Goal: Task Accomplishment & Management: Manage account settings

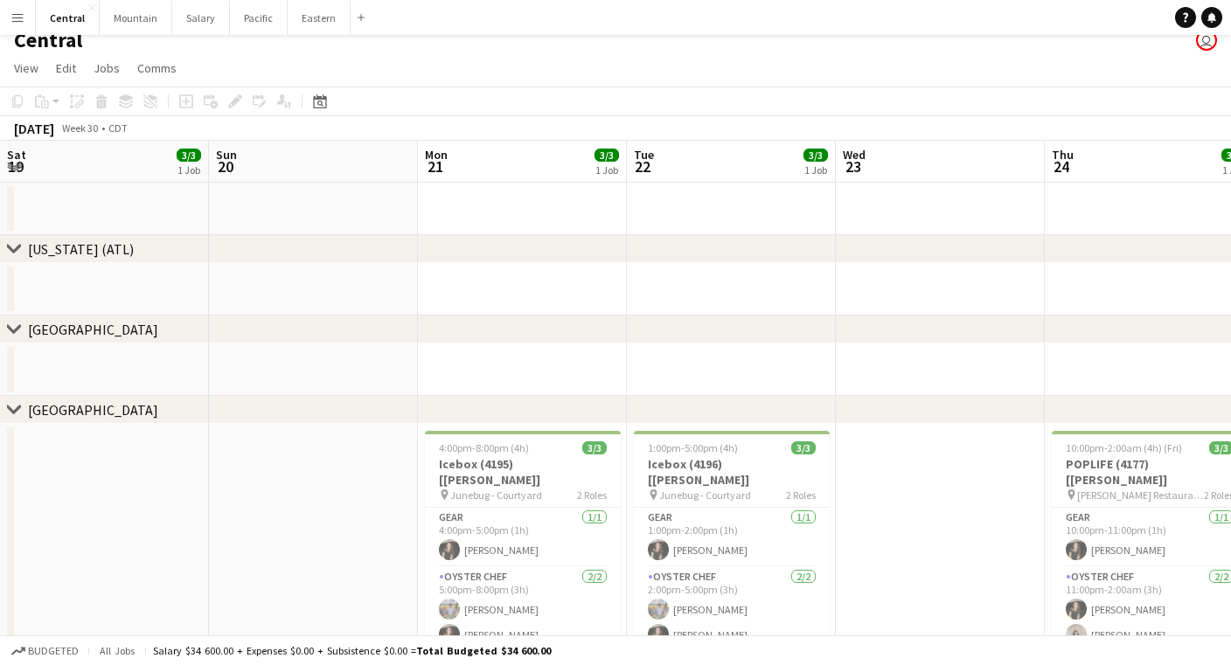
scroll to position [0, 498]
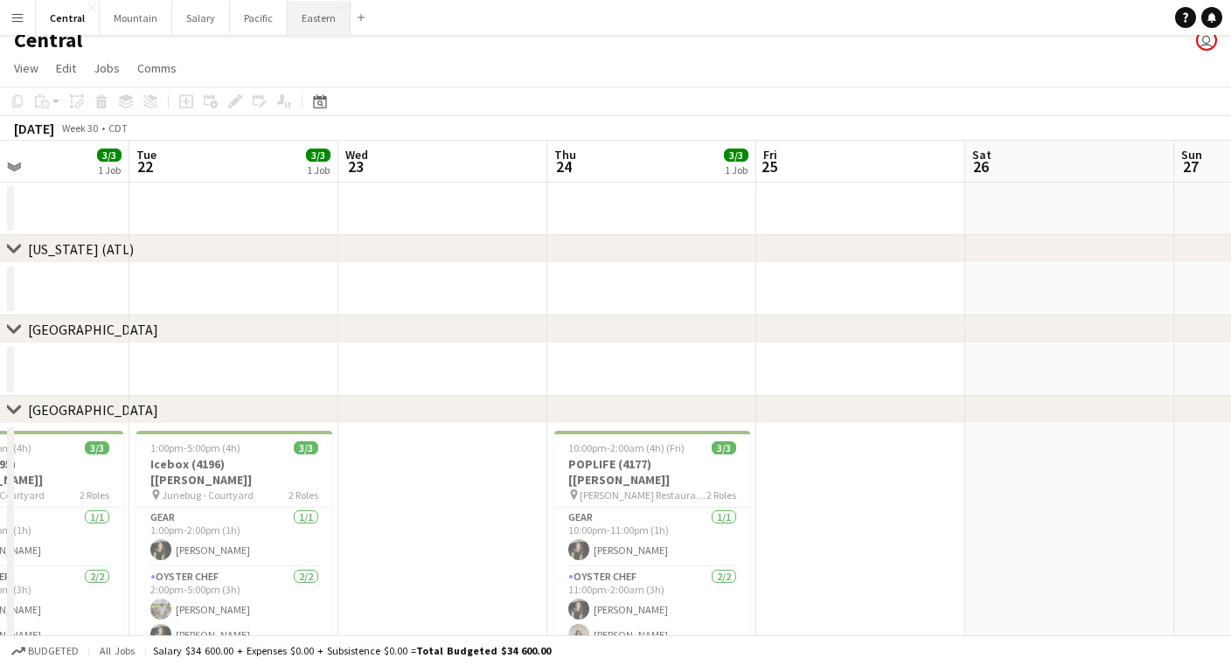
click at [320, 11] on button "Eastern Close" at bounding box center [319, 18] width 63 height 34
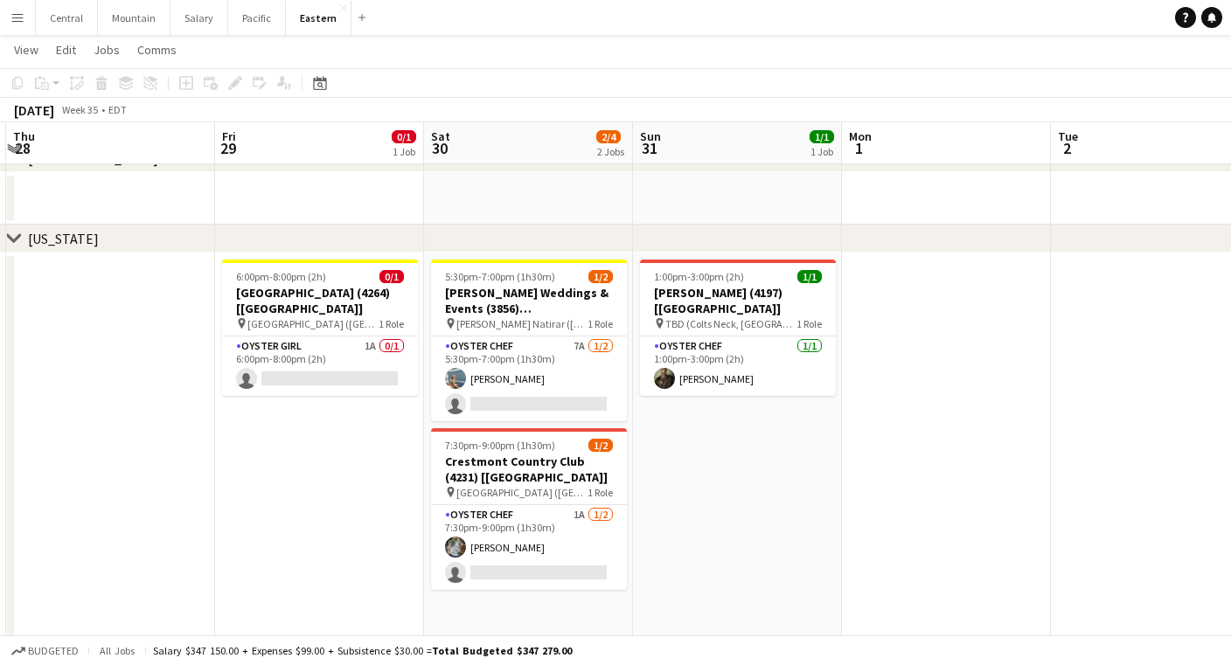
scroll to position [0, 519]
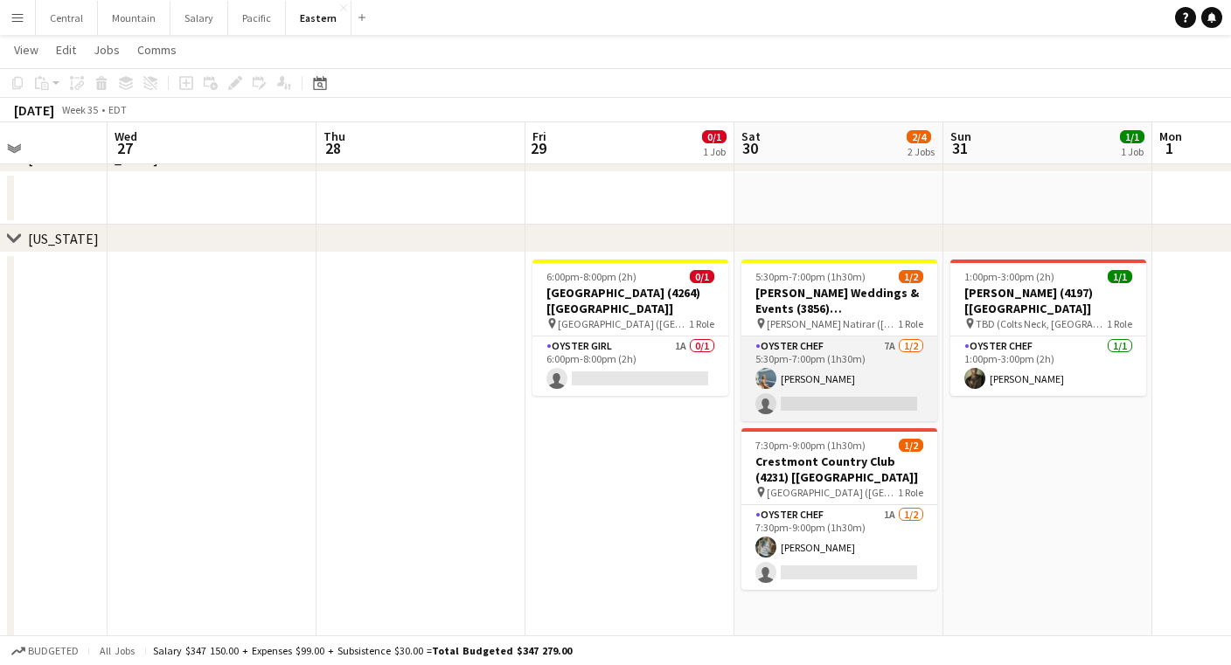
click at [845, 379] on app-card-role "Oyster Chef 7A [DATE] 5:30pm-7:00pm (1h30m) [PERSON_NAME] single-neutral-actions" at bounding box center [840, 379] width 196 height 85
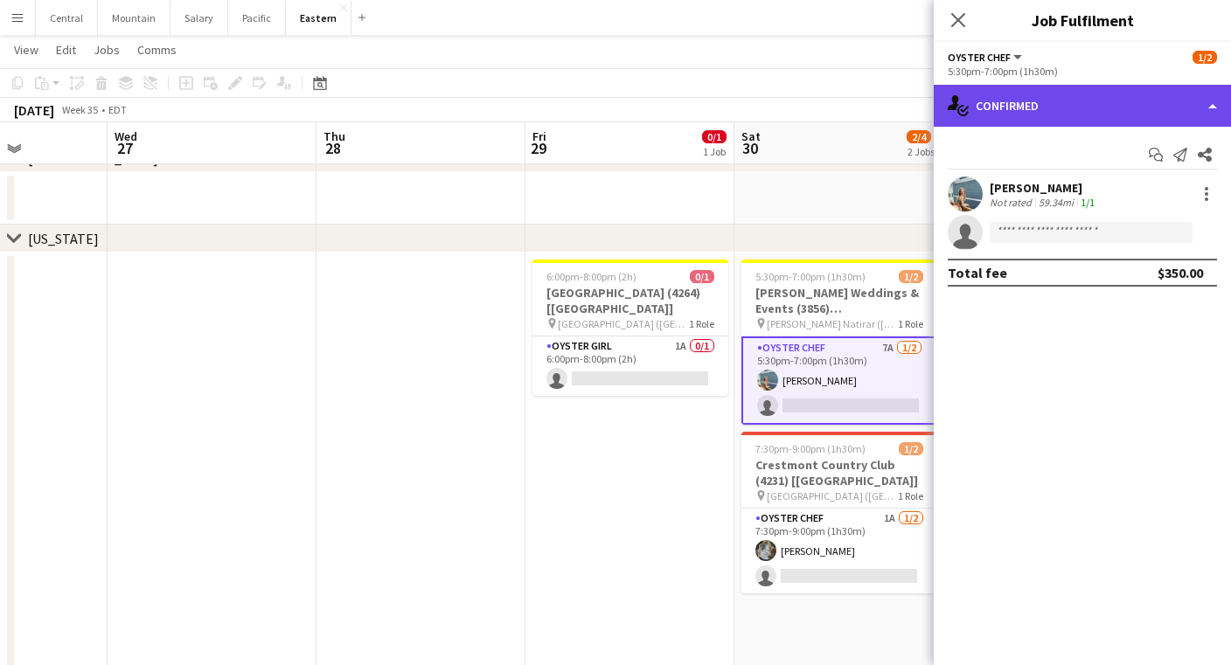
click at [1073, 111] on div "single-neutral-actions-check-2 Confirmed" at bounding box center [1082, 106] width 297 height 42
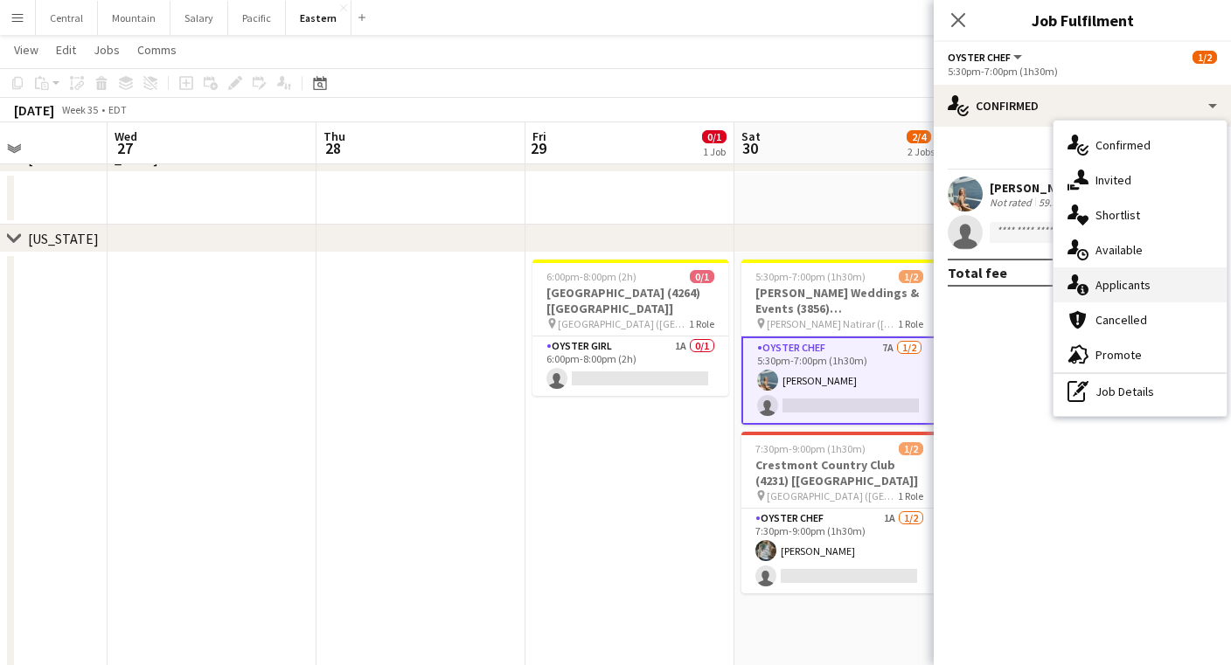
click at [1115, 283] on div "single-neutral-actions-information Applicants" at bounding box center [1140, 285] width 173 height 35
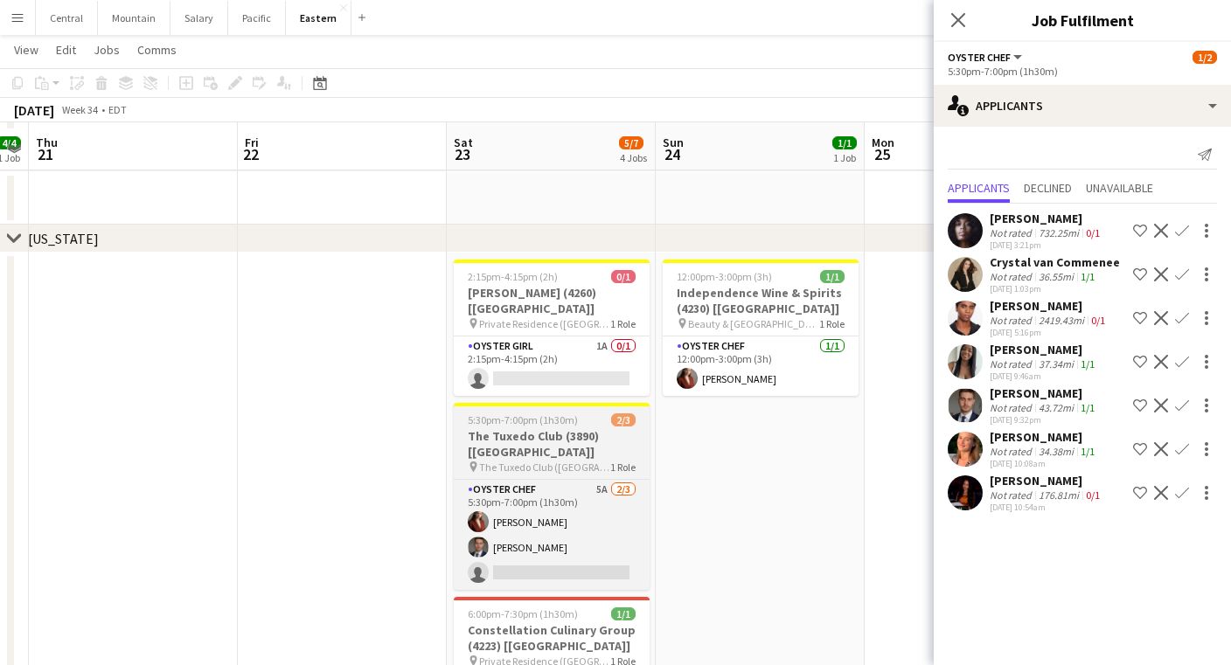
scroll to position [647, 0]
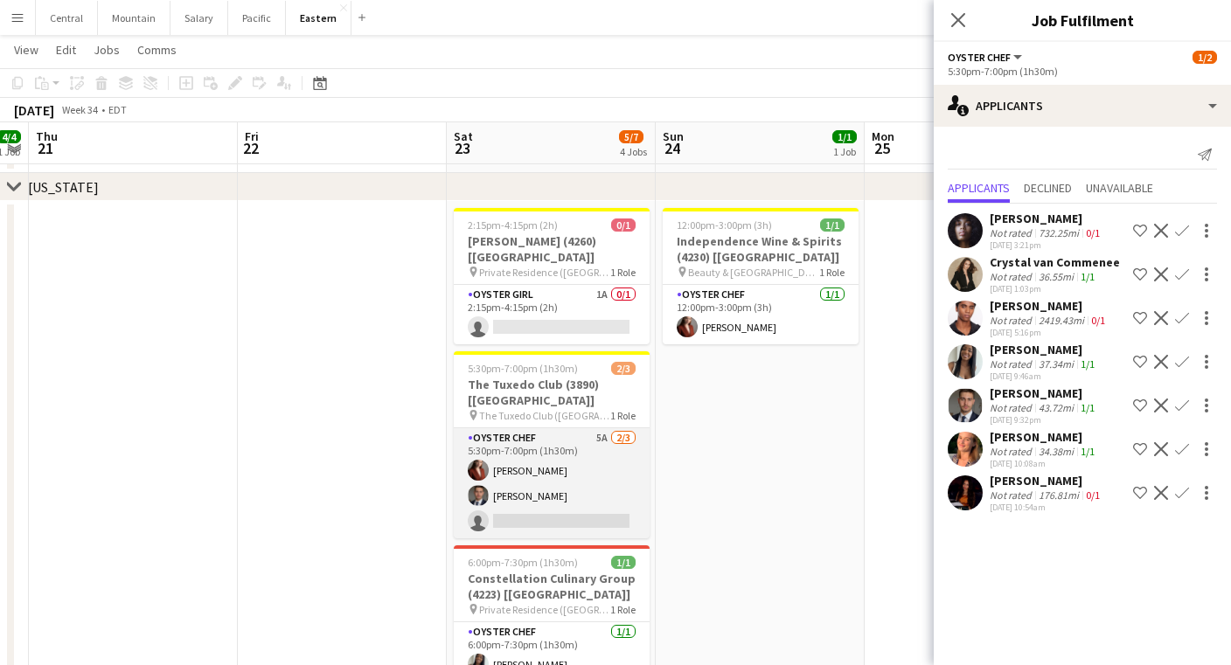
click at [544, 429] on app-card-role "Oyster Chef 5A [DATE] 5:30pm-7:00pm (1h30m) [PERSON_NAME] Artych [PERSON_NAME] …" at bounding box center [552, 484] width 196 height 110
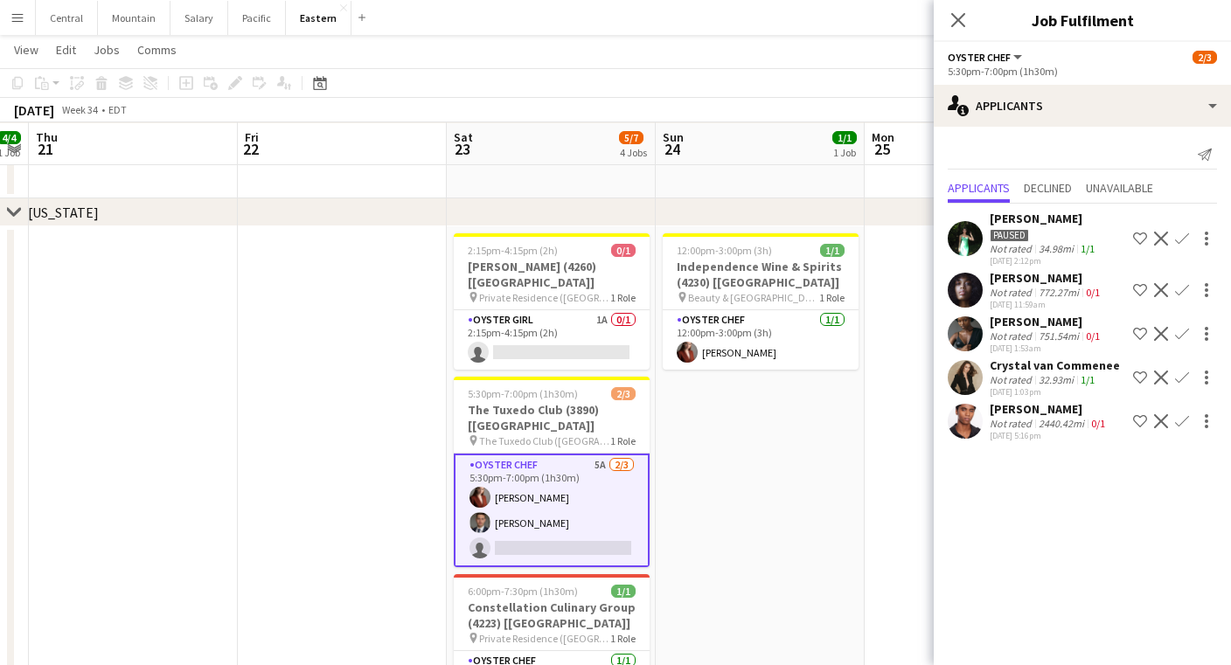
scroll to position [620, 0]
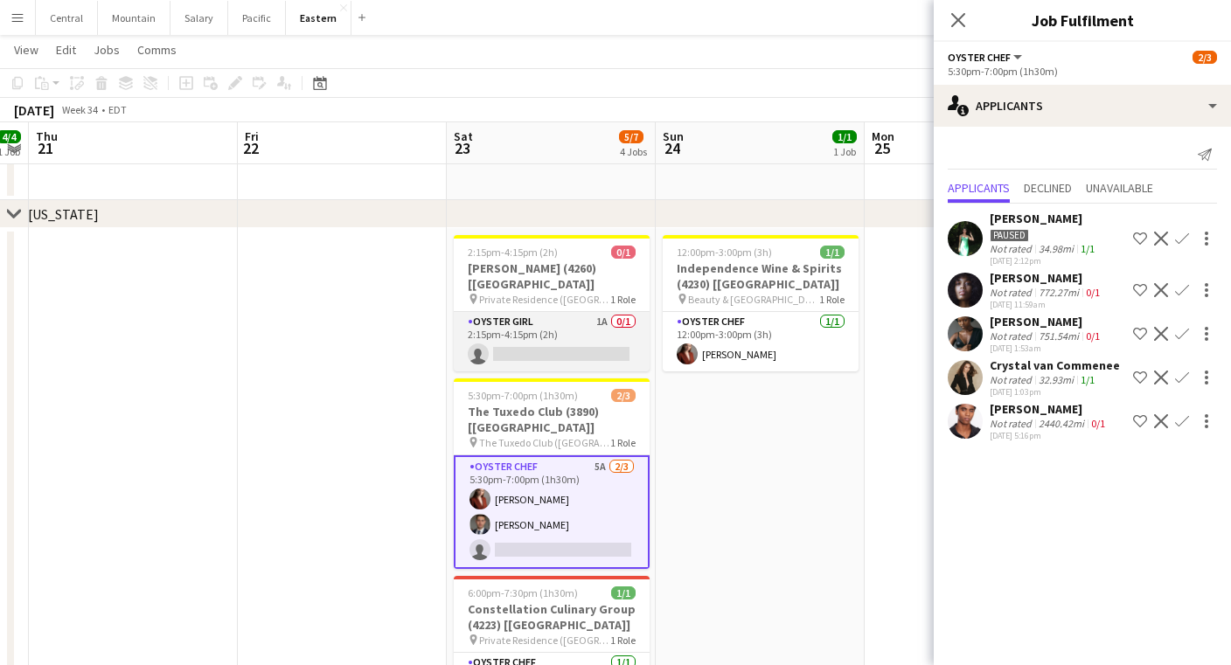
click at [575, 316] on app-card-role "Oyster Girl 1A 0/1 2:15pm-4:15pm (2h) single-neutral-actions" at bounding box center [552, 341] width 196 height 59
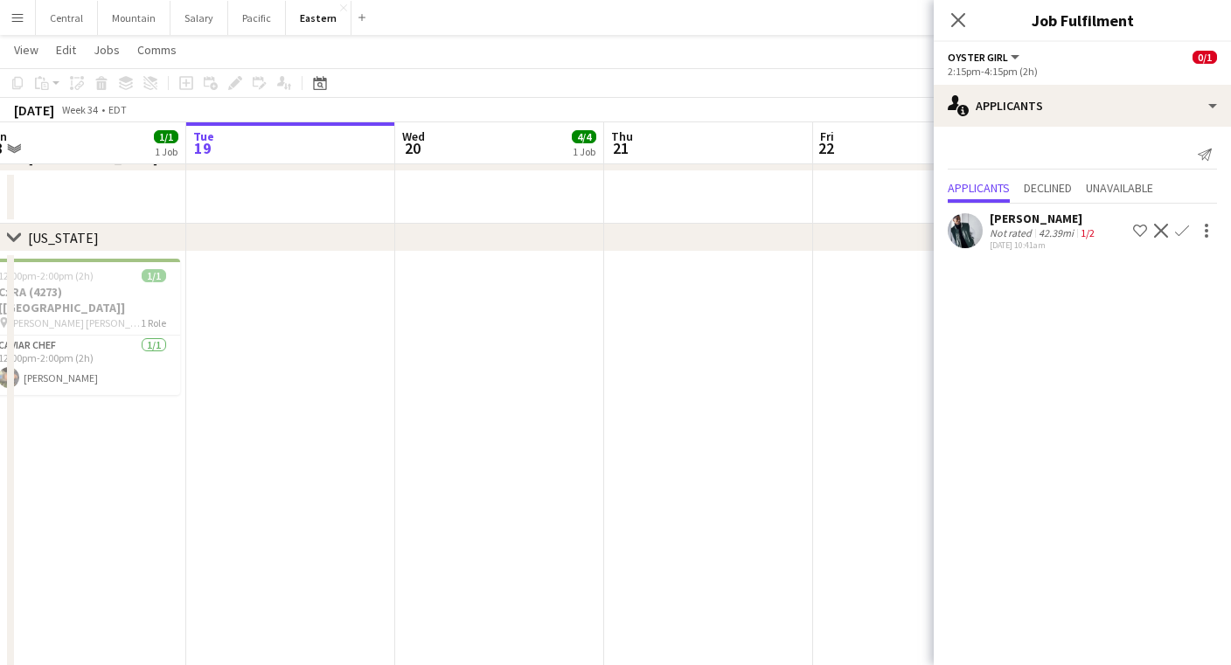
scroll to position [596, 0]
click at [959, 22] on icon at bounding box center [958, 19] width 17 height 17
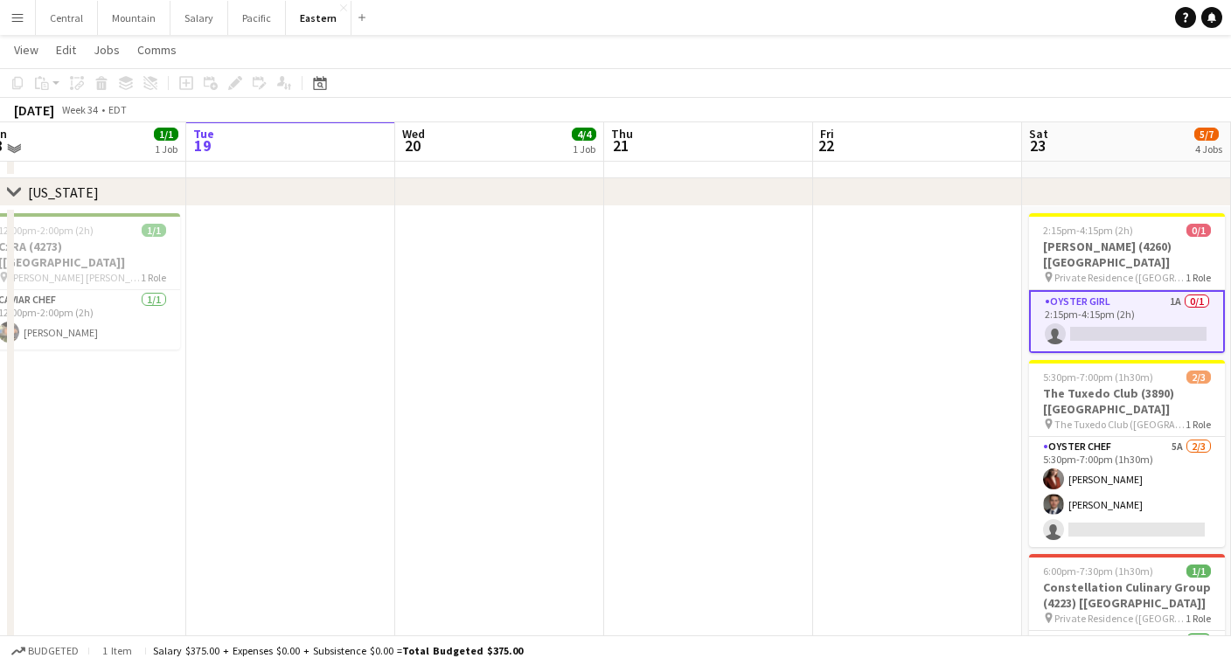
scroll to position [644, 0]
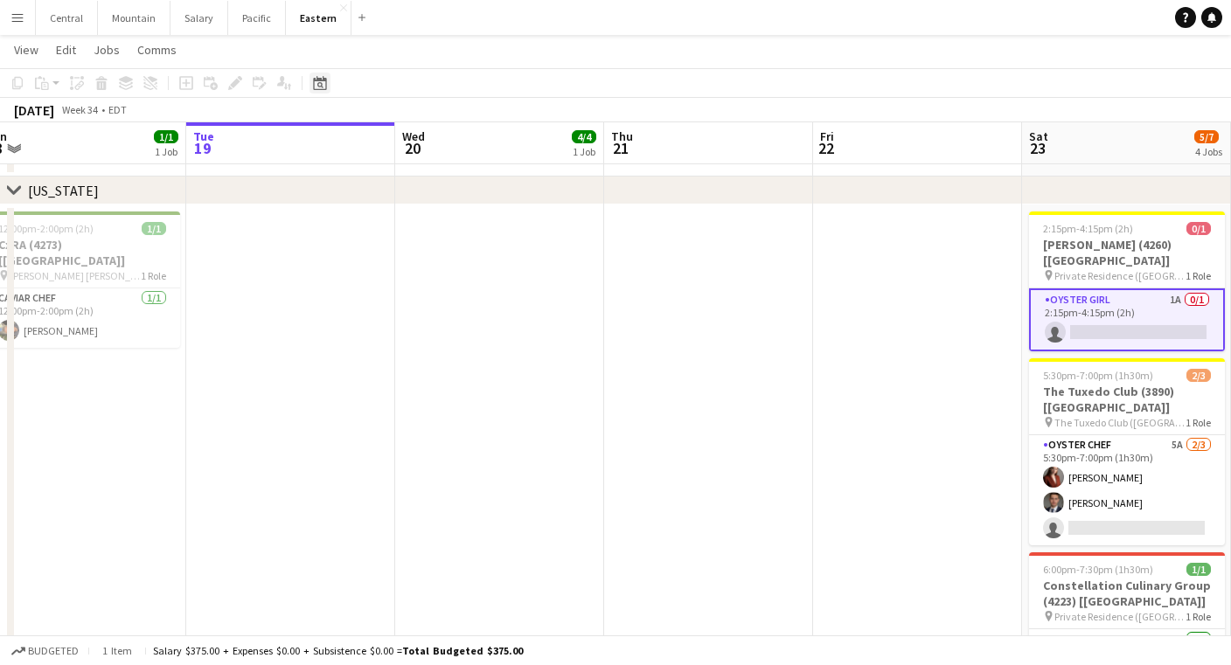
click at [314, 76] on icon "Date picker" at bounding box center [320, 83] width 14 height 14
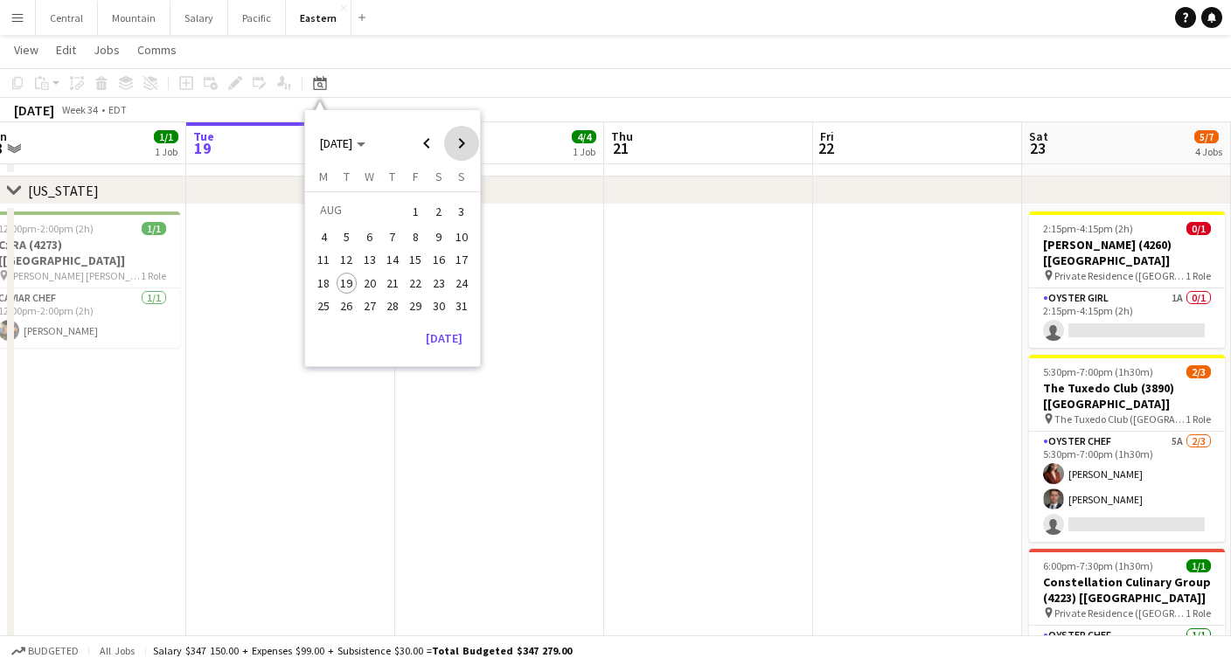
click at [448, 136] on span "Next month" at bounding box center [461, 143] width 35 height 35
click at [317, 281] on span "15" at bounding box center [323, 278] width 21 height 21
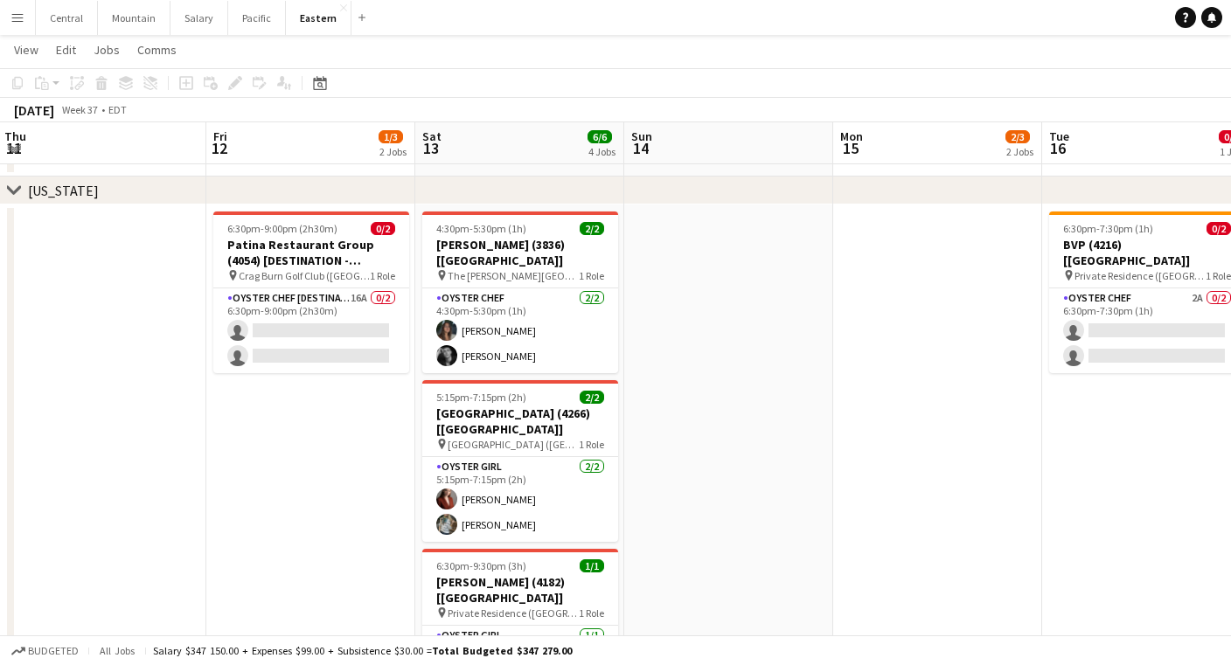
scroll to position [0, 418]
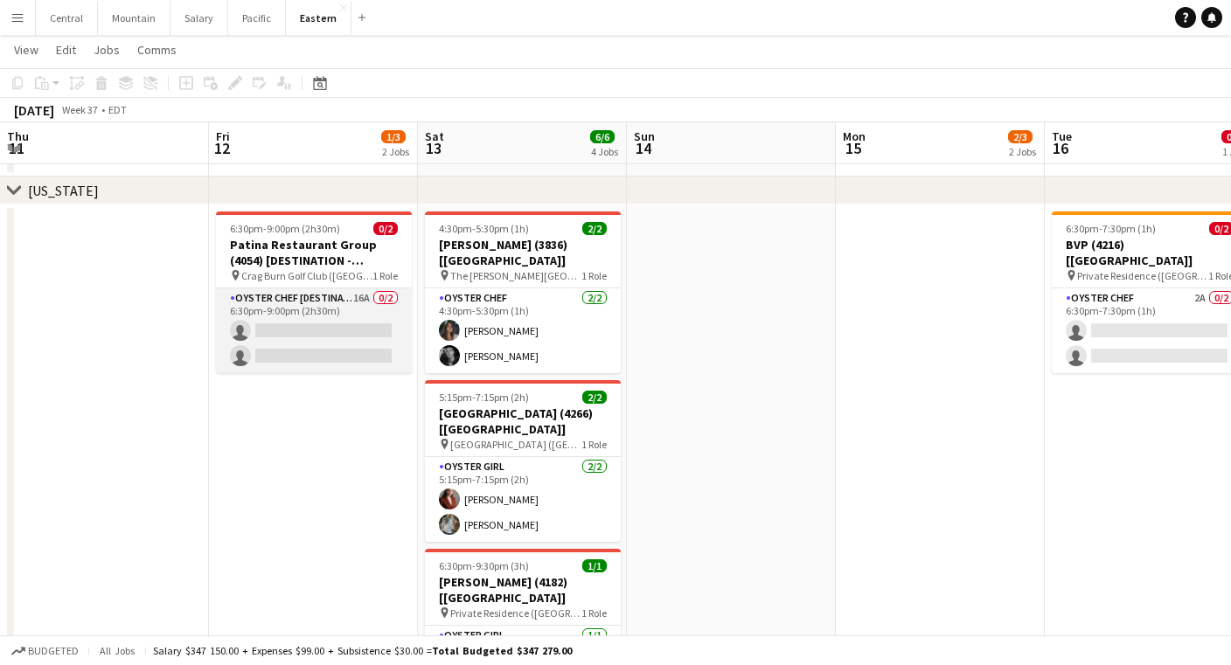
click at [315, 333] on app-card-role "Oyster Chef [DESTINATION] 16A 0/2 6:30pm-9:00pm (2h30m) single-neutral-actions …" at bounding box center [314, 331] width 196 height 85
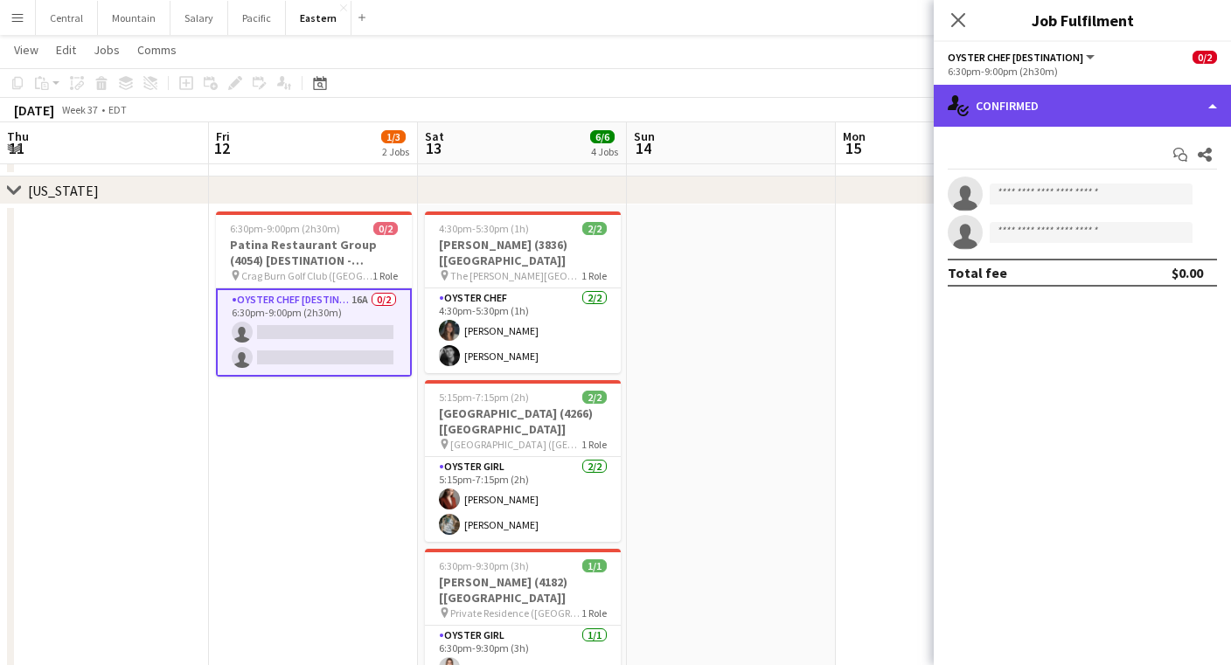
click at [1118, 87] on div "single-neutral-actions-check-2 Confirmed" at bounding box center [1082, 106] width 297 height 42
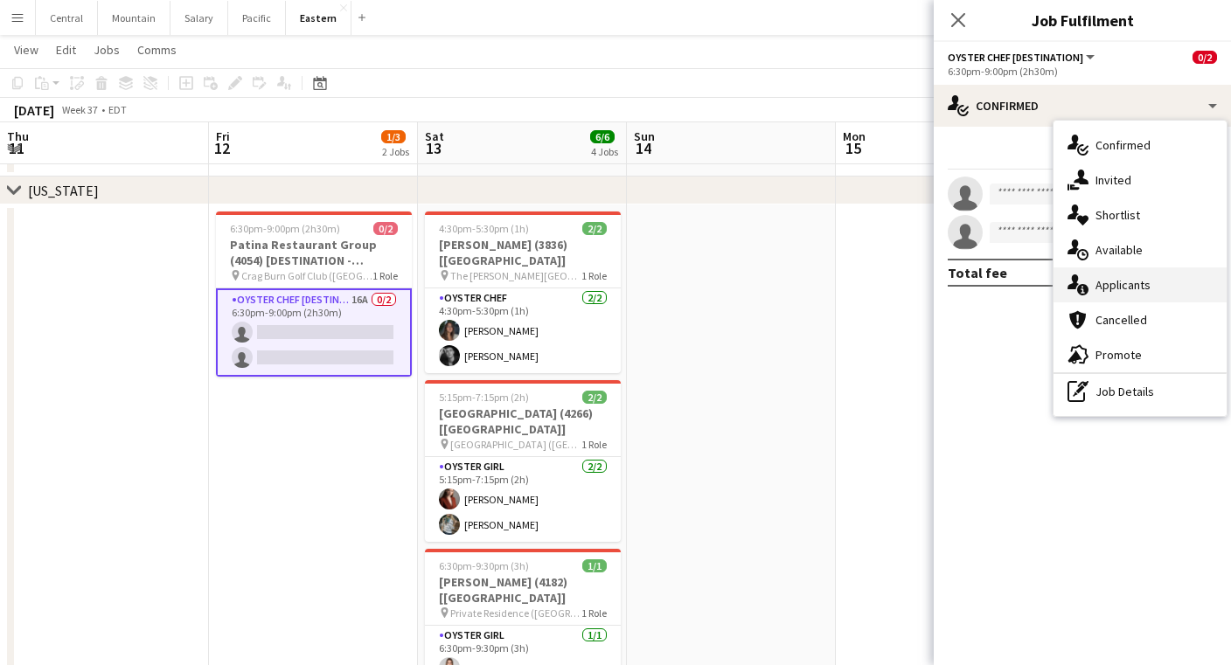
click at [1125, 284] on div "single-neutral-actions-information Applicants" at bounding box center [1140, 285] width 173 height 35
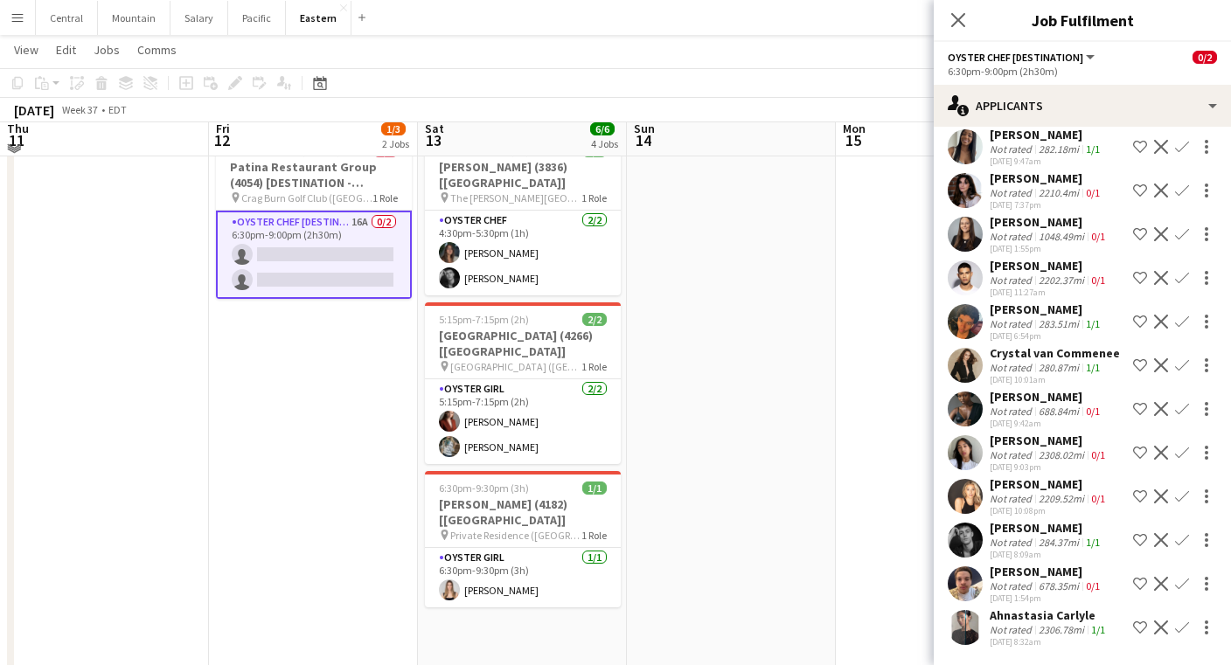
scroll to position [712, 0]
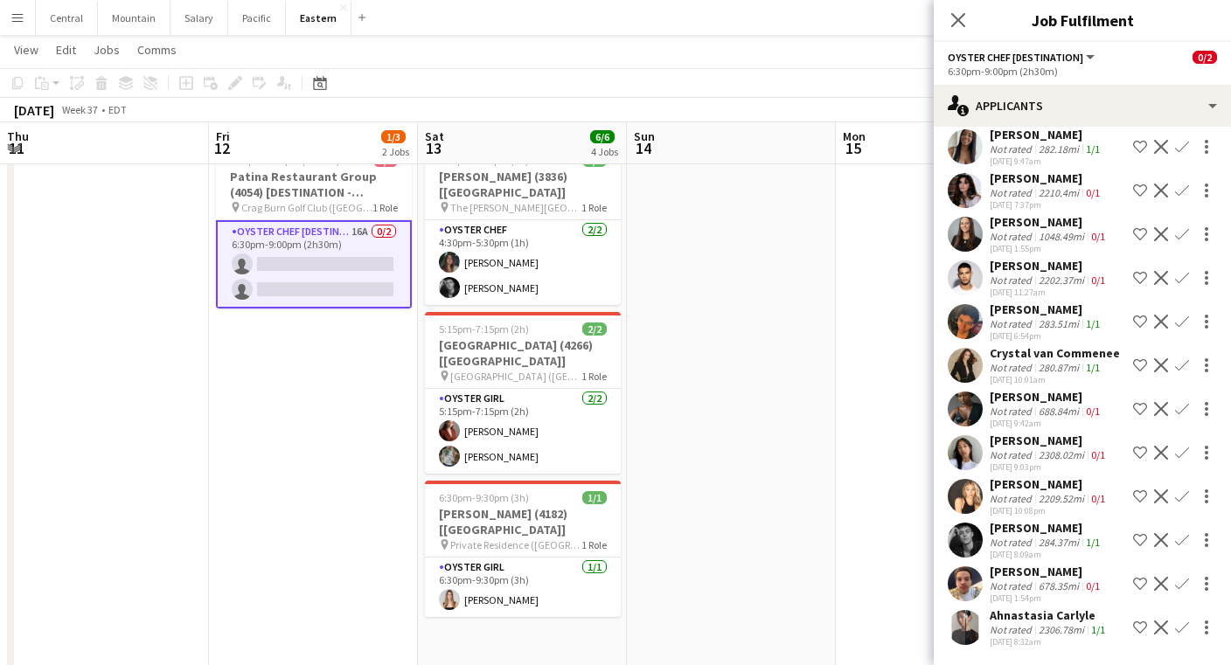
click at [1188, 626] on app-icon "Confirm" at bounding box center [1182, 628] width 14 height 14
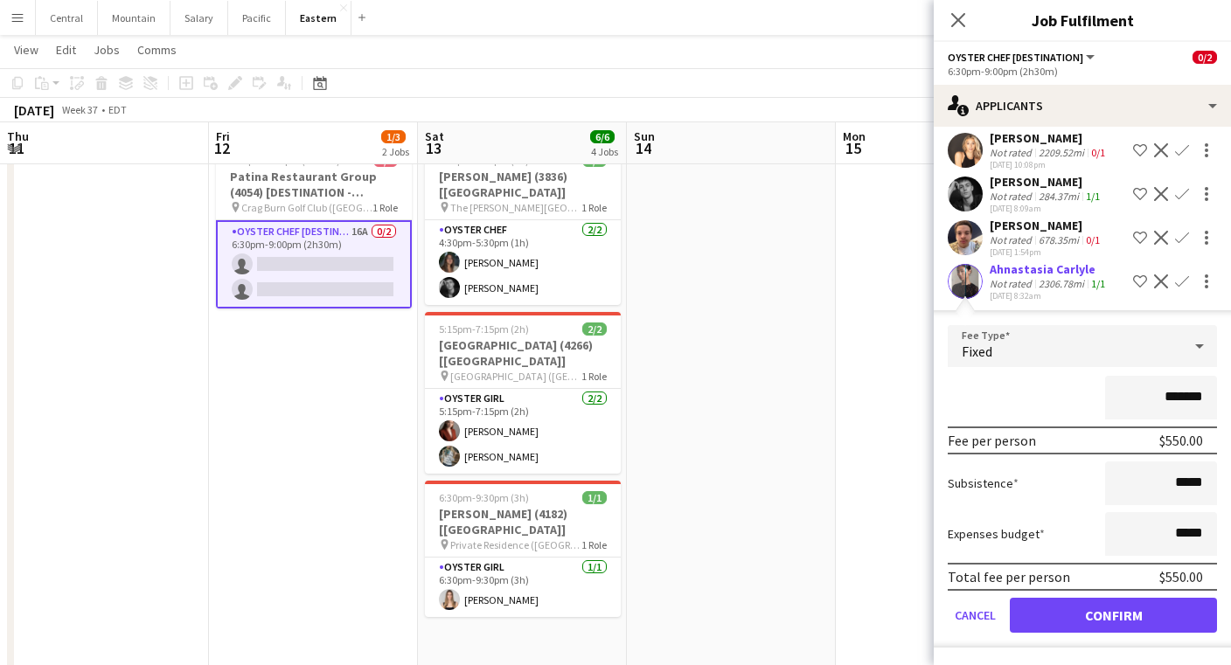
click at [1164, 615] on button "Confirm" at bounding box center [1113, 615] width 207 height 35
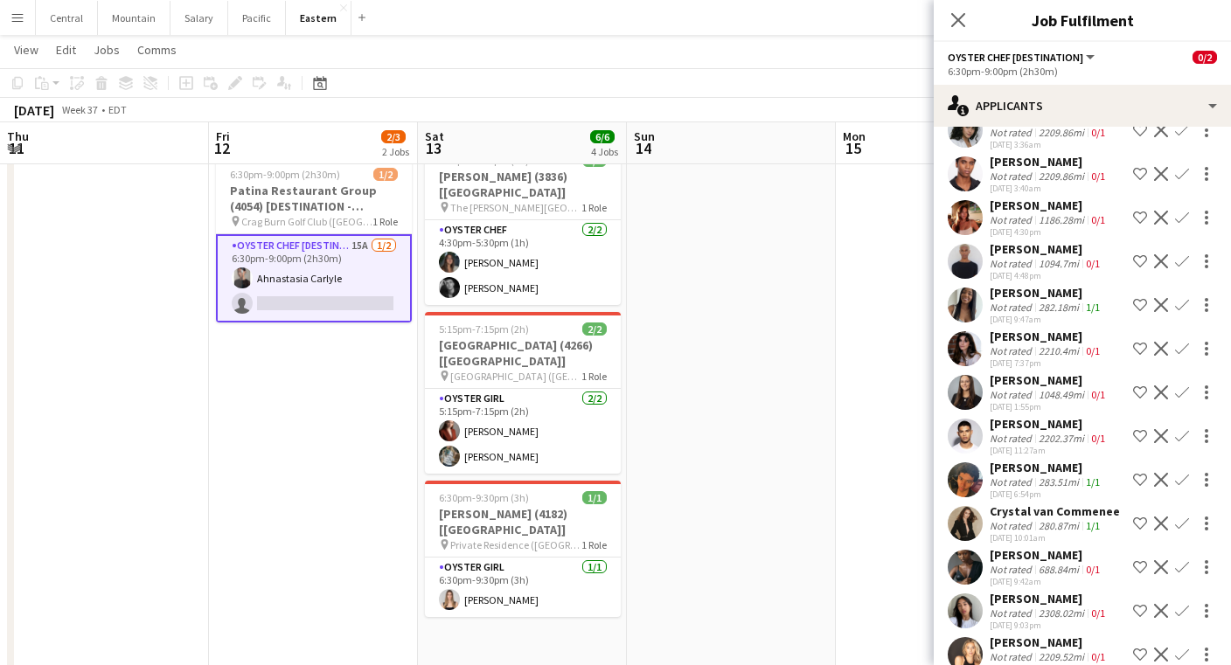
scroll to position [94, 0]
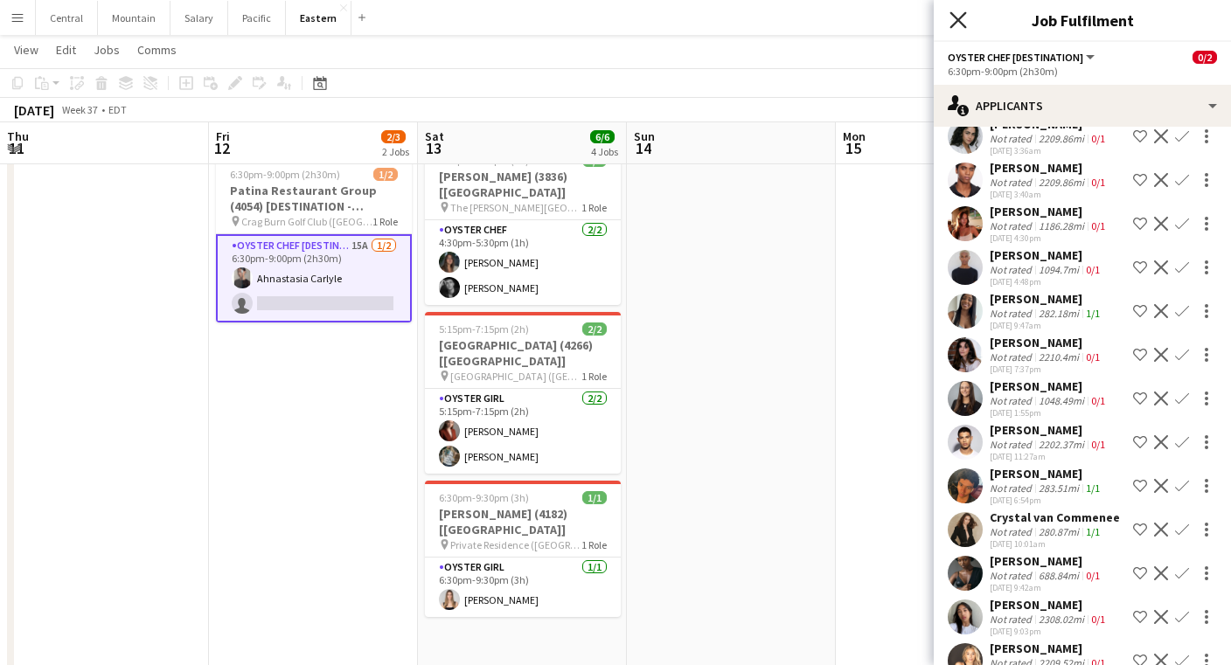
click at [964, 21] on icon "Close pop-in" at bounding box center [958, 19] width 17 height 17
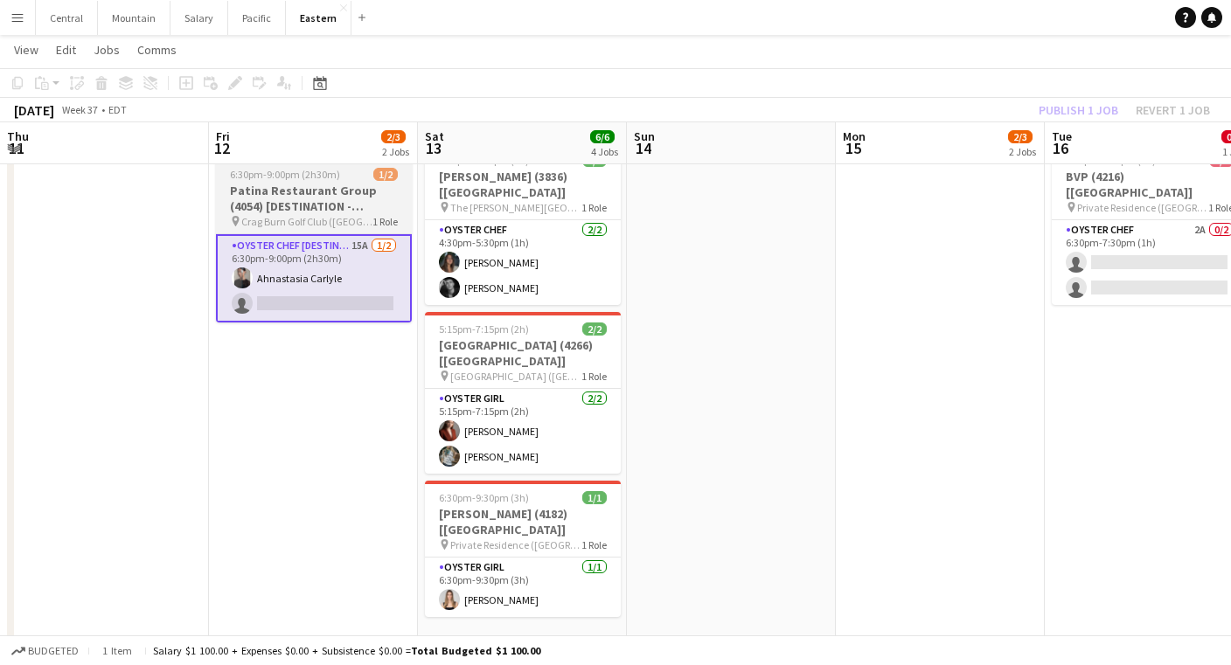
click at [285, 194] on h3 "Patina Restaurant Group (4054) [DESTINATION - [GEOGRAPHIC_DATA], [GEOGRAPHIC_DA…" at bounding box center [314, 198] width 196 height 31
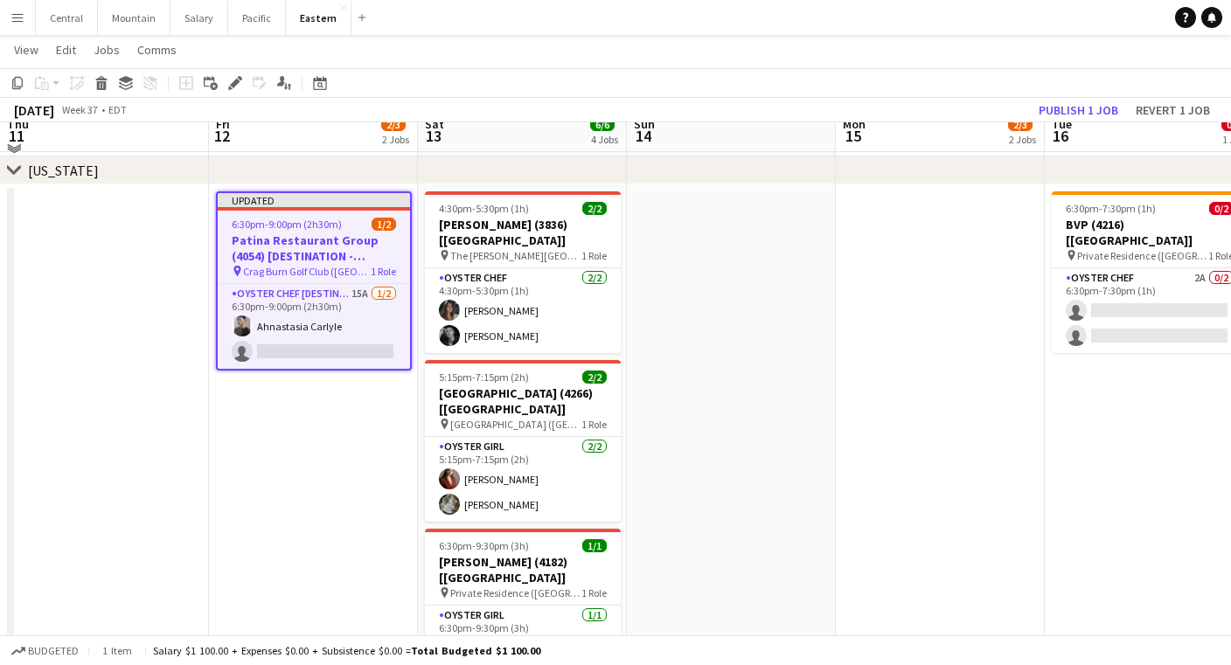
scroll to position [652, 0]
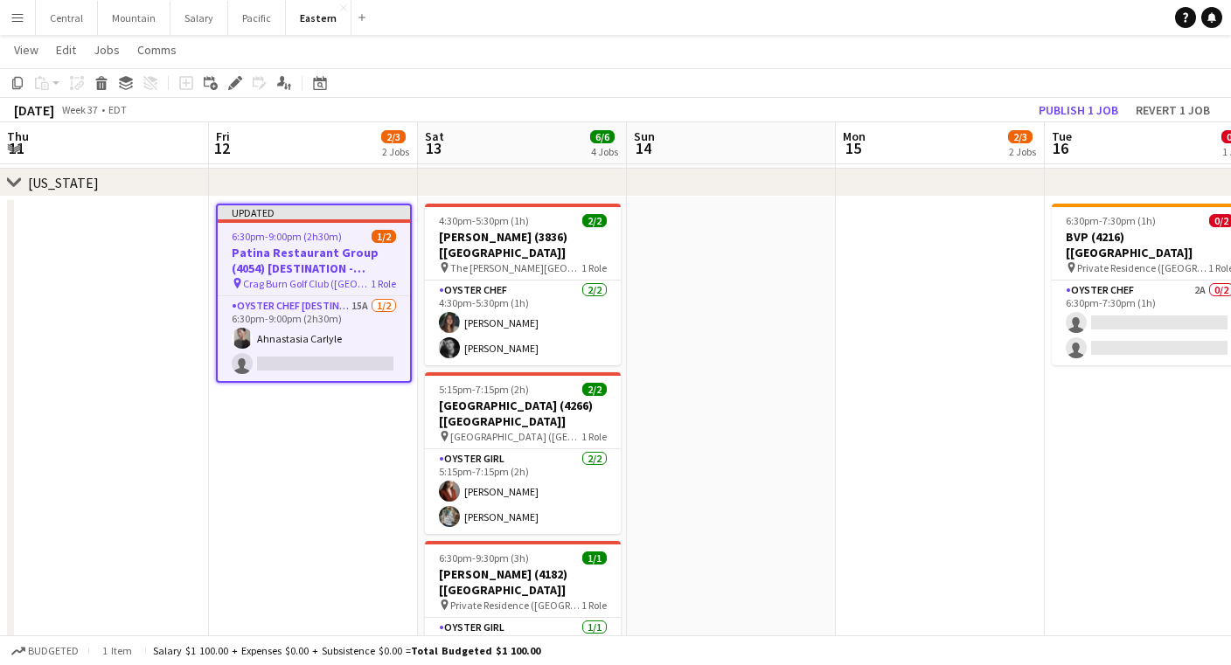
click at [706, 352] on app-date-cell at bounding box center [731, 606] width 209 height 818
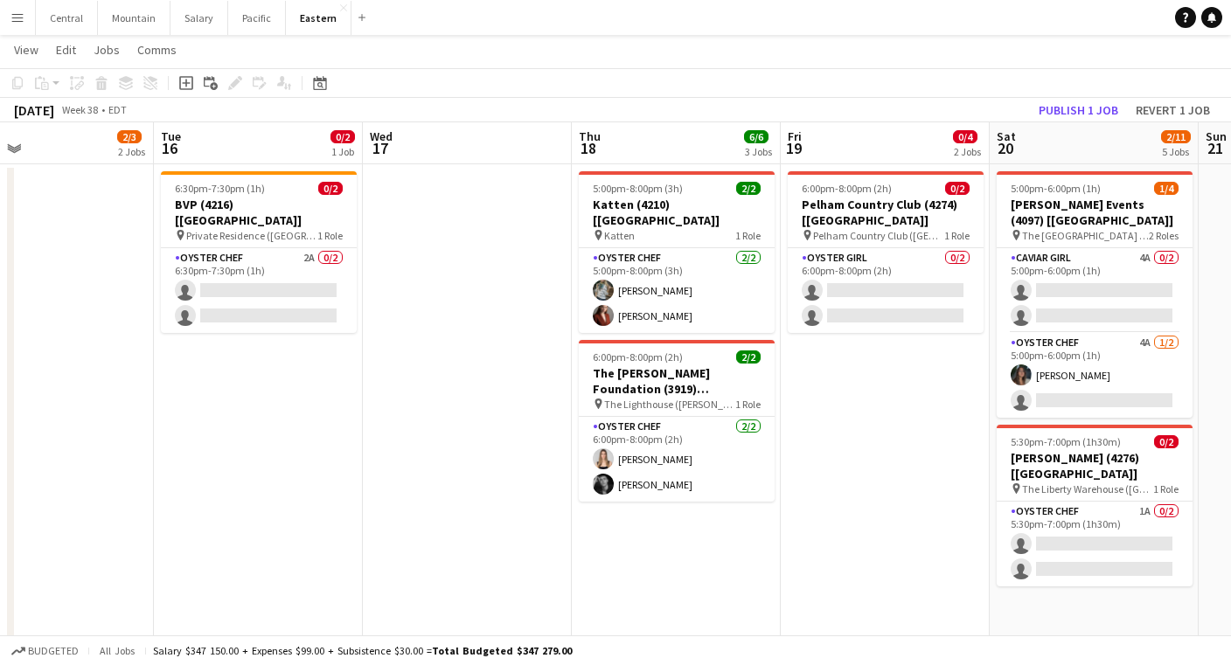
scroll to position [0, 522]
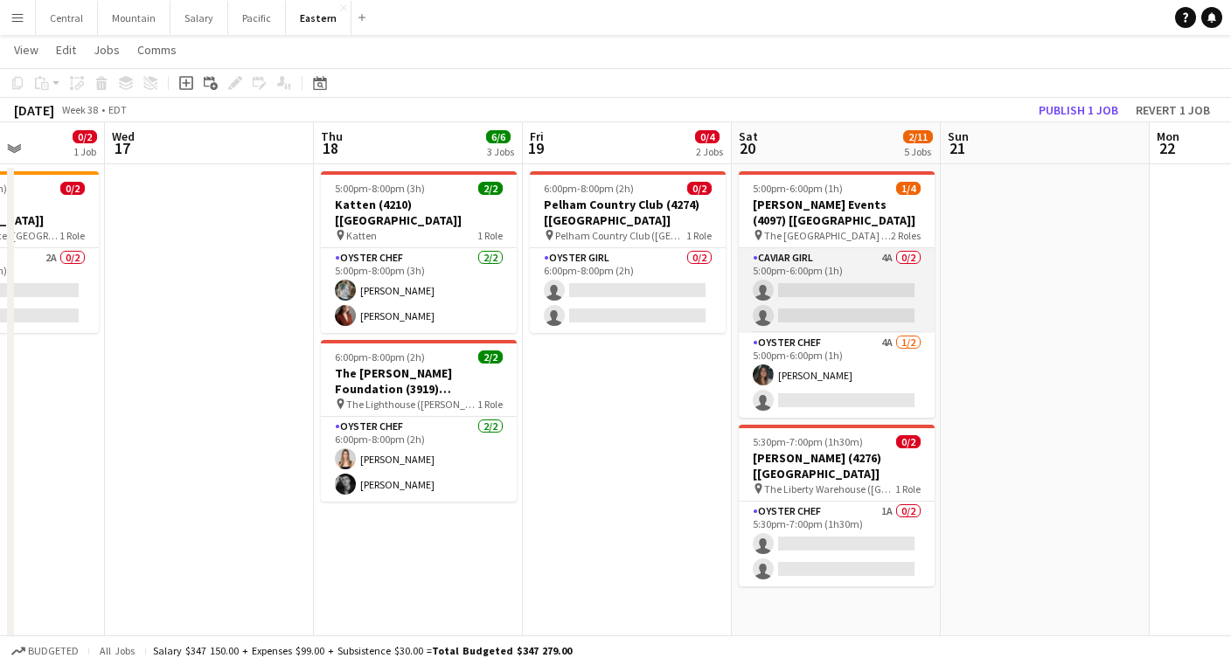
click at [850, 314] on app-card-role "Caviar Girl 4A 0/2 5:00pm-6:00pm (1h) single-neutral-actions single-neutral-act…" at bounding box center [837, 290] width 196 height 85
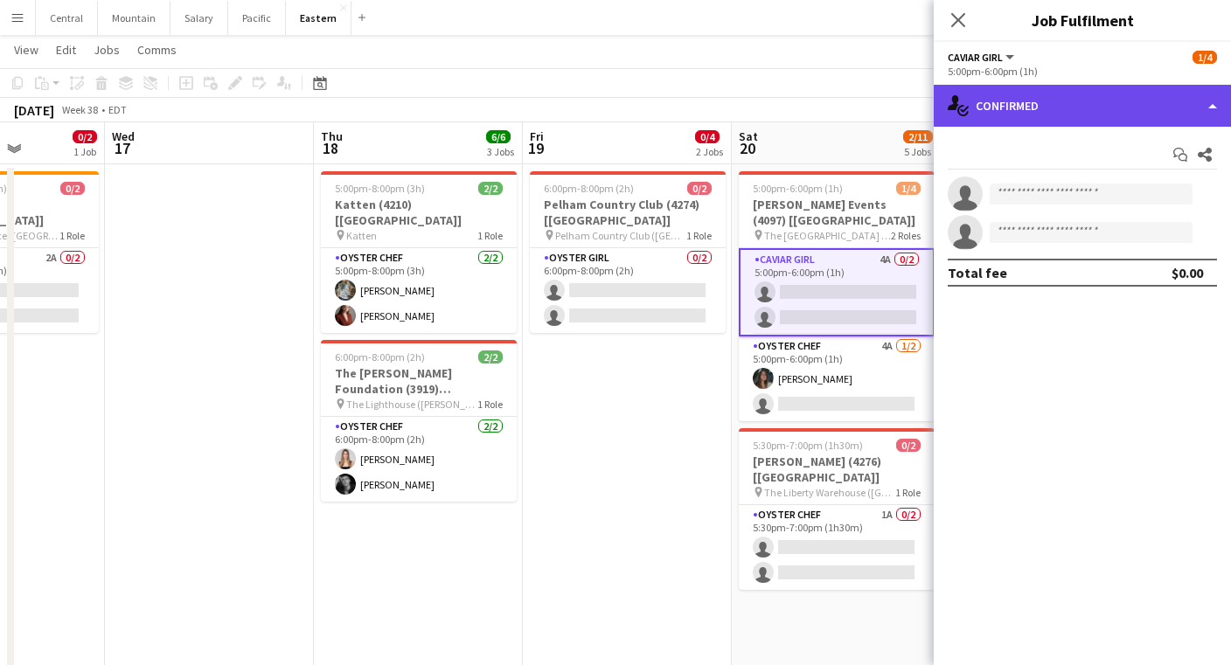
click at [1059, 116] on div "single-neutral-actions-check-2 Confirmed" at bounding box center [1082, 106] width 297 height 42
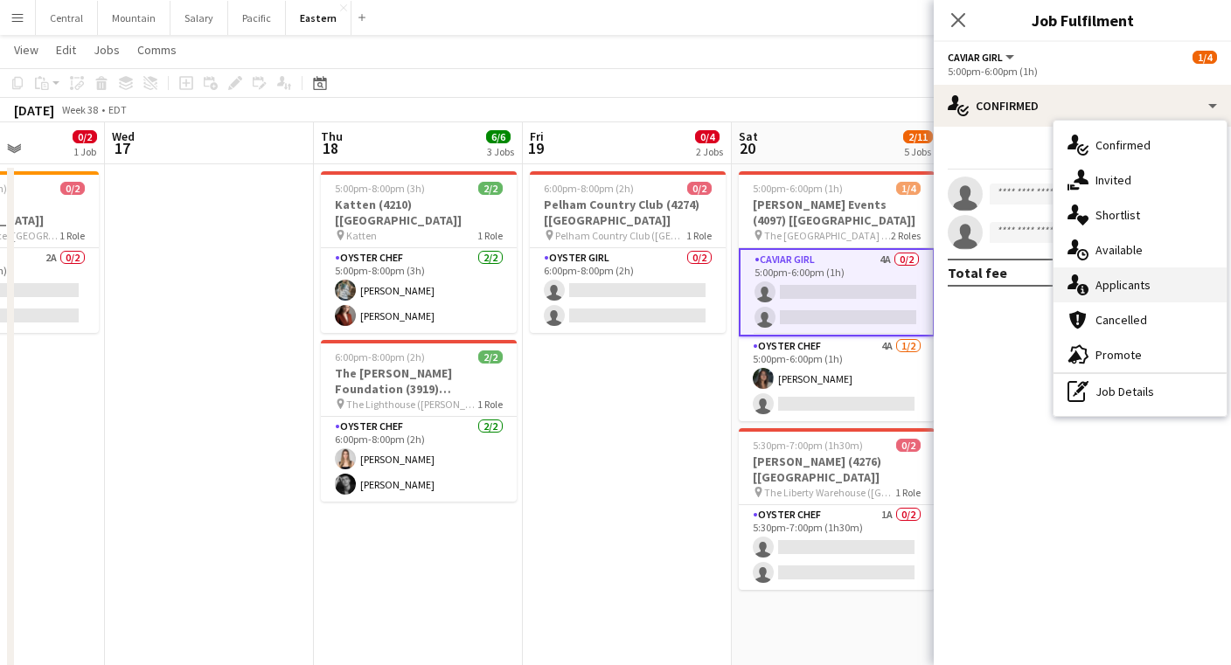
click at [1083, 286] on icon at bounding box center [1082, 289] width 11 height 11
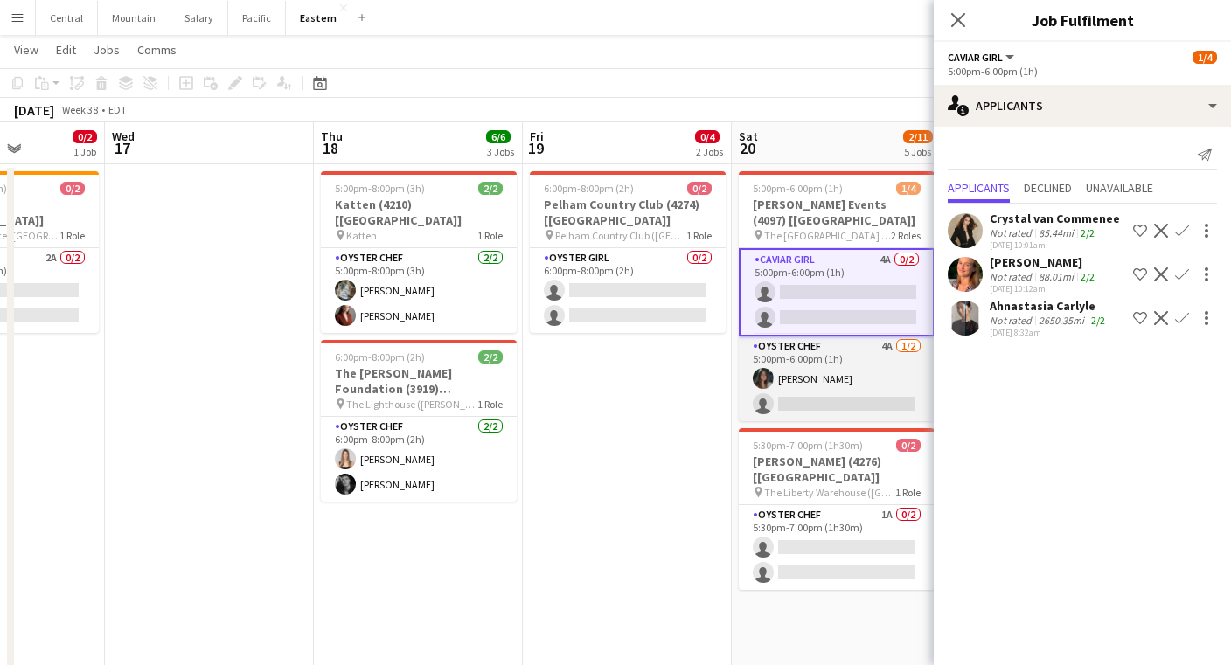
click at [890, 368] on app-card-role "Oyster Chef 4A [DATE] 5:00pm-6:00pm (1h) [PERSON_NAME] single-neutral-actions" at bounding box center [837, 379] width 196 height 85
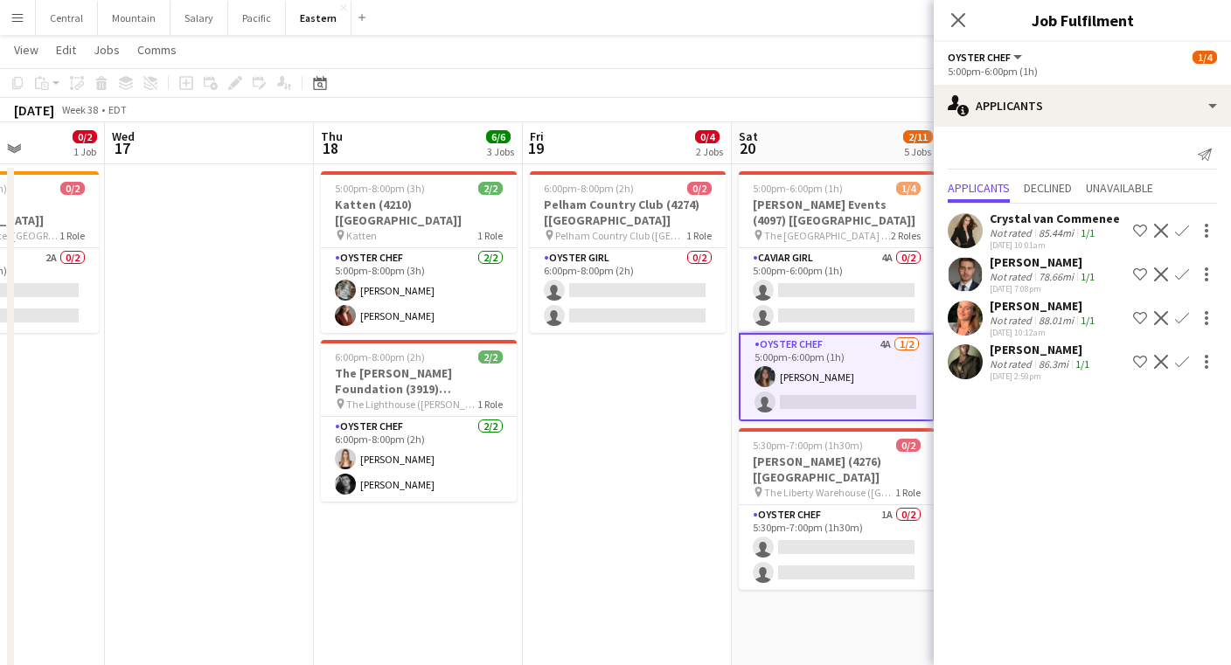
click at [1181, 362] on app-icon "Confirm" at bounding box center [1182, 362] width 14 height 14
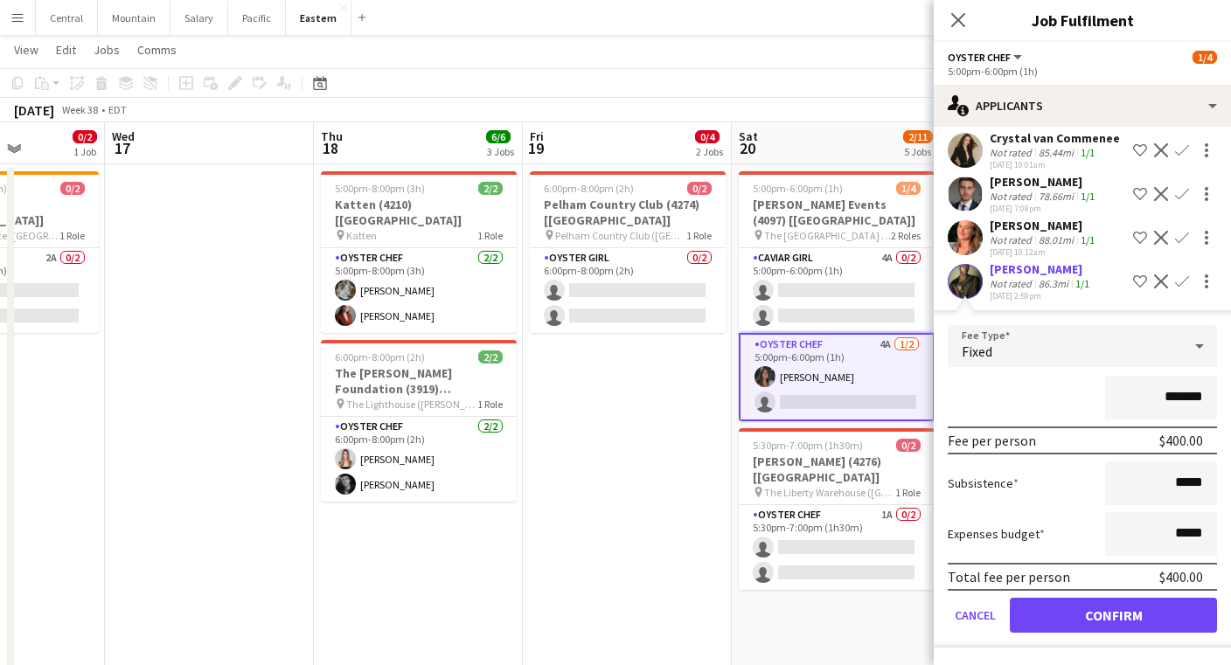
scroll to position [80, 0]
click at [1123, 635] on form "Fee Type Fixed ******* Fee per person $400.00 Subsistence ***** Expenses budget…" at bounding box center [1082, 486] width 297 height 323
click at [1123, 623] on button "Confirm" at bounding box center [1113, 615] width 207 height 35
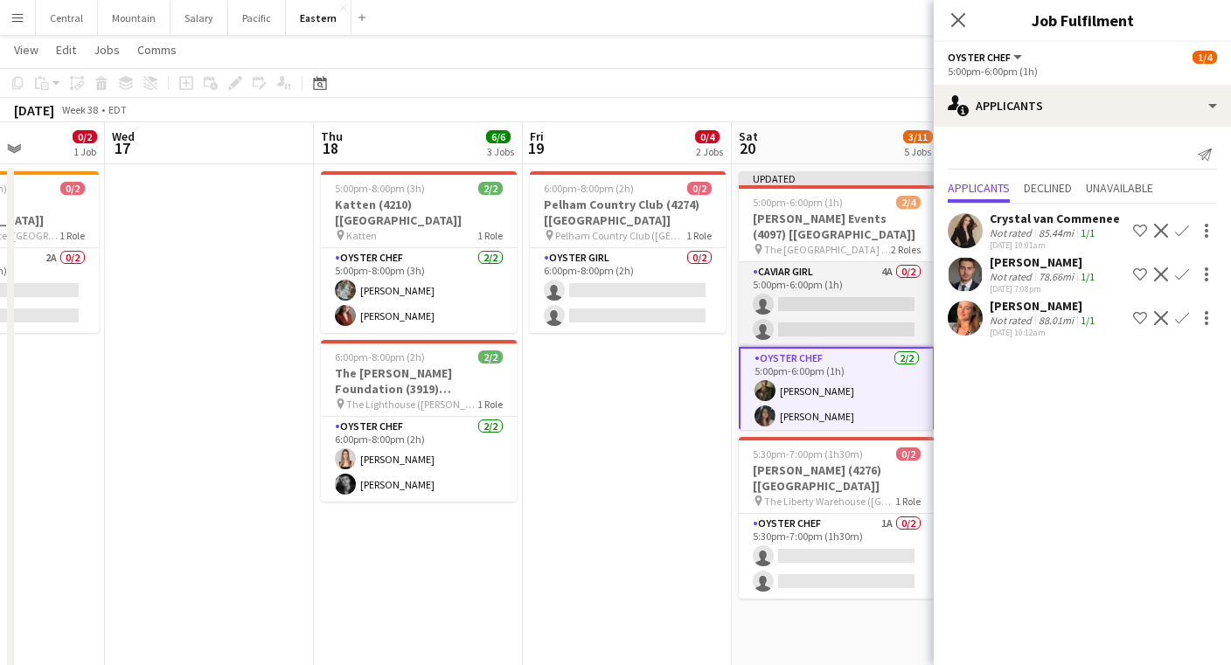
click at [842, 297] on app-card-role "Caviar Girl 4A 0/2 5:00pm-6:00pm (1h) single-neutral-actions single-neutral-act…" at bounding box center [837, 304] width 196 height 85
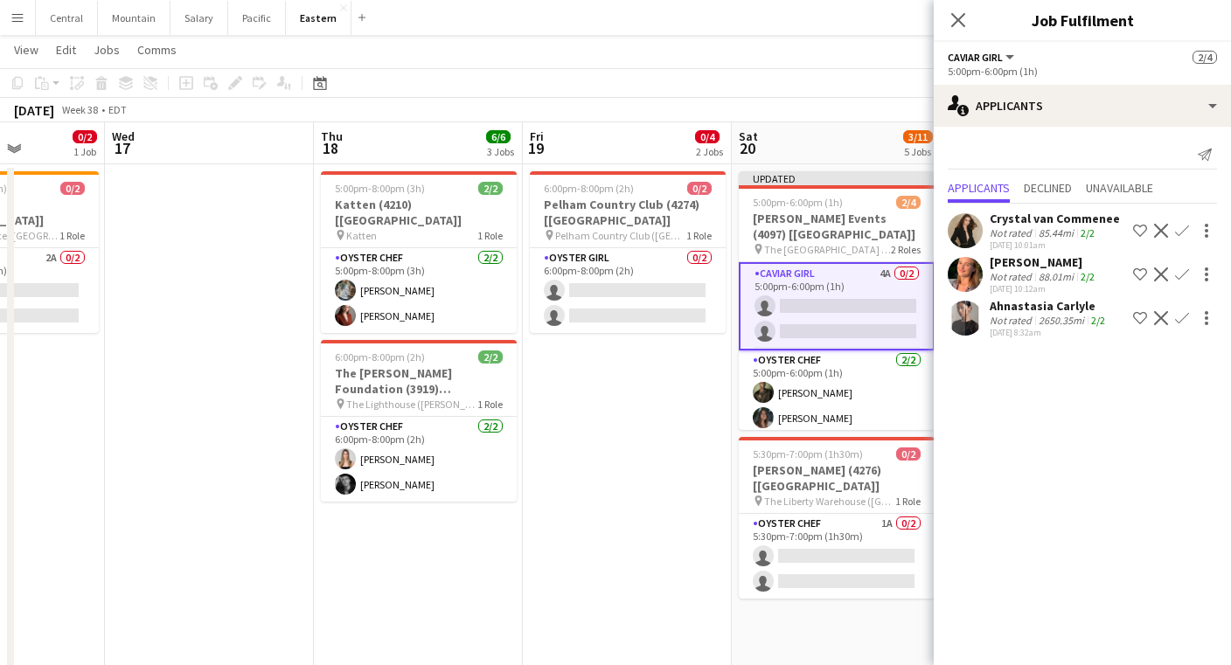
click at [1181, 320] on app-icon "Confirm" at bounding box center [1182, 318] width 14 height 14
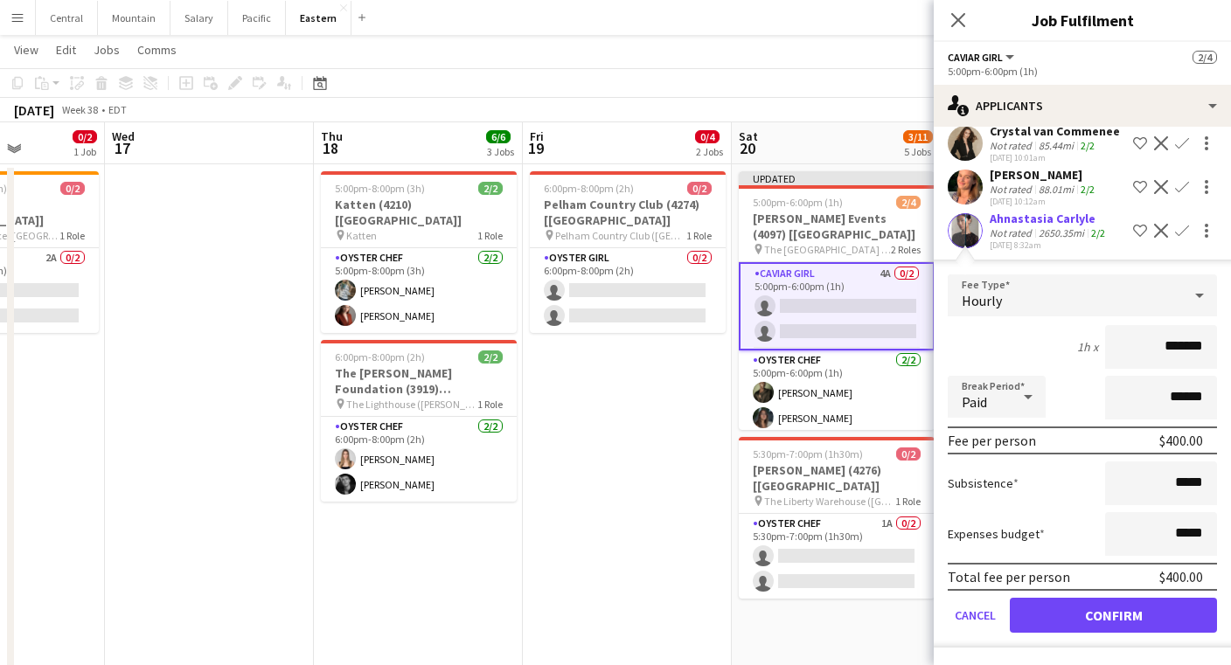
scroll to position [87, 0]
click at [1118, 623] on button "Confirm" at bounding box center [1113, 615] width 207 height 35
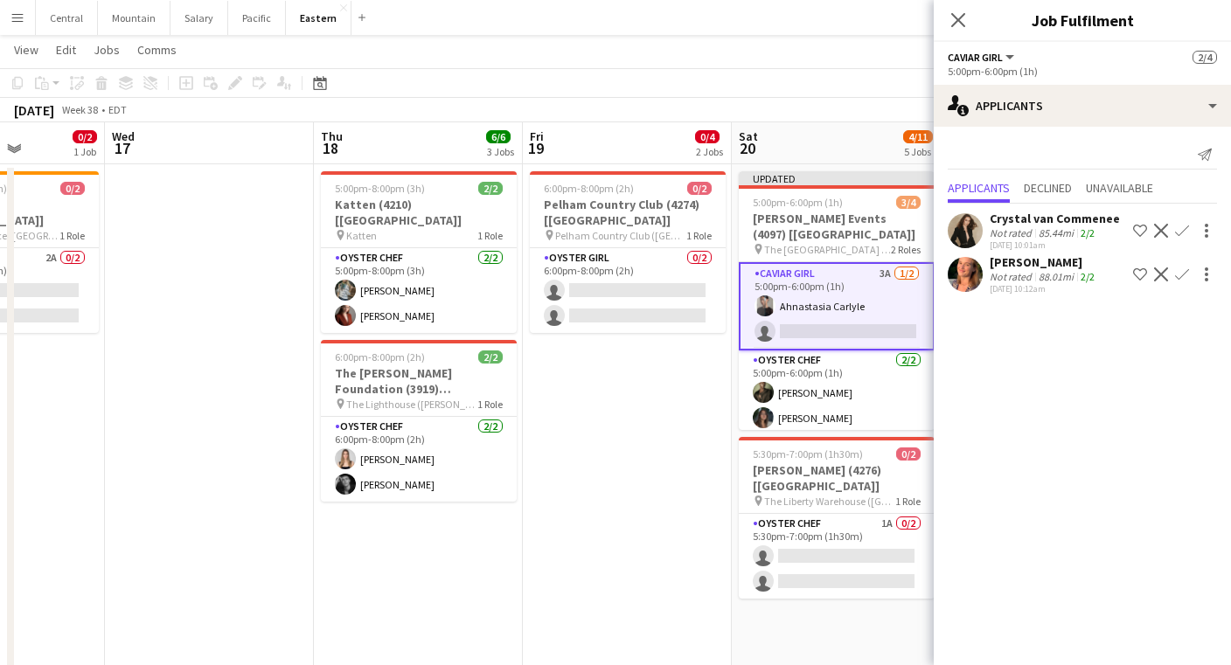
scroll to position [0, 0]
click at [960, 16] on icon "Close pop-in" at bounding box center [958, 19] width 17 height 17
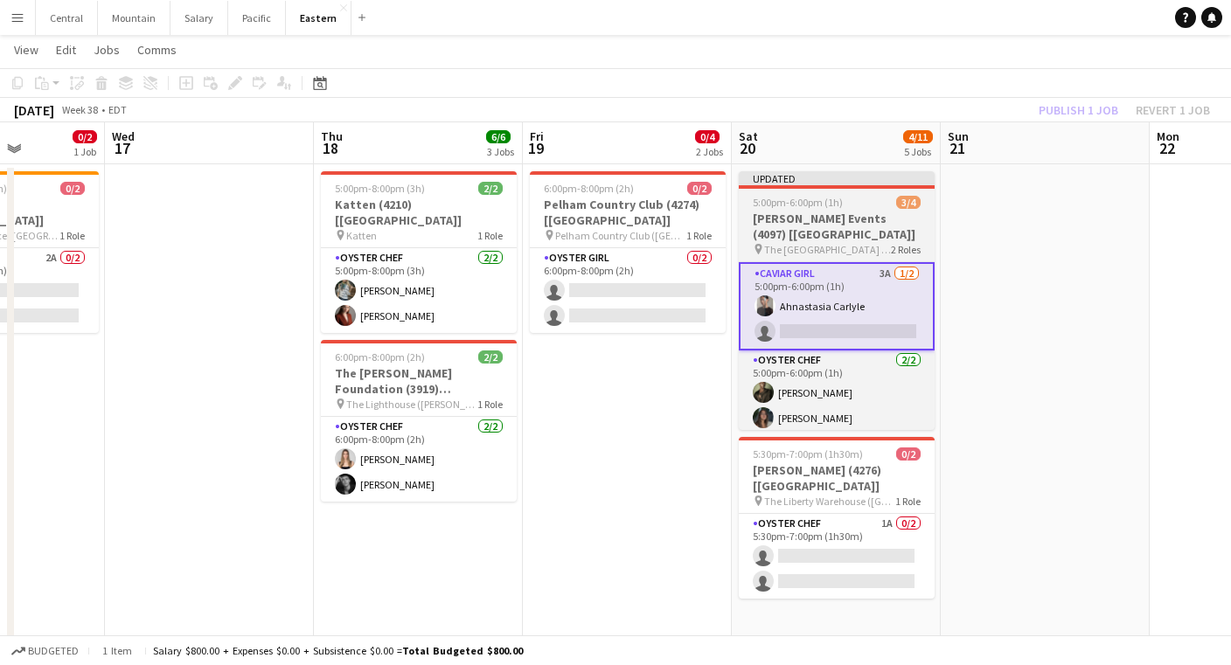
click at [832, 223] on h3 "[PERSON_NAME] Events (4097) [[GEOGRAPHIC_DATA]]" at bounding box center [837, 226] width 196 height 31
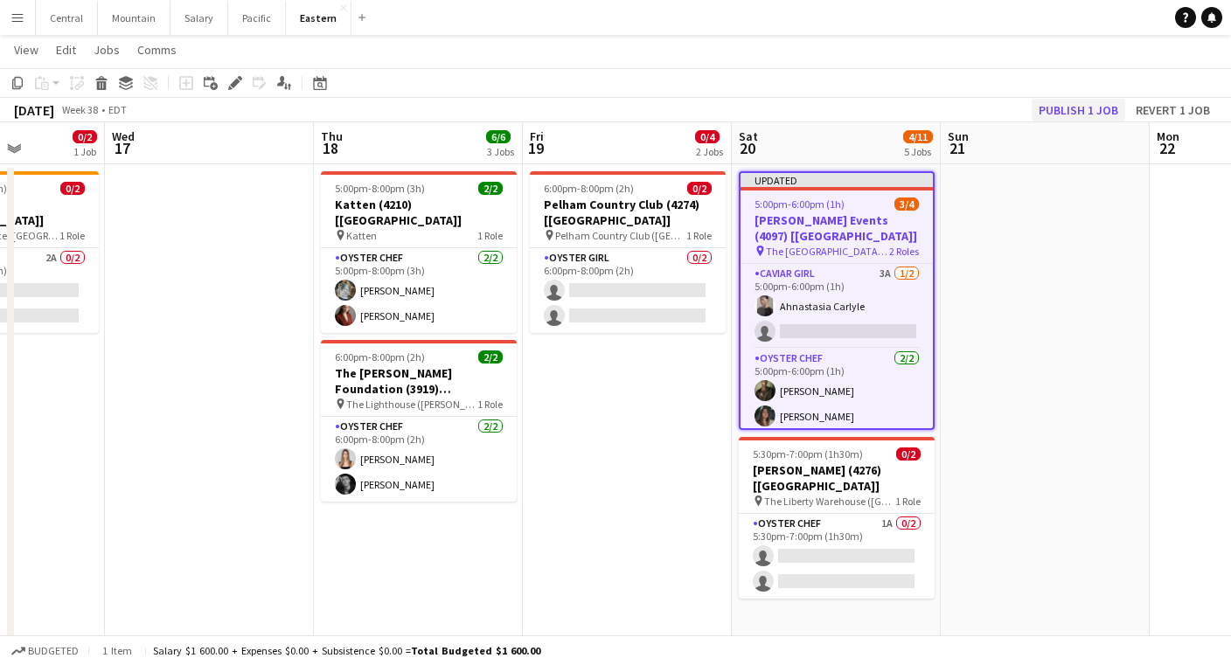
click at [1069, 107] on button "Publish 1 job" at bounding box center [1079, 110] width 94 height 23
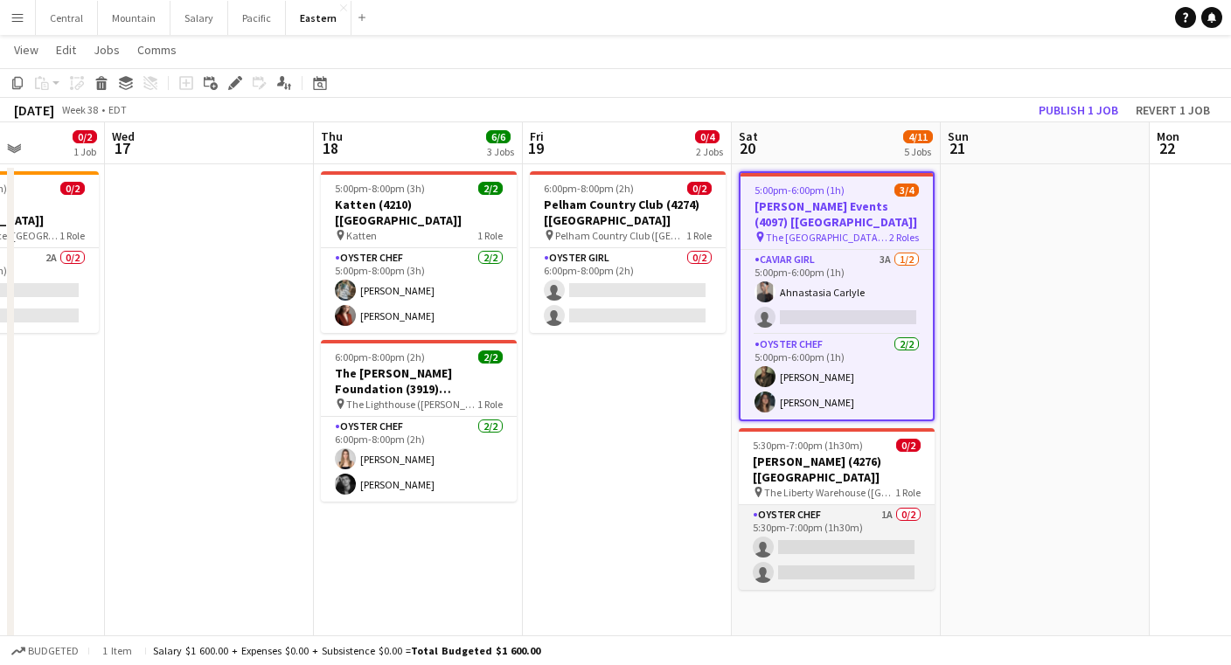
click at [792, 505] on app-card-role "Oyster Chef 1A 0/2 5:30pm-7:00pm (1h30m) single-neutral-actions single-neutral-…" at bounding box center [837, 547] width 196 height 85
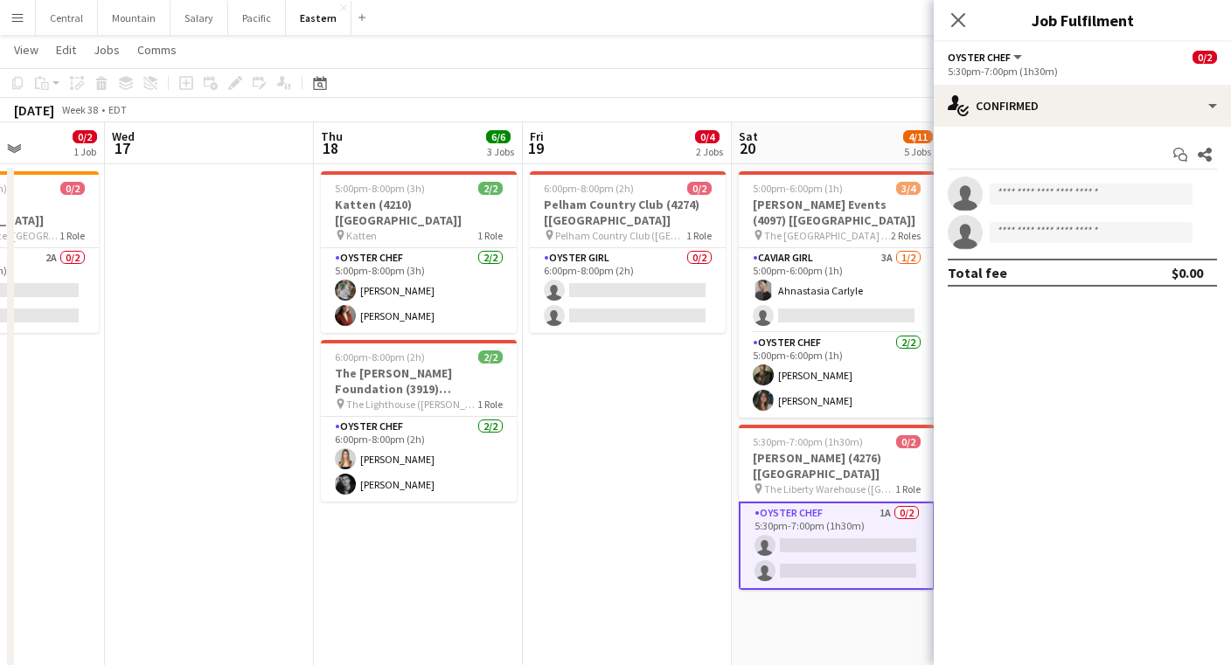
click at [1062, 136] on div "Start chat Share single-neutral-actions single-neutral-actions Total fee $0.00" at bounding box center [1082, 214] width 297 height 174
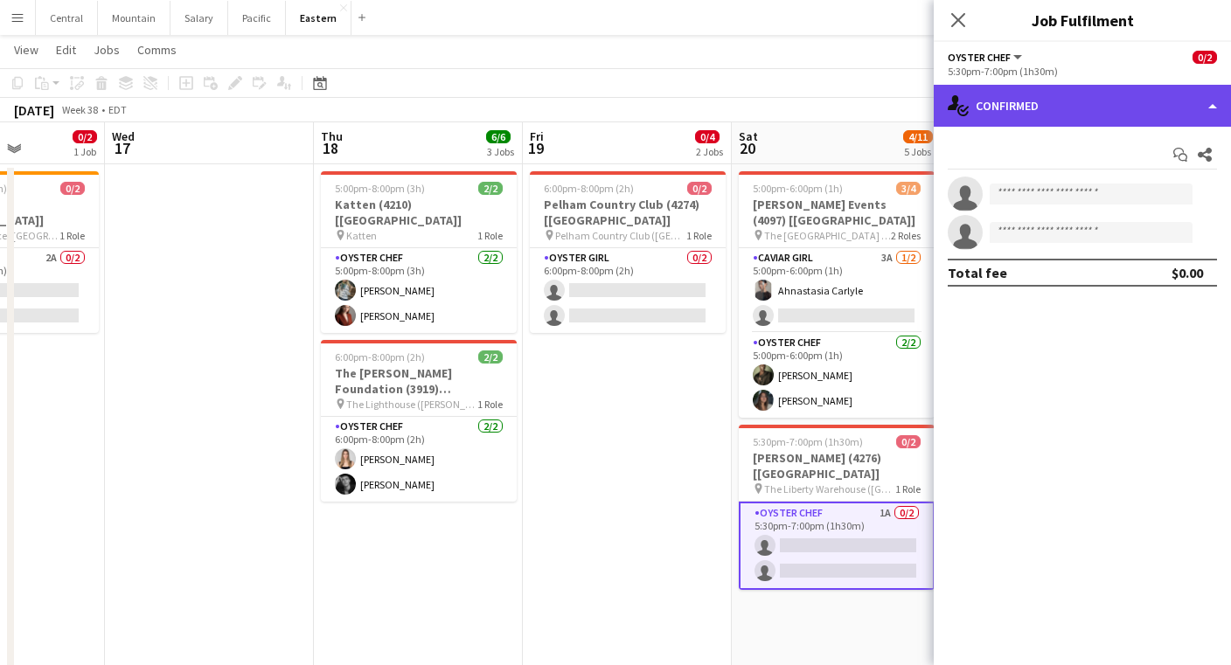
click at [1062, 101] on div "single-neutral-actions-check-2 Confirmed" at bounding box center [1082, 106] width 297 height 42
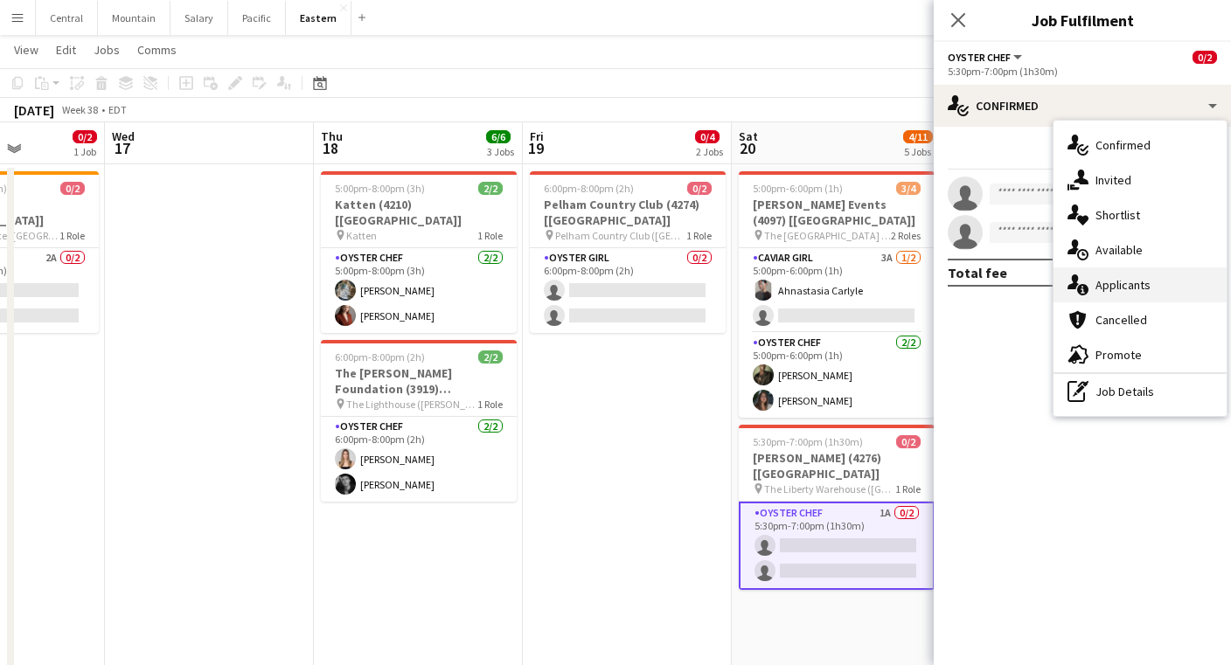
click at [1128, 290] on div "single-neutral-actions-information Applicants" at bounding box center [1140, 285] width 173 height 35
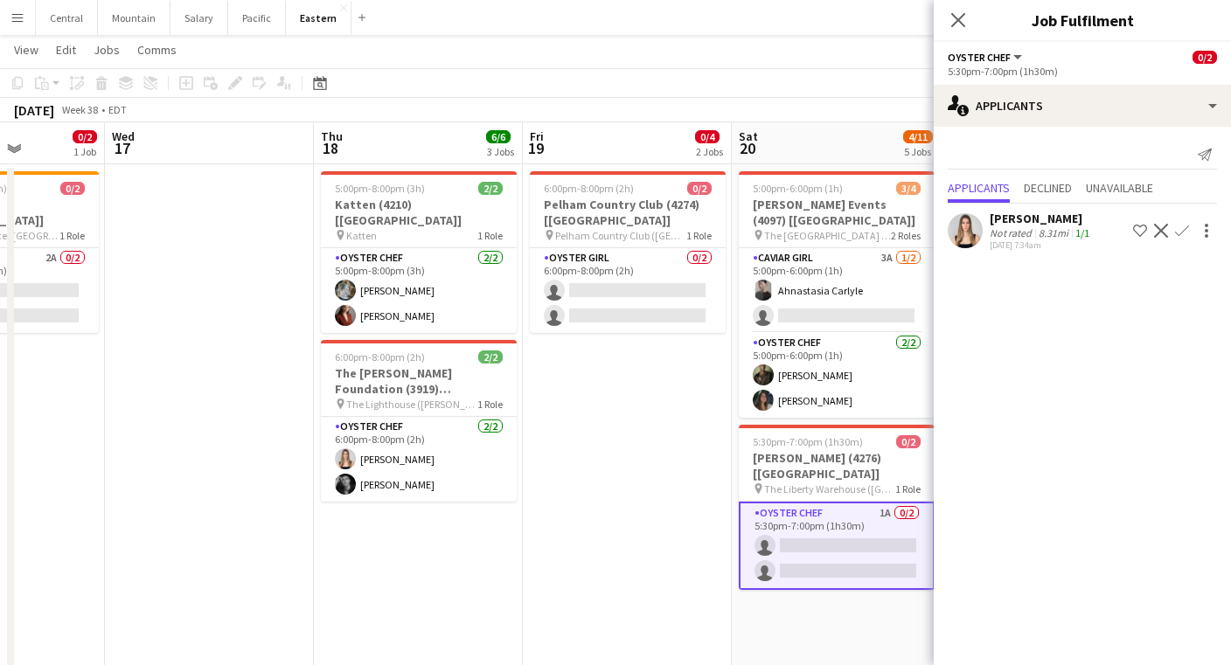
click at [1180, 224] on app-icon "Confirm" at bounding box center [1182, 231] width 14 height 14
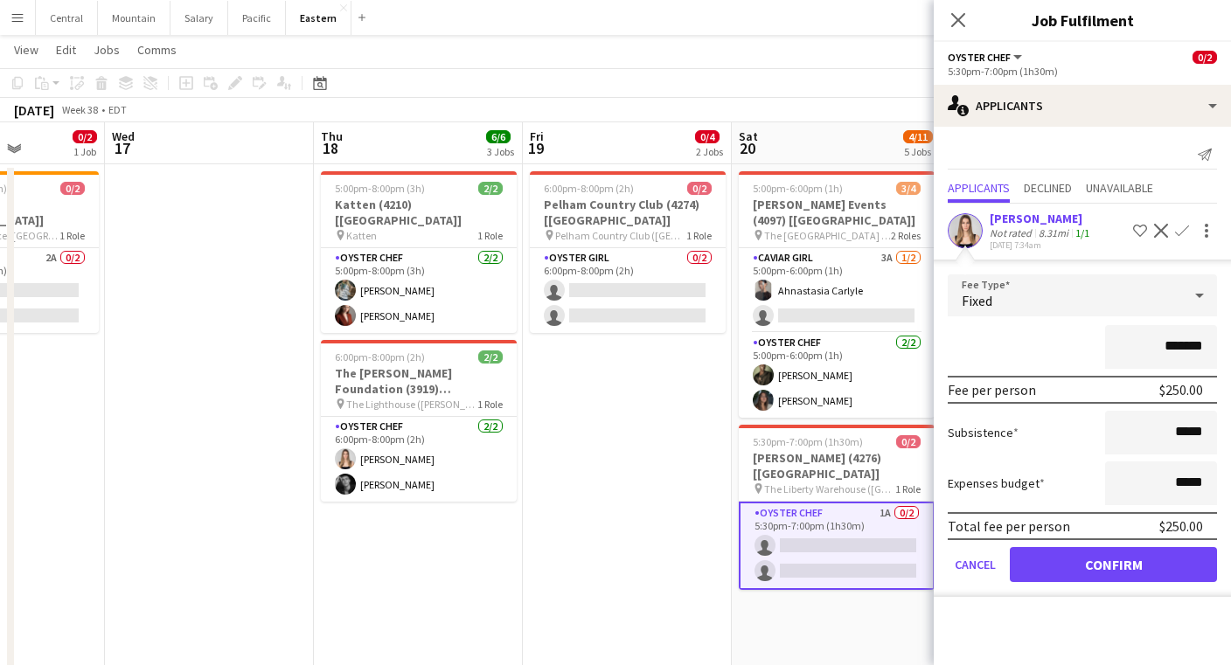
click at [1086, 558] on button "Confirm" at bounding box center [1113, 564] width 207 height 35
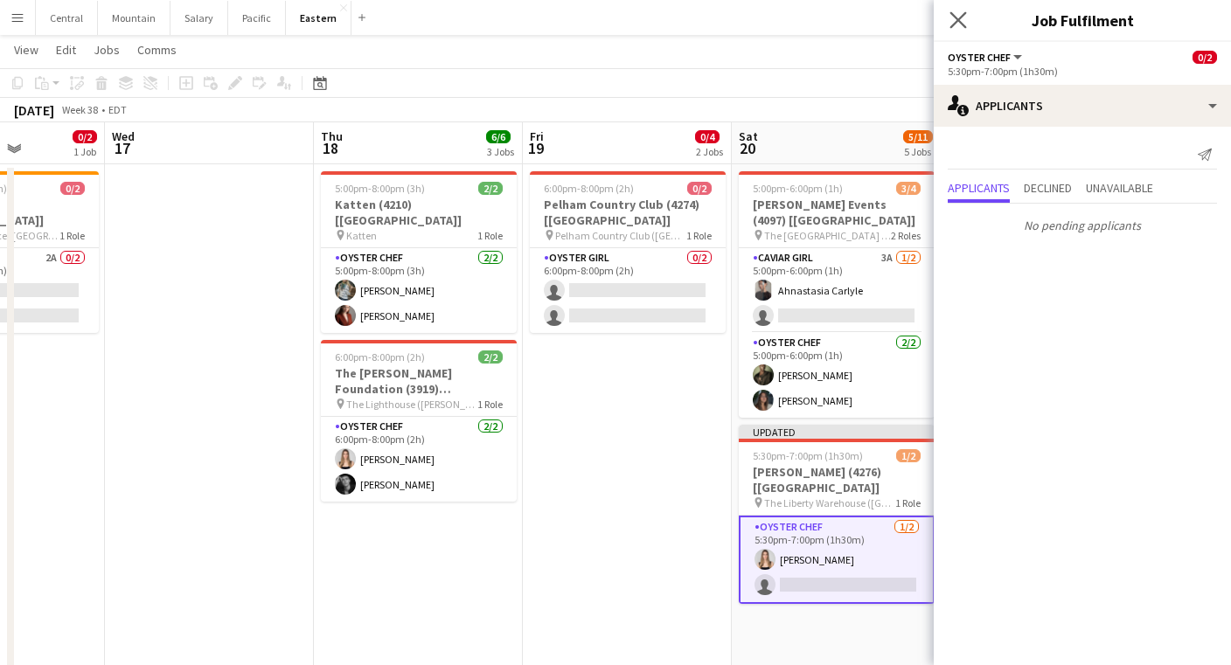
click at [948, 11] on app-icon "Close pop-in" at bounding box center [958, 20] width 25 height 25
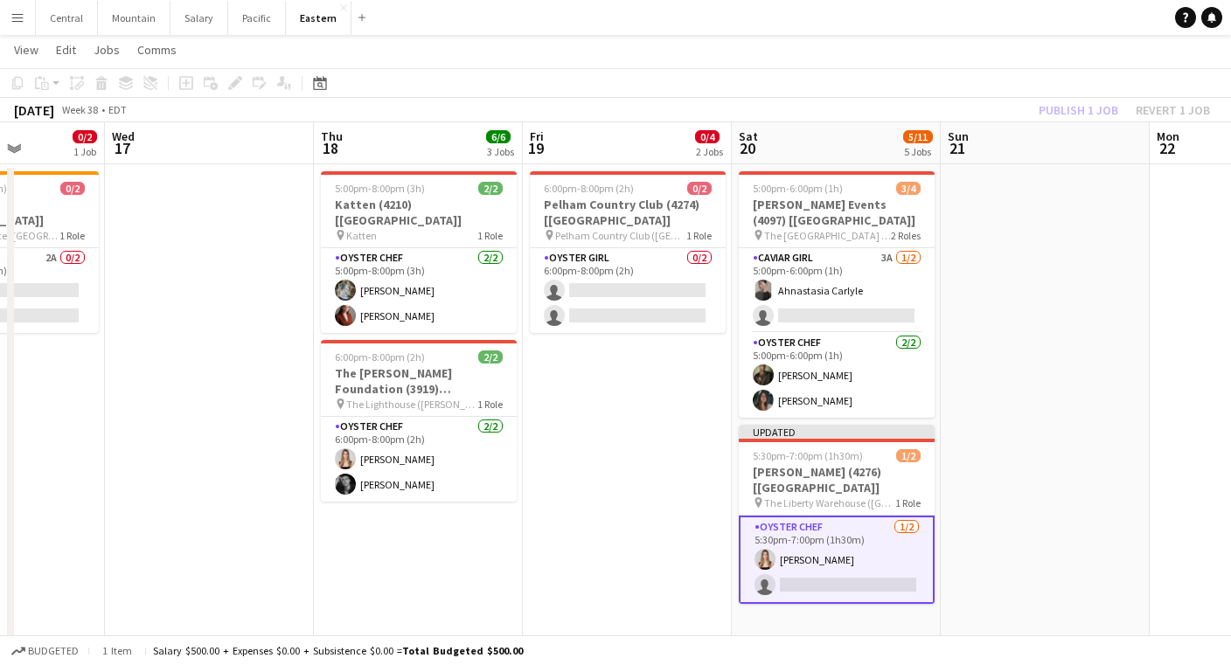
click at [953, 11] on app-navbar "Menu Boards Boards Boards All jobs Status Workforce Workforce My Workforce Recr…" at bounding box center [615, 17] width 1231 height 35
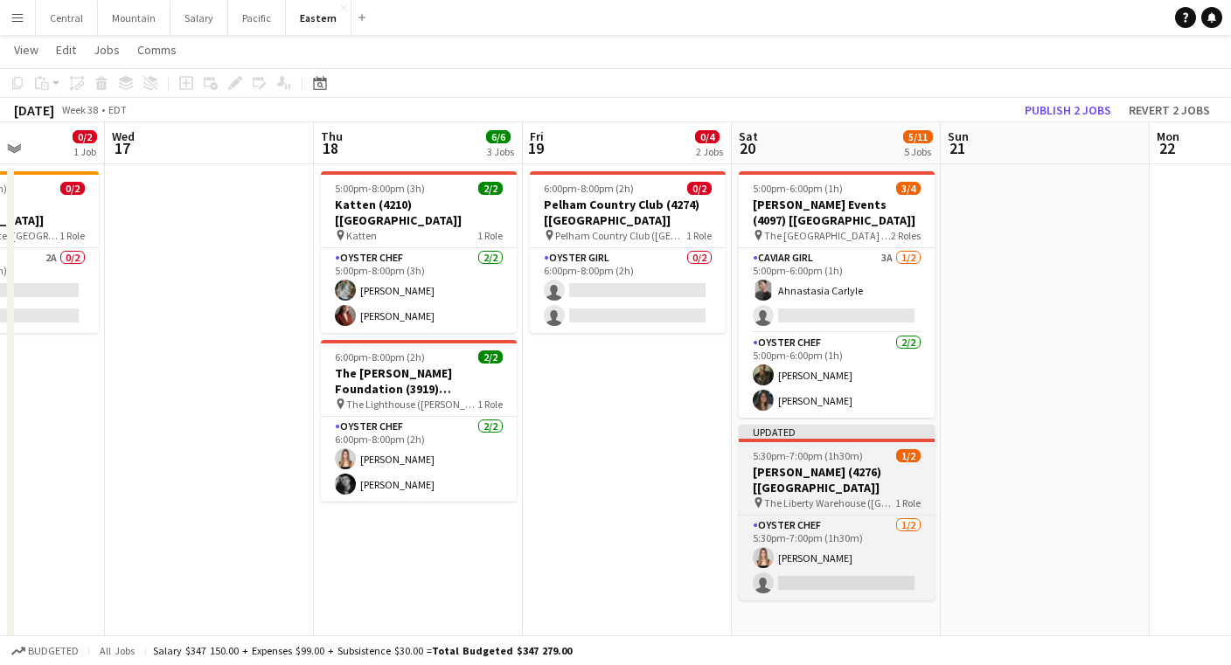
click at [841, 442] on div at bounding box center [837, 440] width 196 height 3
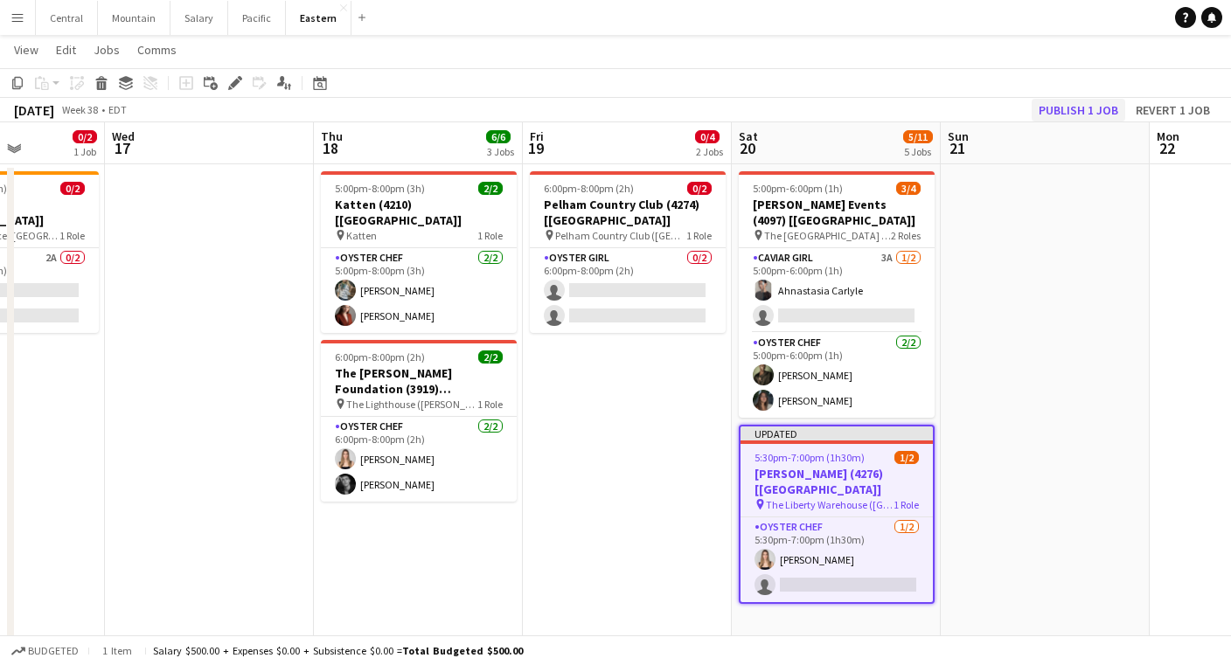
click at [1061, 112] on button "Publish 1 job" at bounding box center [1079, 110] width 94 height 23
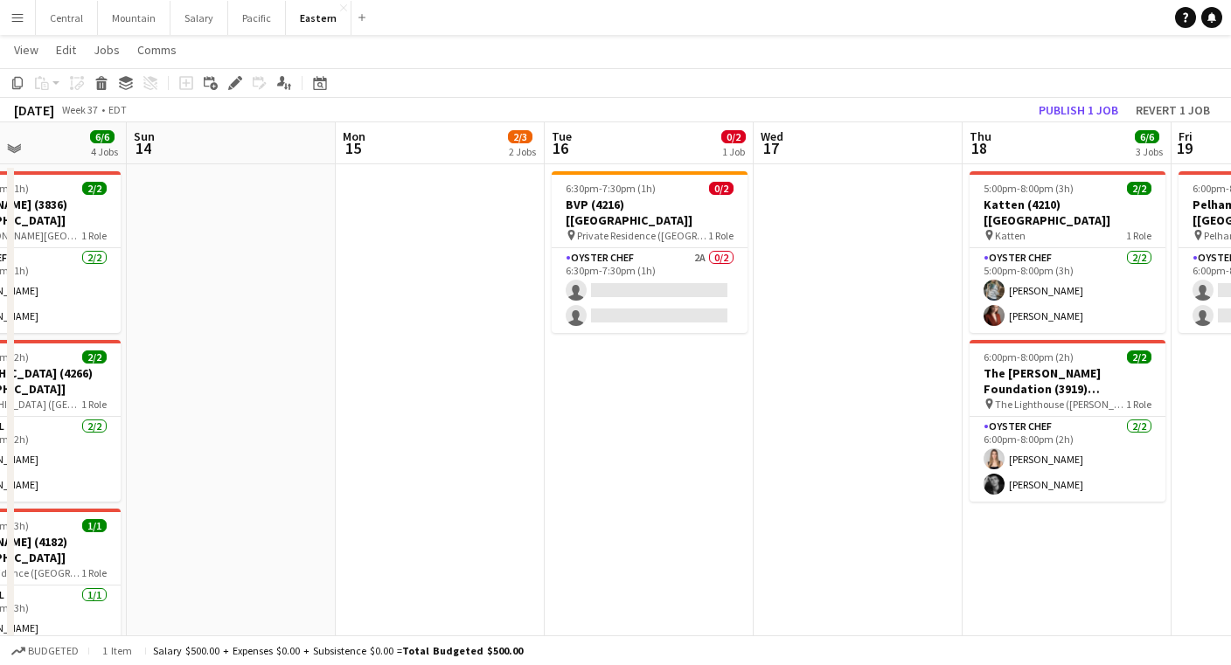
scroll to position [0, 500]
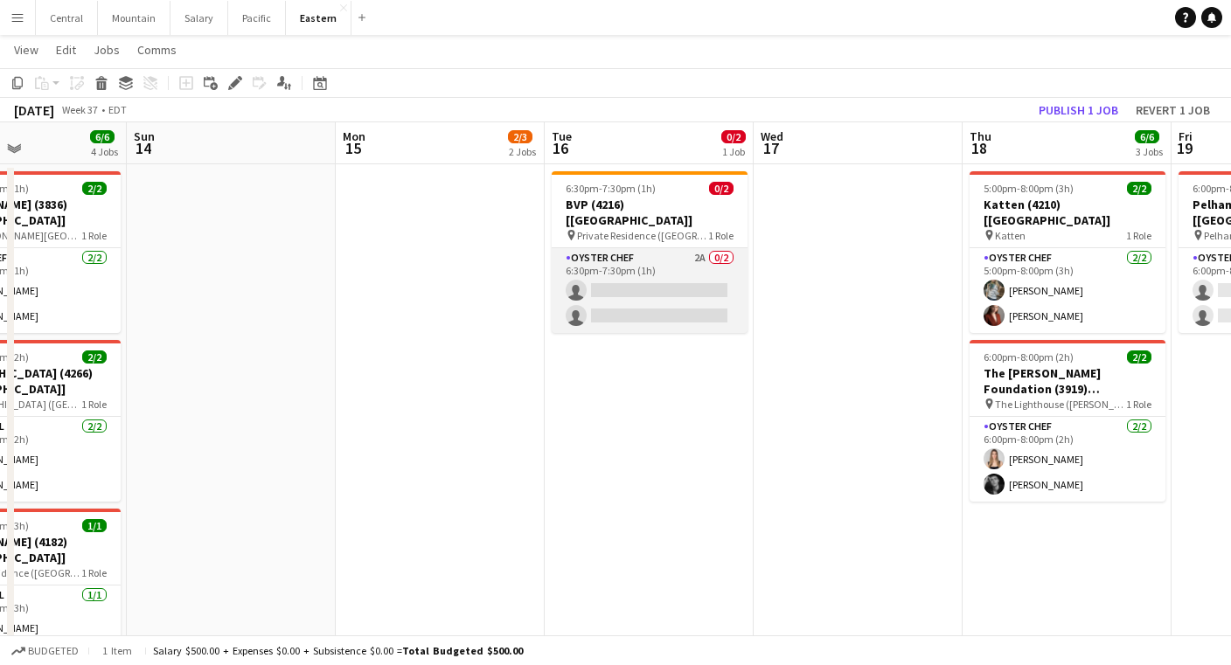
click at [600, 276] on app-card-role "Oyster Chef 2A 0/2 6:30pm-7:30pm (1h) single-neutral-actions single-neutral-act…" at bounding box center [650, 290] width 196 height 85
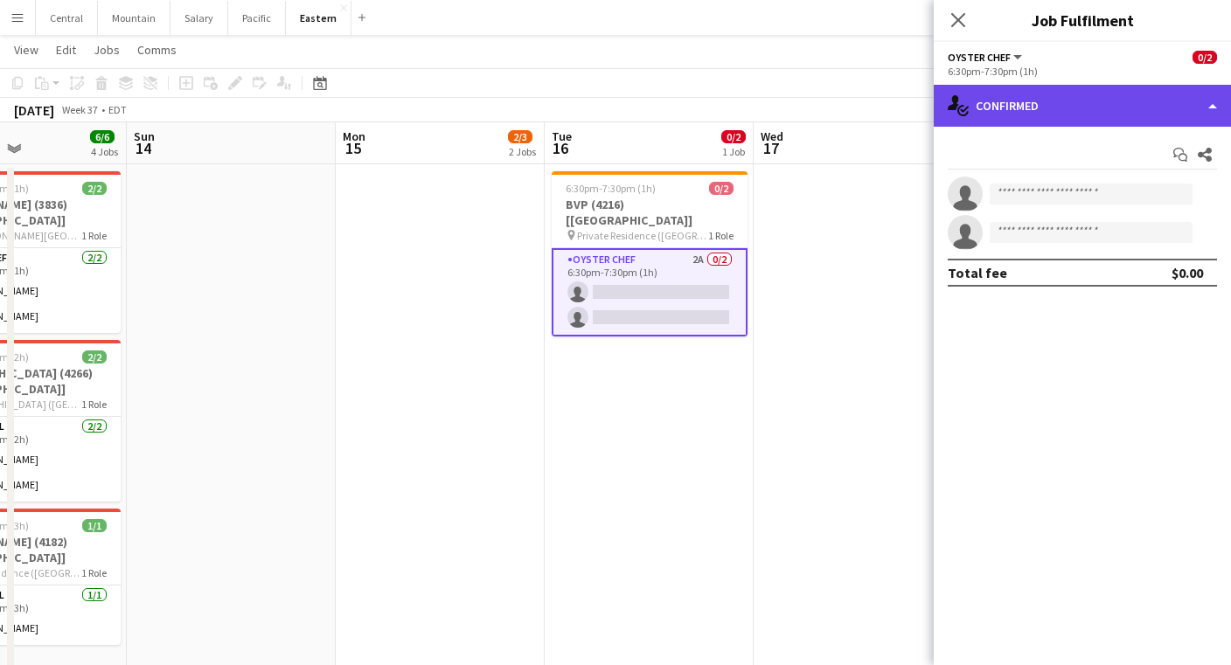
click at [1137, 85] on div "single-neutral-actions-check-2 Confirmed" at bounding box center [1082, 106] width 297 height 42
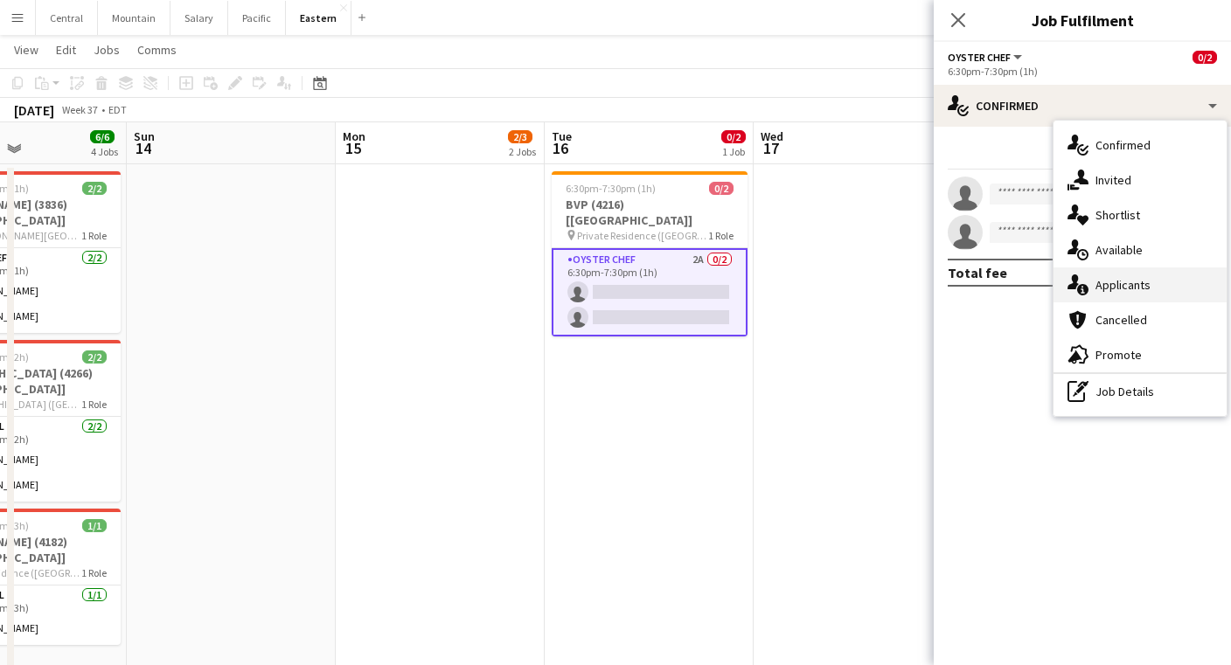
click at [1122, 296] on div "single-neutral-actions-information Applicants" at bounding box center [1140, 285] width 173 height 35
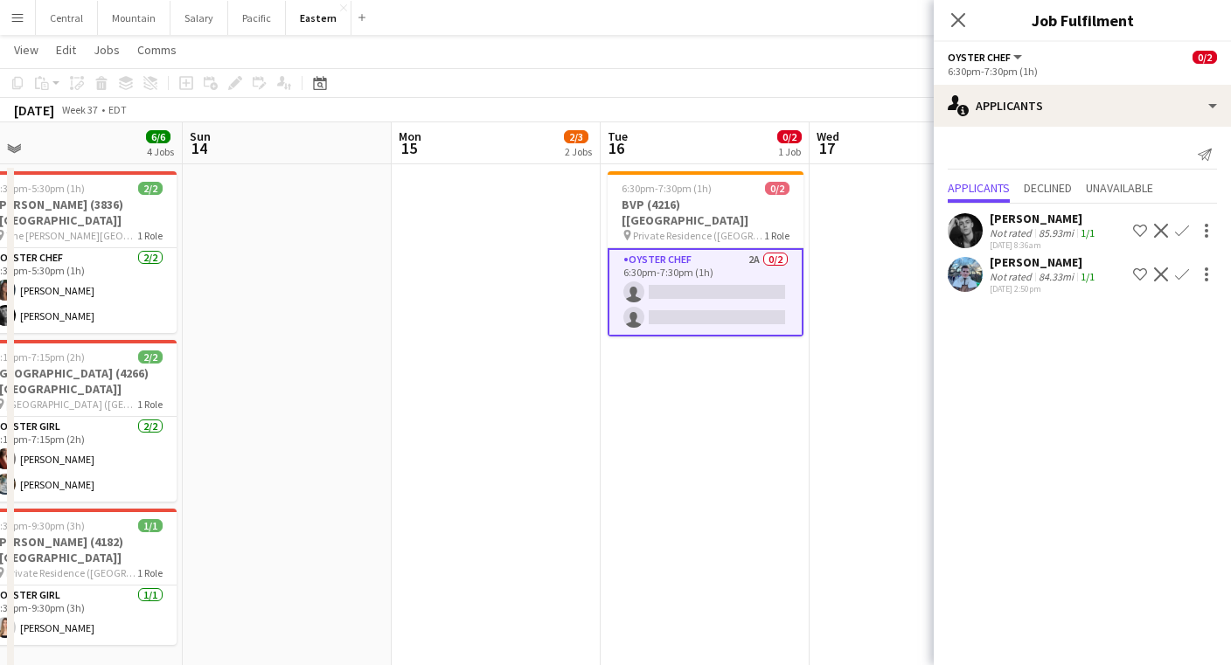
scroll to position [0, 376]
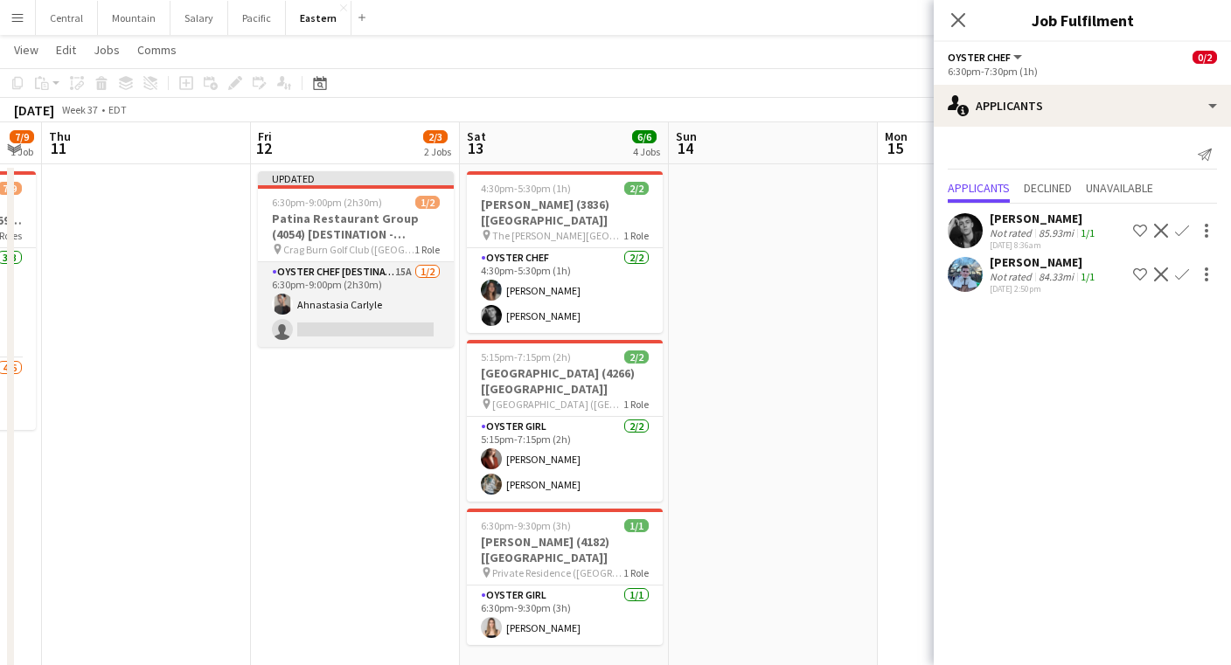
click at [360, 284] on app-card-role "Oyster Chef [DESTINATION] 15A [DATE] 6:30pm-9:00pm (2h30m) Ahnastasia Carlyle s…" at bounding box center [356, 304] width 196 height 85
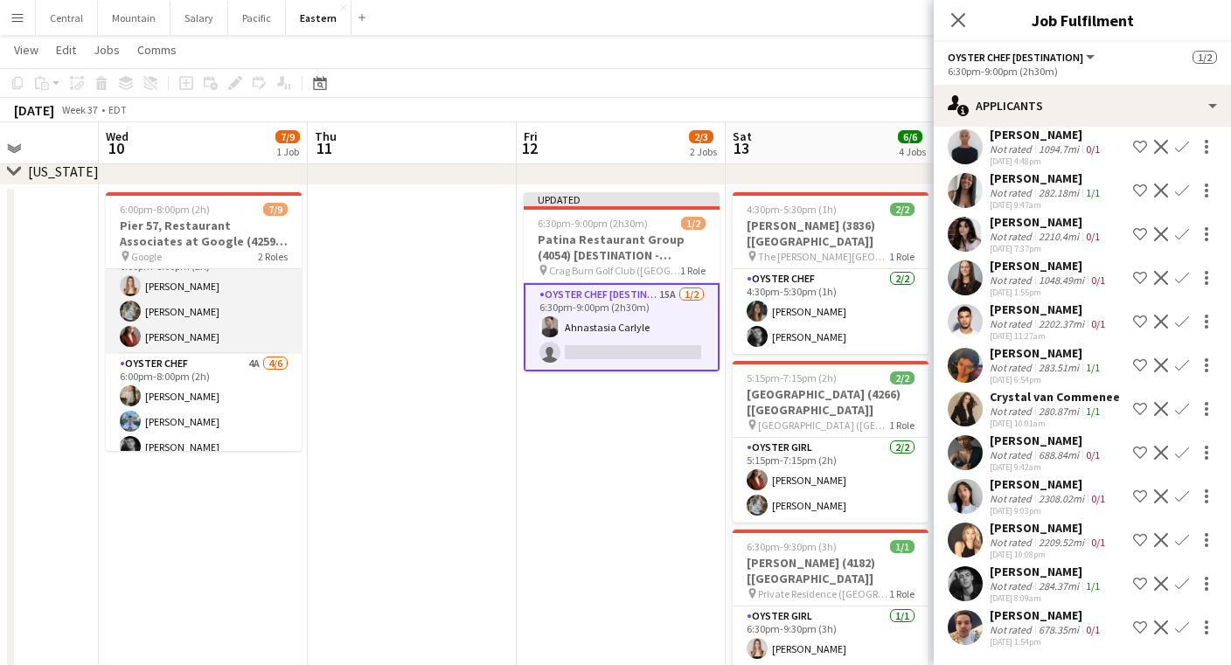
scroll to position [0, 0]
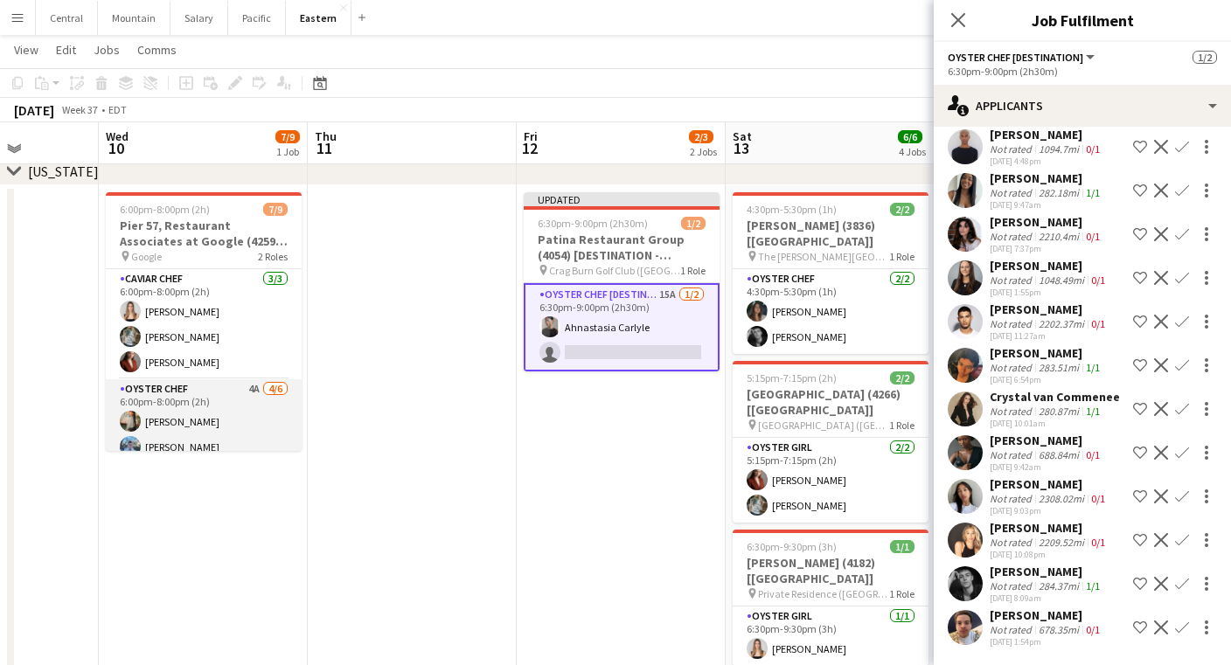
click at [229, 400] on app-card-role "Oyster Chef 4A [DATE] 6:00pm-8:00pm (2h) [PERSON_NAME] [PERSON_NAME] [PERSON_NA…" at bounding box center [204, 473] width 196 height 186
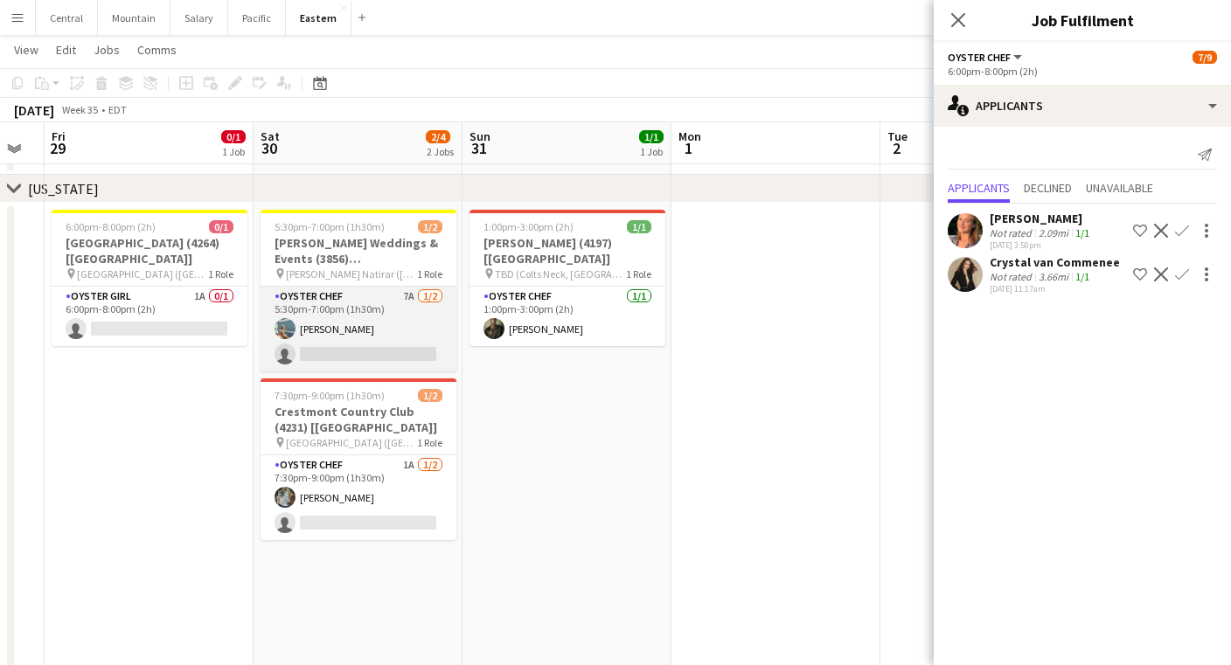
scroll to position [0, 351]
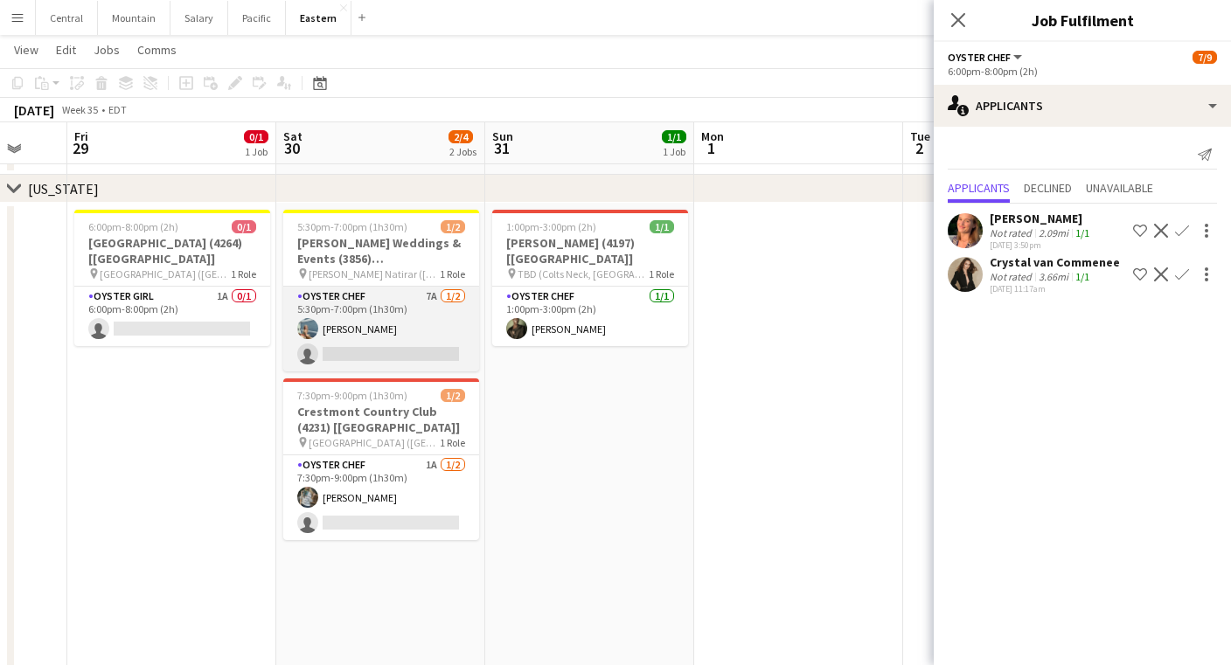
click at [378, 329] on app-card-role "Oyster Chef 7A [DATE] 5:30pm-7:00pm (1h30m) [PERSON_NAME] single-neutral-actions" at bounding box center [381, 329] width 196 height 85
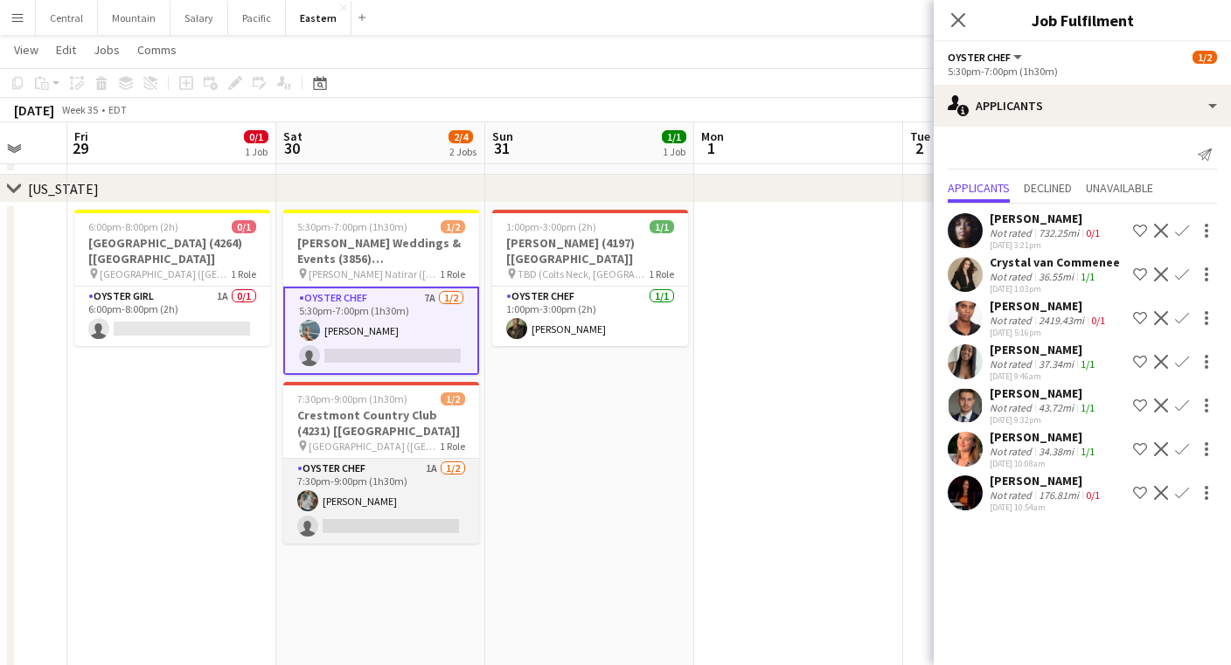
click at [369, 487] on app-card-role "Oyster Chef 1A [DATE] 7:30pm-9:00pm (1h30m) [PERSON_NAME] single-neutral-actions" at bounding box center [381, 501] width 196 height 85
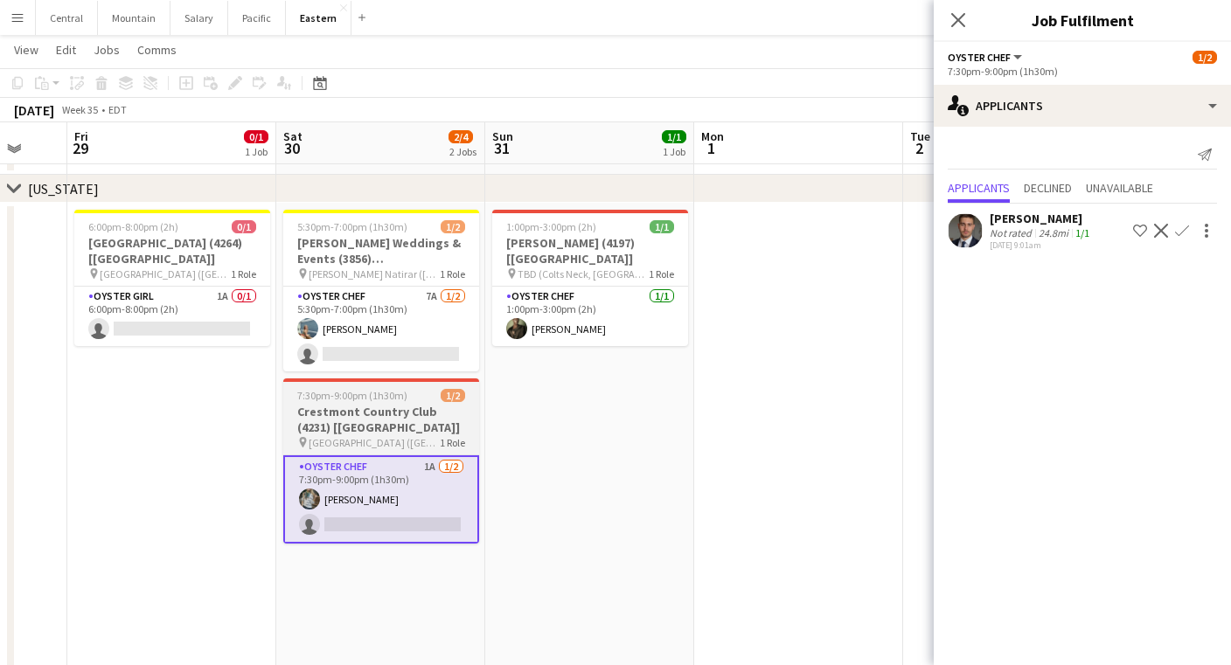
click at [321, 411] on h3 "Crestmont Country Club (4231) [[GEOGRAPHIC_DATA]]" at bounding box center [381, 419] width 196 height 31
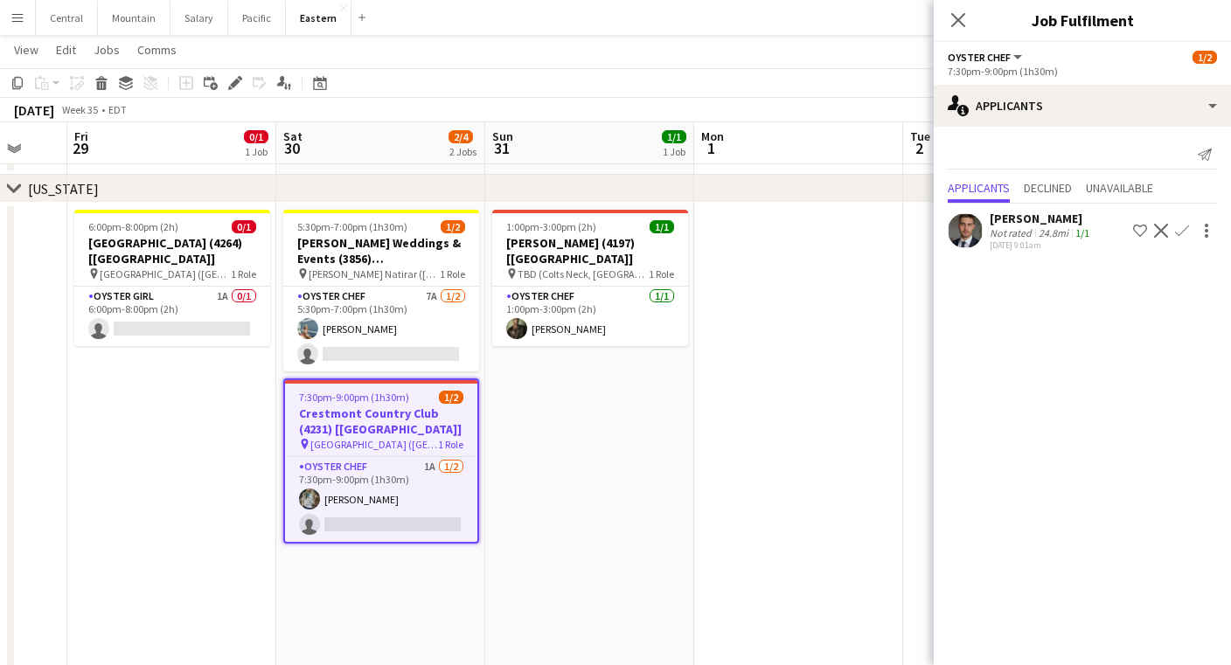
click at [247, 82] on div "Add job Add linked Job Edit Edit linked Job Applicants" at bounding box center [228, 83] width 134 height 21
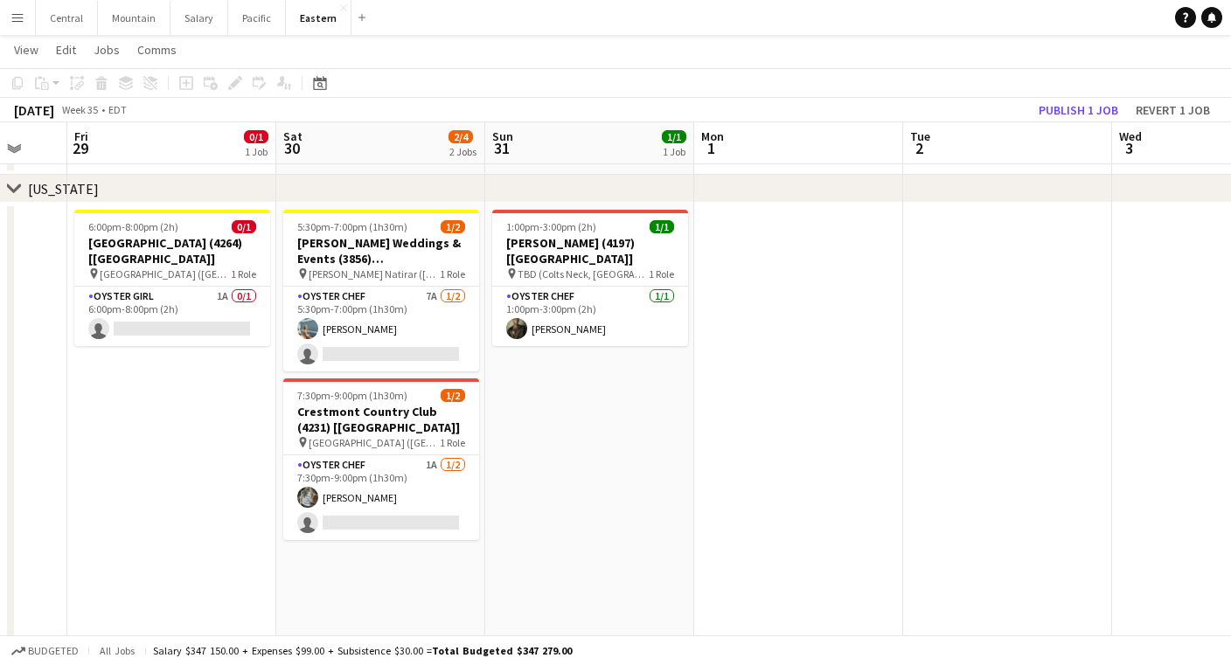
click at [234, 82] on div "Add job Add linked Job Edit Edit linked Job Applicants" at bounding box center [228, 83] width 134 height 21
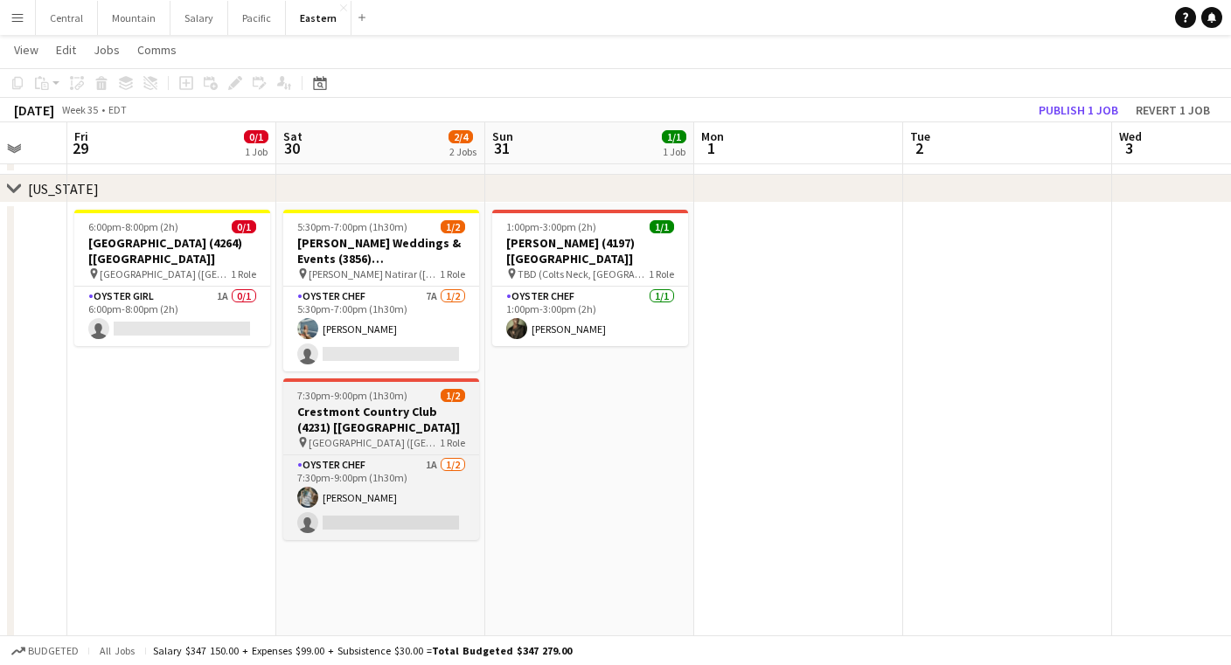
click at [298, 387] on app-job-card "7:30pm-9:00pm (1h30m) 1/2 [GEOGRAPHIC_DATA] (4231) [[GEOGRAPHIC_DATA]] pin [GEO…" at bounding box center [381, 460] width 196 height 162
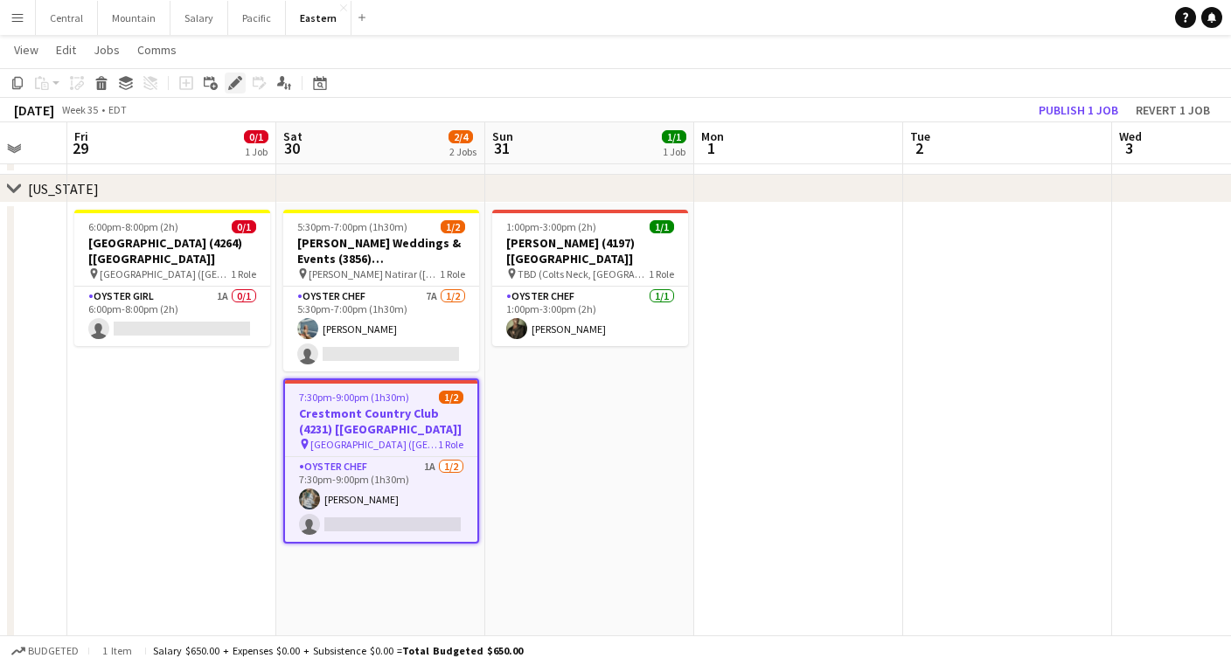
click at [242, 86] on div "Edit" at bounding box center [235, 83] width 21 height 21
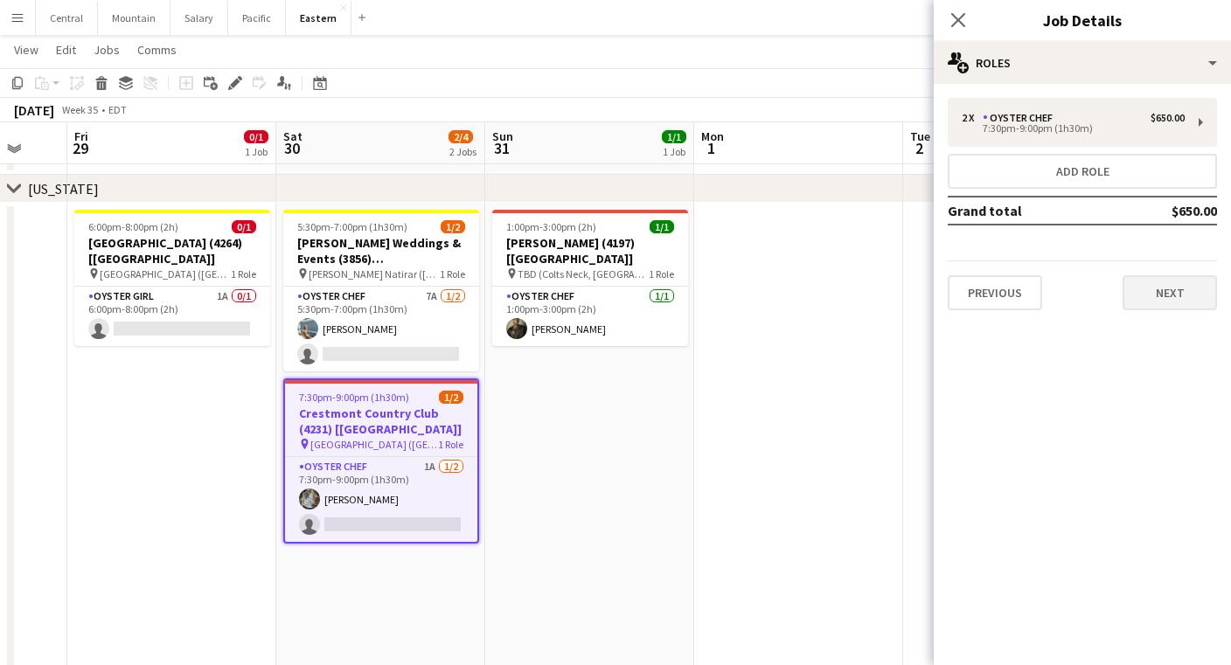
click at [1185, 310] on button "Next" at bounding box center [1170, 292] width 94 height 35
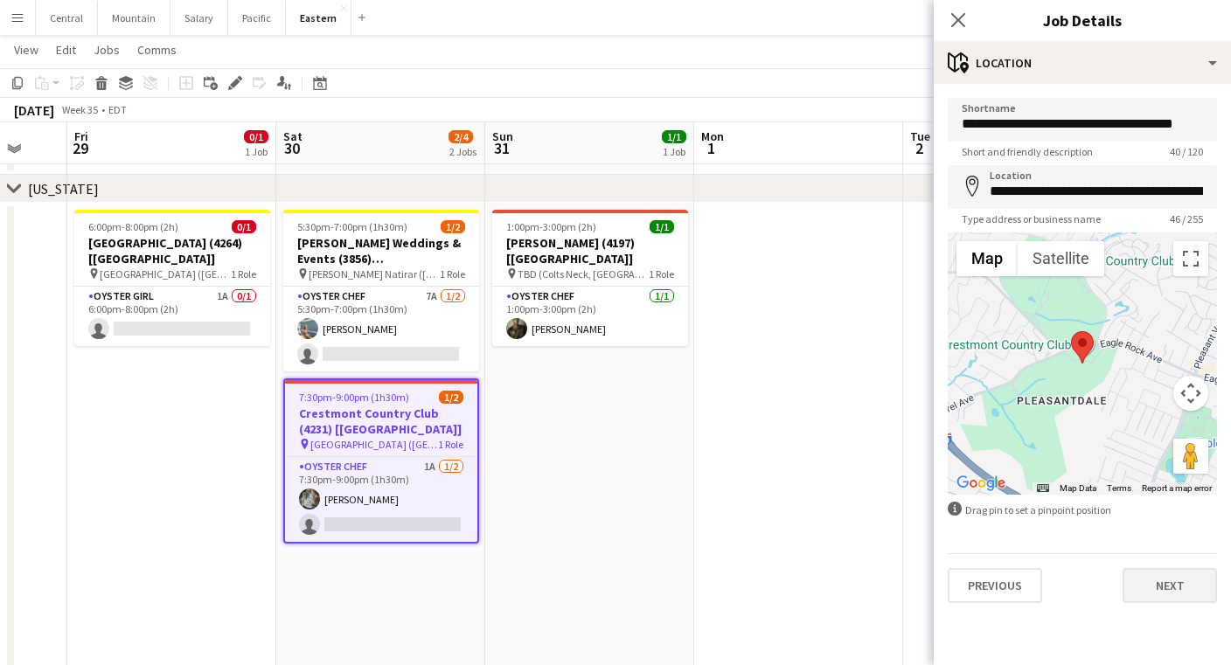
click at [1151, 580] on button "Next" at bounding box center [1170, 585] width 94 height 35
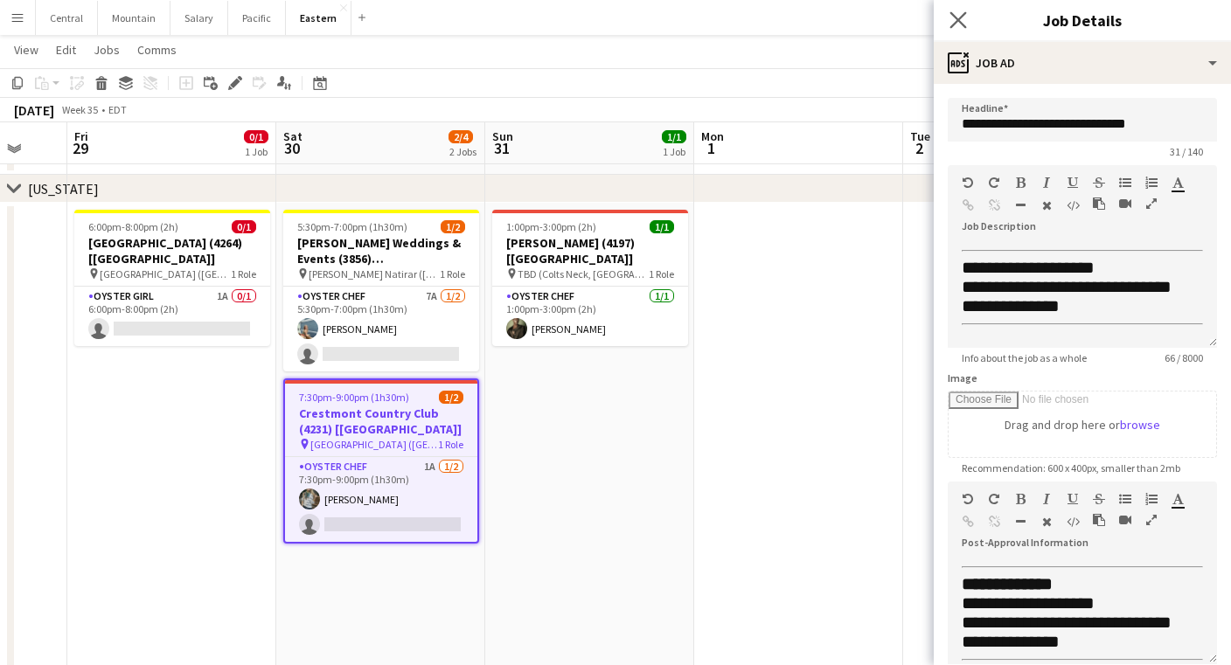
click at [959, 10] on app-icon "Close pop-in" at bounding box center [958, 20] width 25 height 25
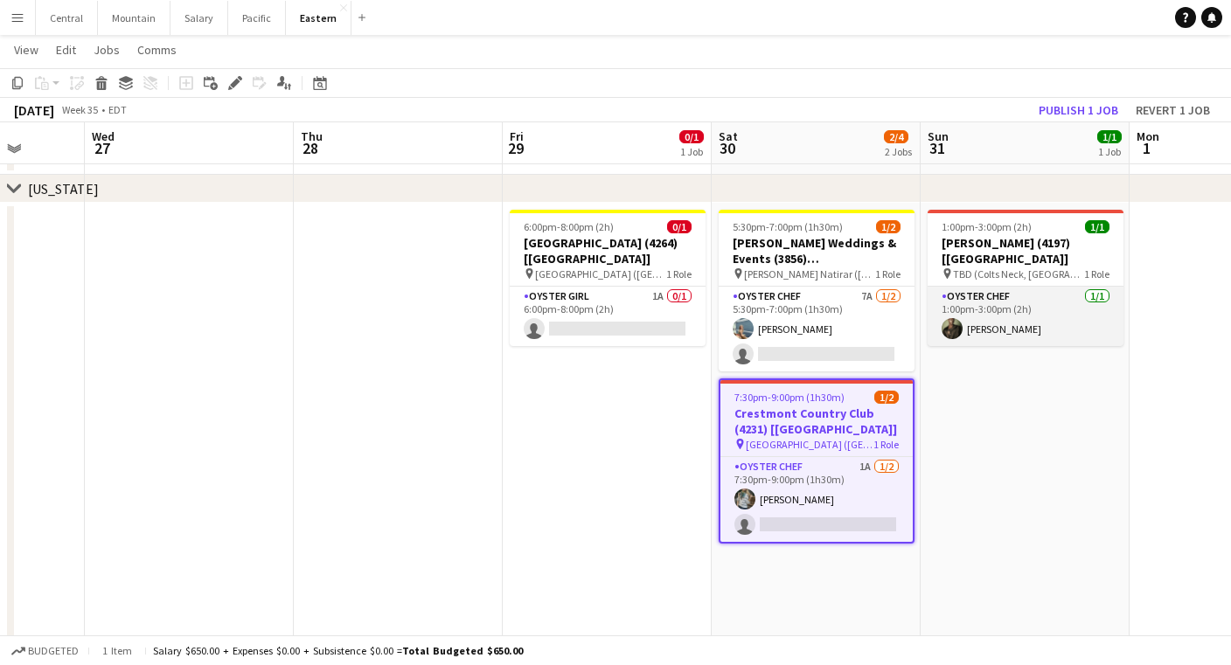
scroll to position [0, 467]
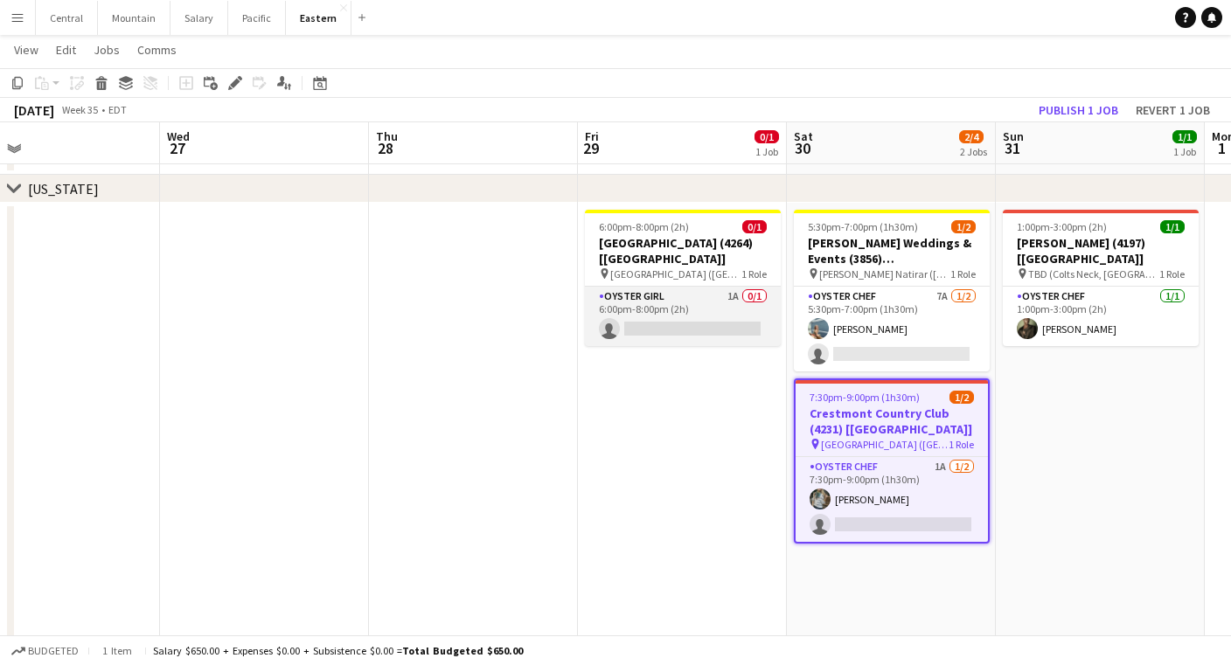
click at [640, 300] on app-card-role "Oyster Girl 1A 0/1 6:00pm-8:00pm (2h) single-neutral-actions" at bounding box center [683, 316] width 196 height 59
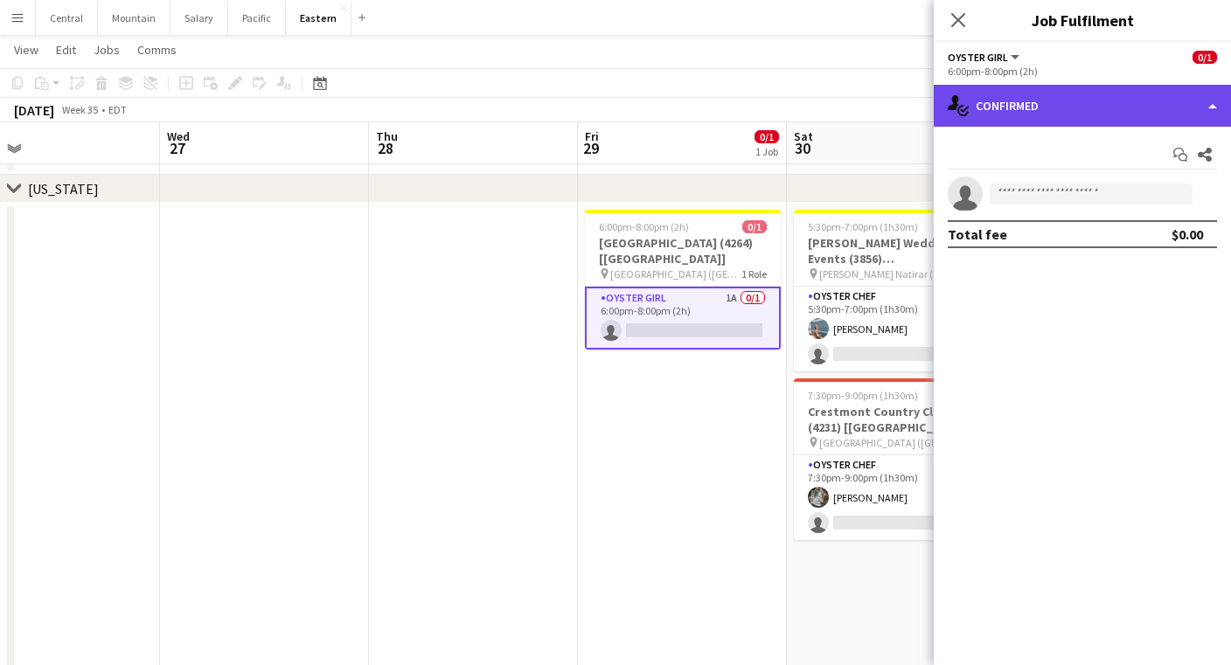
click at [1000, 97] on div "single-neutral-actions-check-2 Confirmed" at bounding box center [1082, 106] width 297 height 42
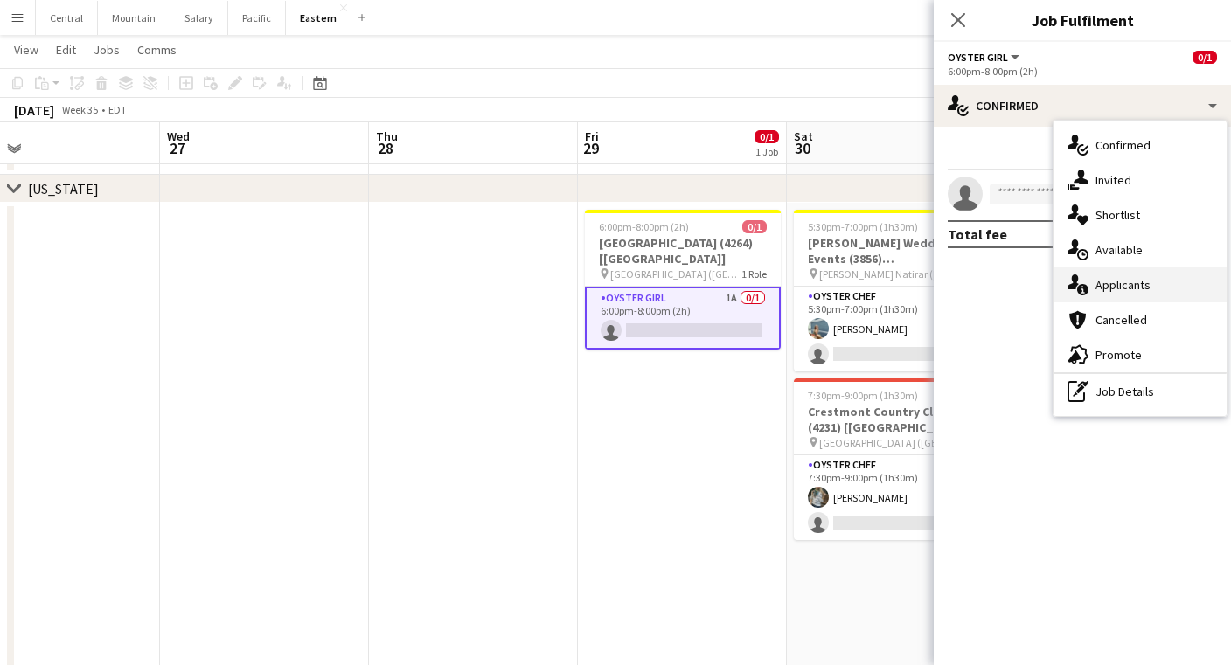
click at [1094, 296] on div "single-neutral-actions-information Applicants" at bounding box center [1140, 285] width 173 height 35
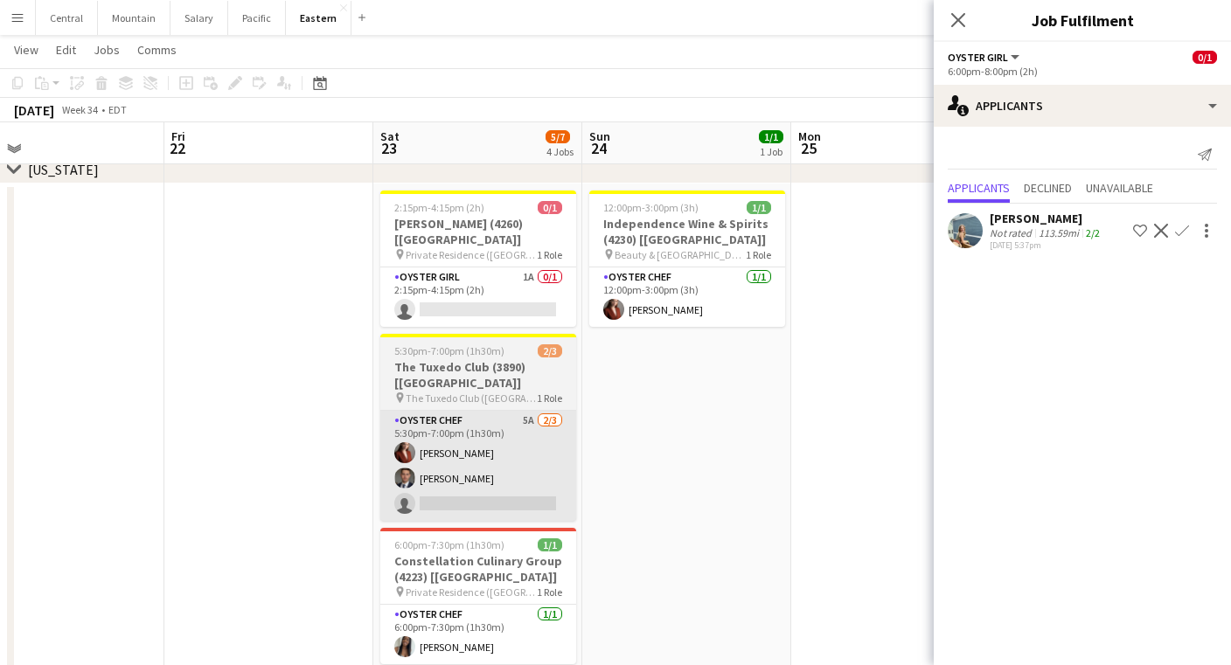
scroll to position [665, 0]
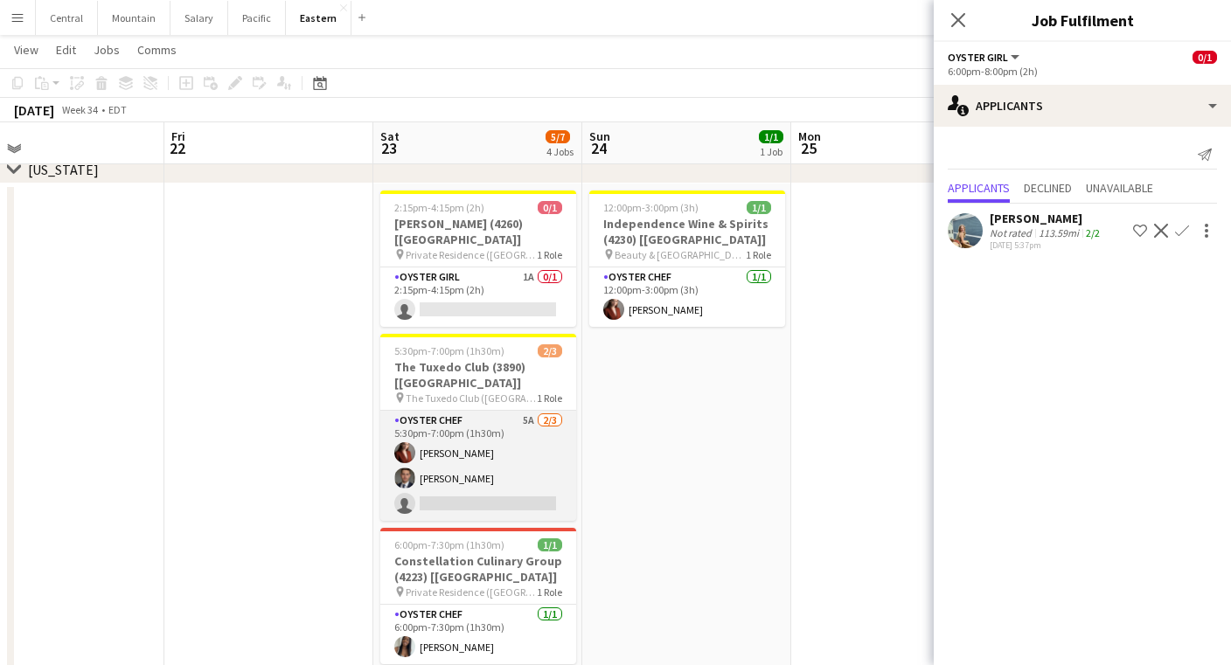
click at [466, 411] on app-card-role "Oyster Chef 5A [DATE] 5:30pm-7:00pm (1h30m) [PERSON_NAME] Artych [PERSON_NAME] …" at bounding box center [478, 466] width 196 height 110
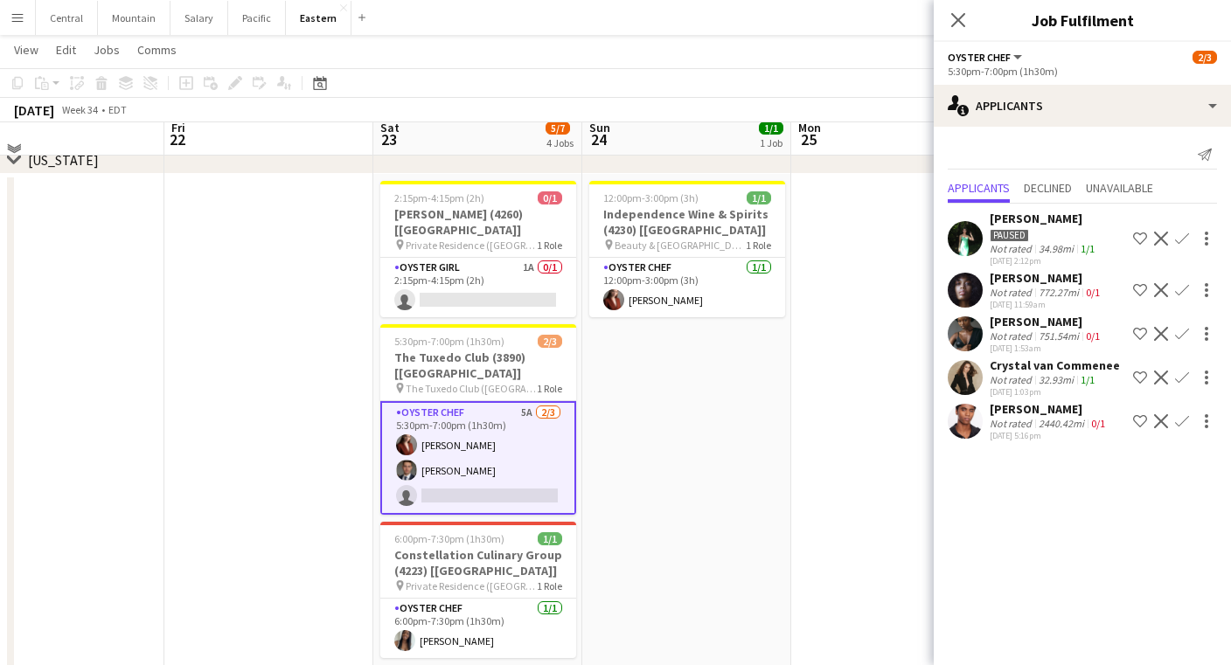
scroll to position [676, 0]
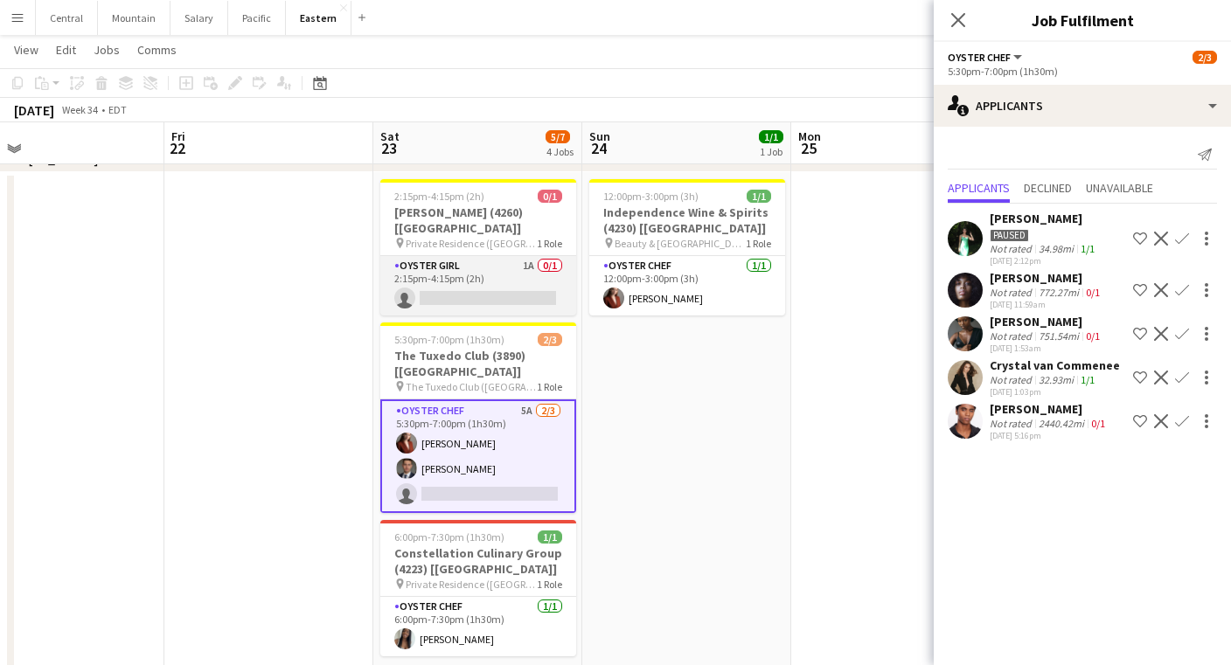
click at [468, 268] on app-card-role "Oyster Girl 1A 0/1 2:15pm-4:15pm (2h) single-neutral-actions" at bounding box center [478, 285] width 196 height 59
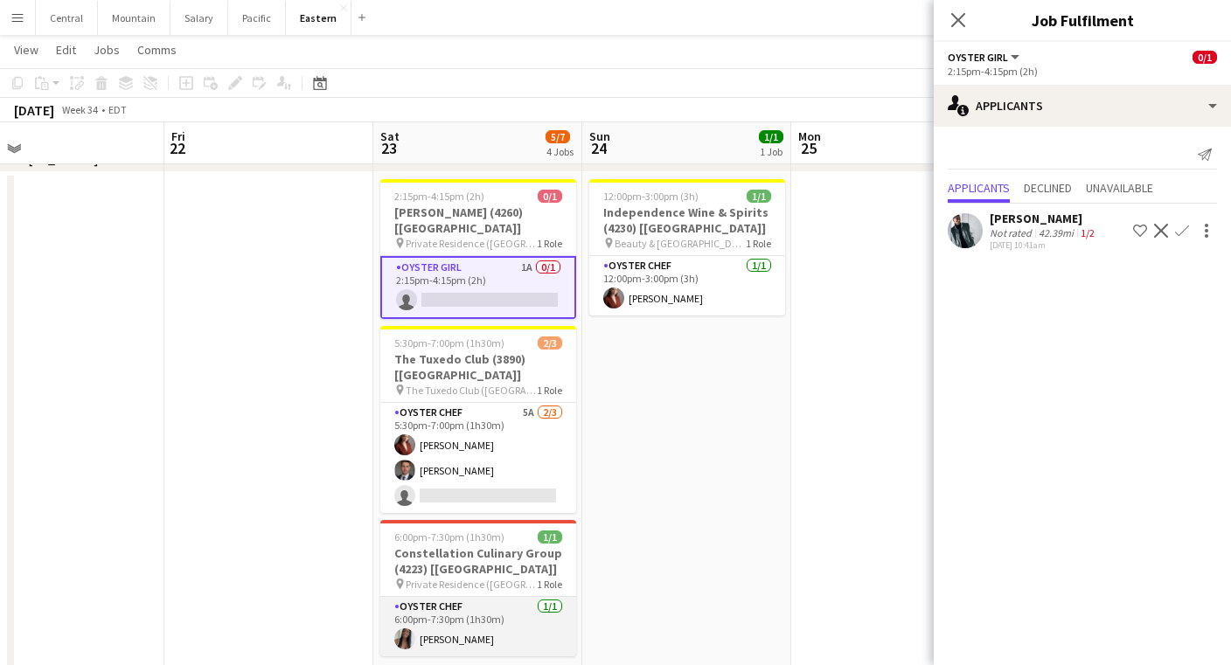
click at [473, 603] on app-card-role "Oyster Chef [DATE] 6:00pm-7:30pm (1h30m) [PERSON_NAME]" at bounding box center [478, 626] width 196 height 59
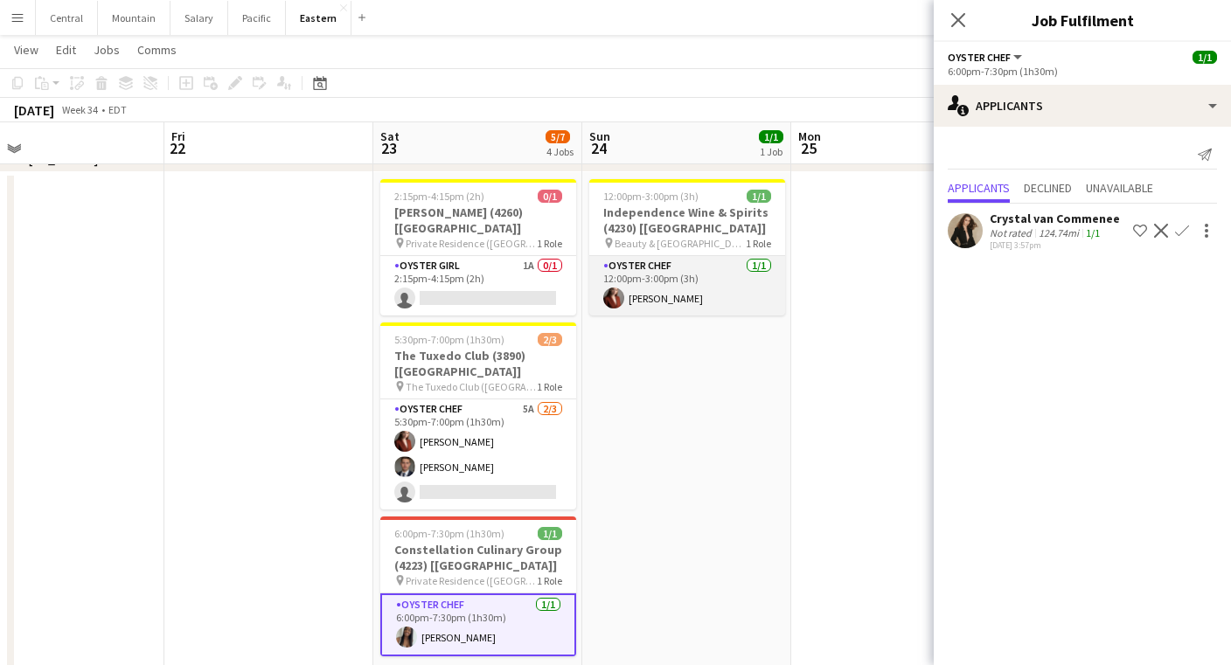
click at [624, 304] on app-card-role "Oyster Chef [DATE] 12:00pm-3:00pm (3h) [PERSON_NAME]" at bounding box center [687, 285] width 196 height 59
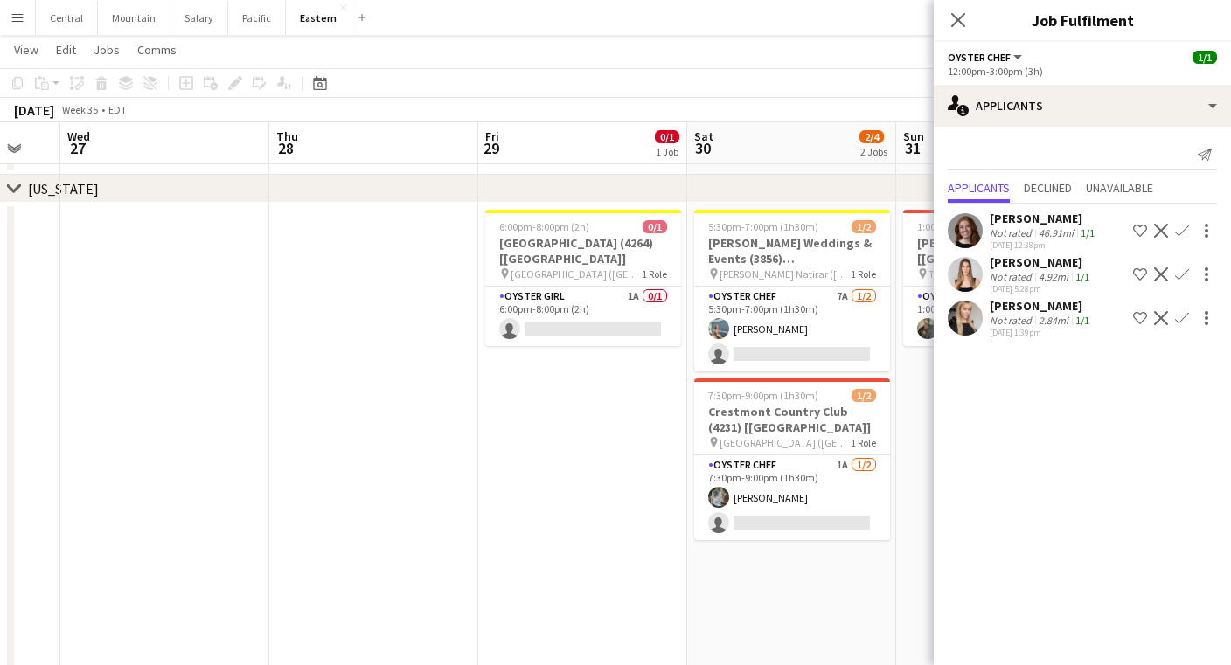
scroll to position [0, 569]
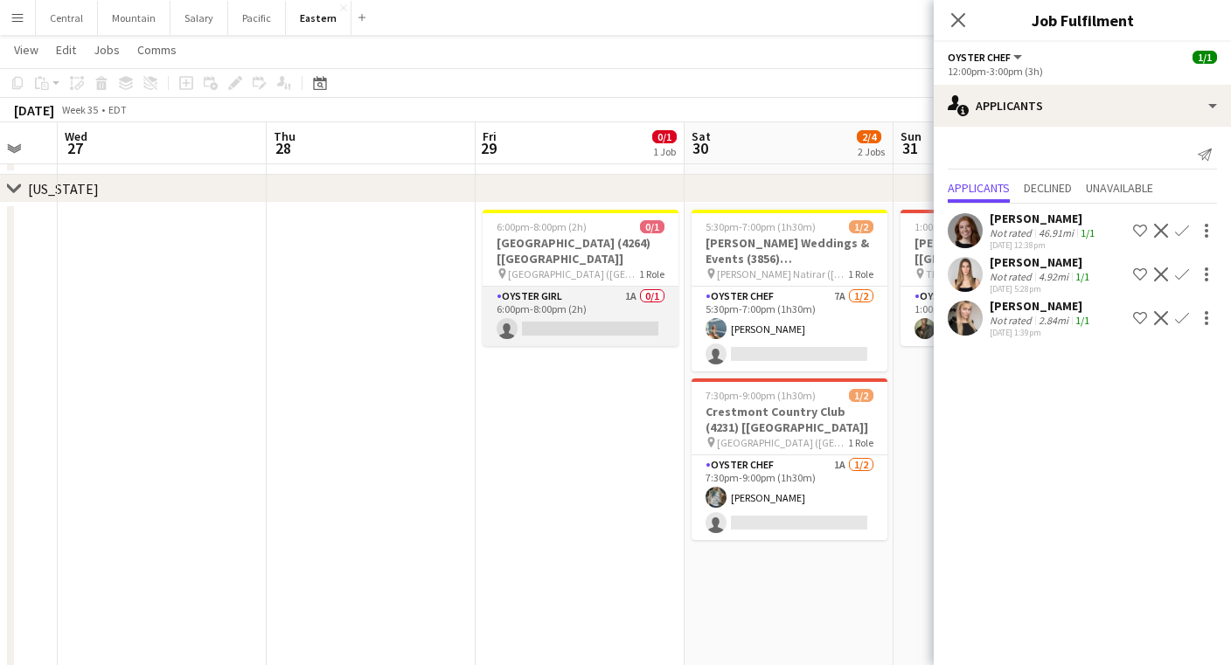
click at [519, 299] on app-card-role "Oyster Girl 1A 0/1 6:00pm-8:00pm (2h) single-neutral-actions" at bounding box center [581, 316] width 196 height 59
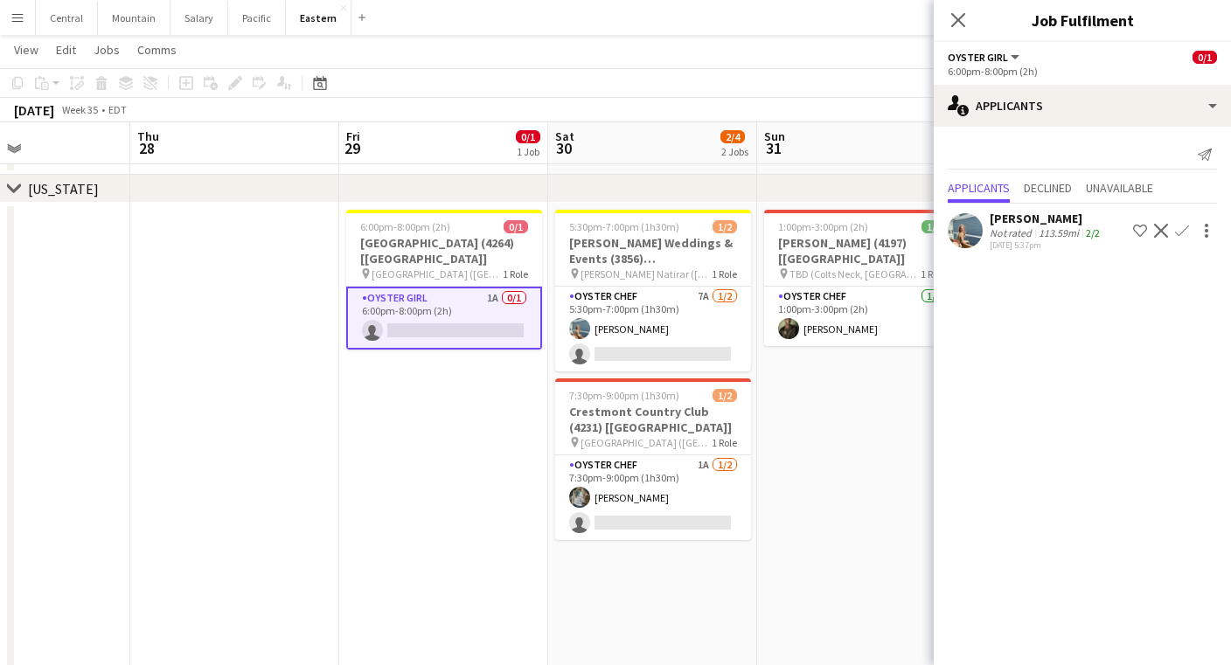
scroll to position [0, 717]
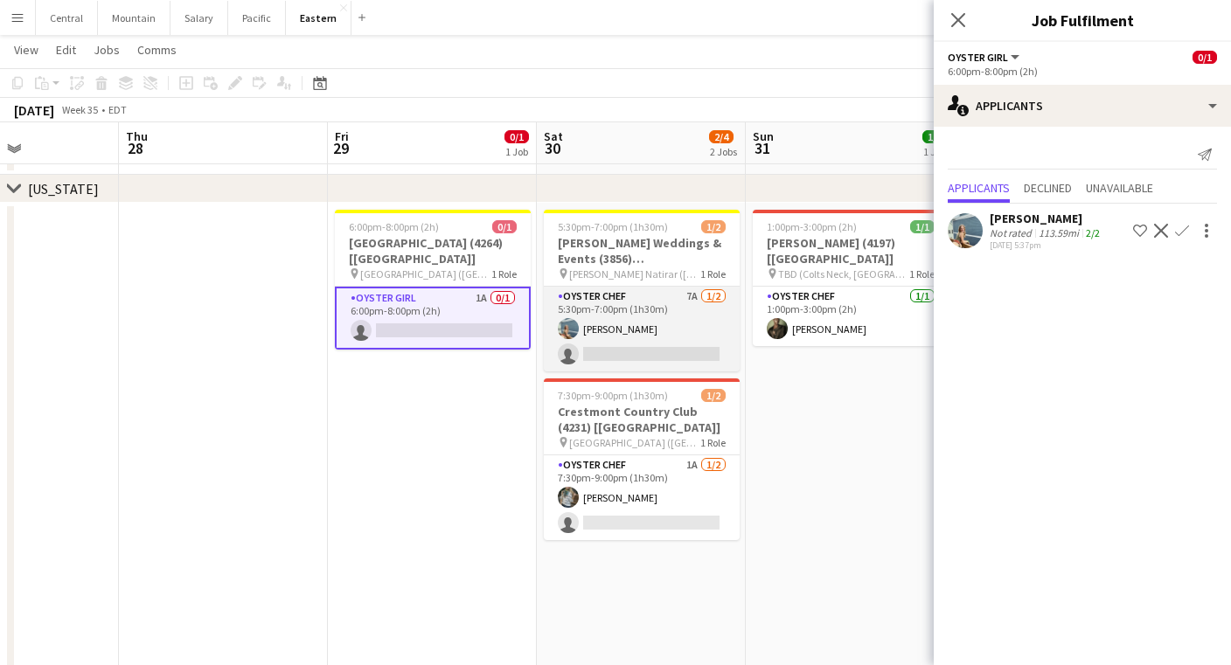
click at [566, 312] on app-card-role "Oyster Chef 7A [DATE] 5:30pm-7:00pm (1h30m) [PERSON_NAME] single-neutral-actions" at bounding box center [642, 329] width 196 height 85
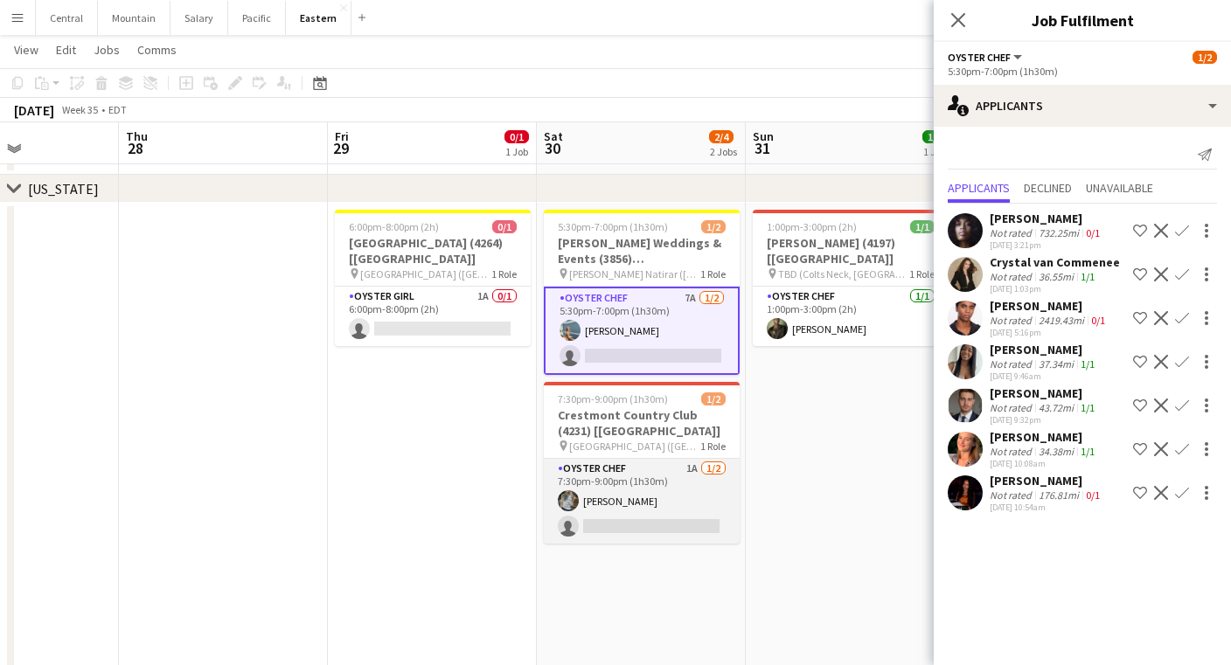
click at [622, 478] on app-card-role "Oyster Chef 1A [DATE] 7:30pm-9:00pm (1h30m) [PERSON_NAME] single-neutral-actions" at bounding box center [642, 501] width 196 height 85
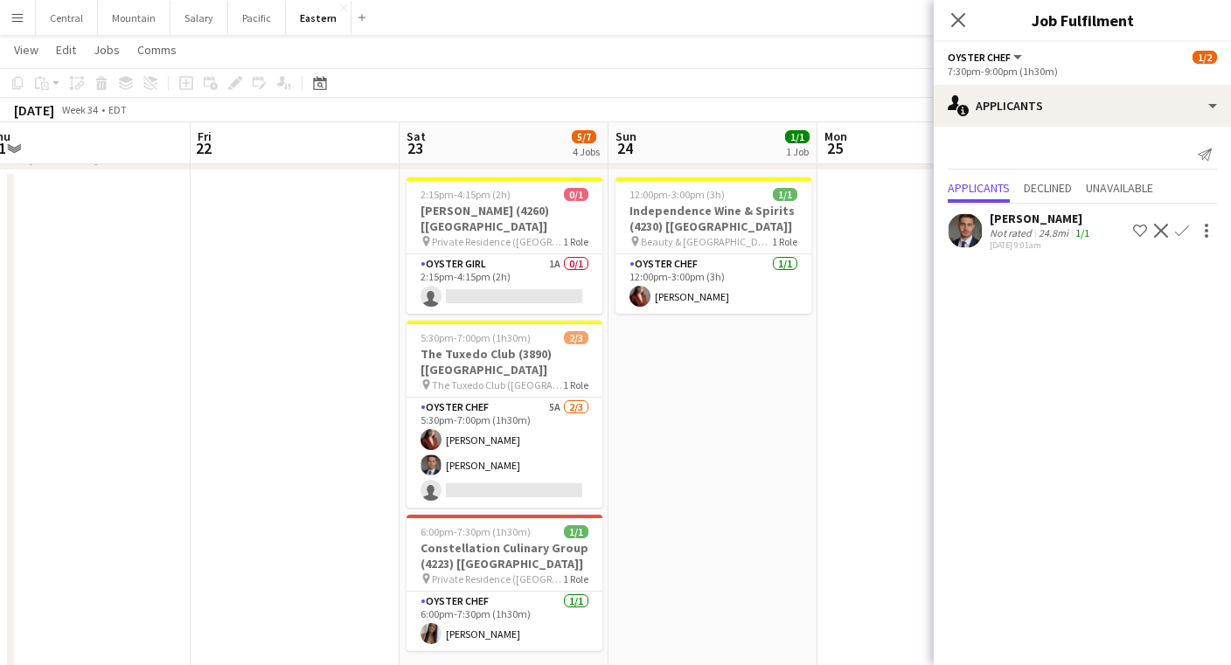
scroll to position [681, 0]
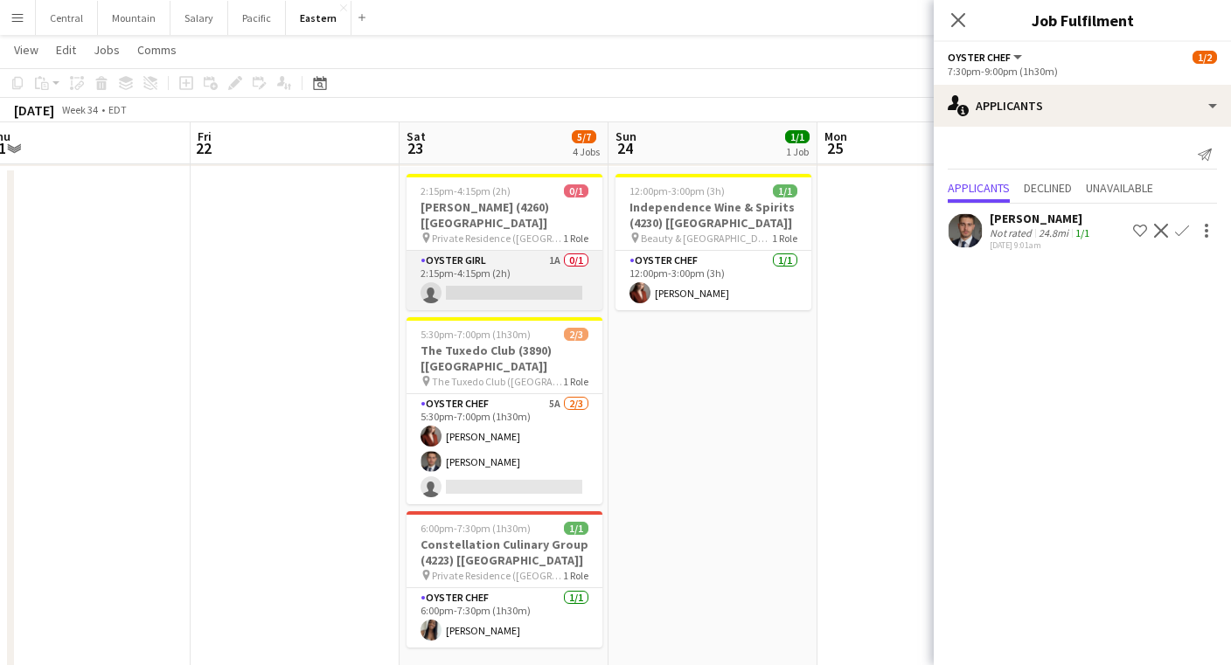
click at [521, 251] on app-card-role "Oyster Girl 1A 0/1 2:15pm-4:15pm (2h) single-neutral-actions" at bounding box center [505, 280] width 196 height 59
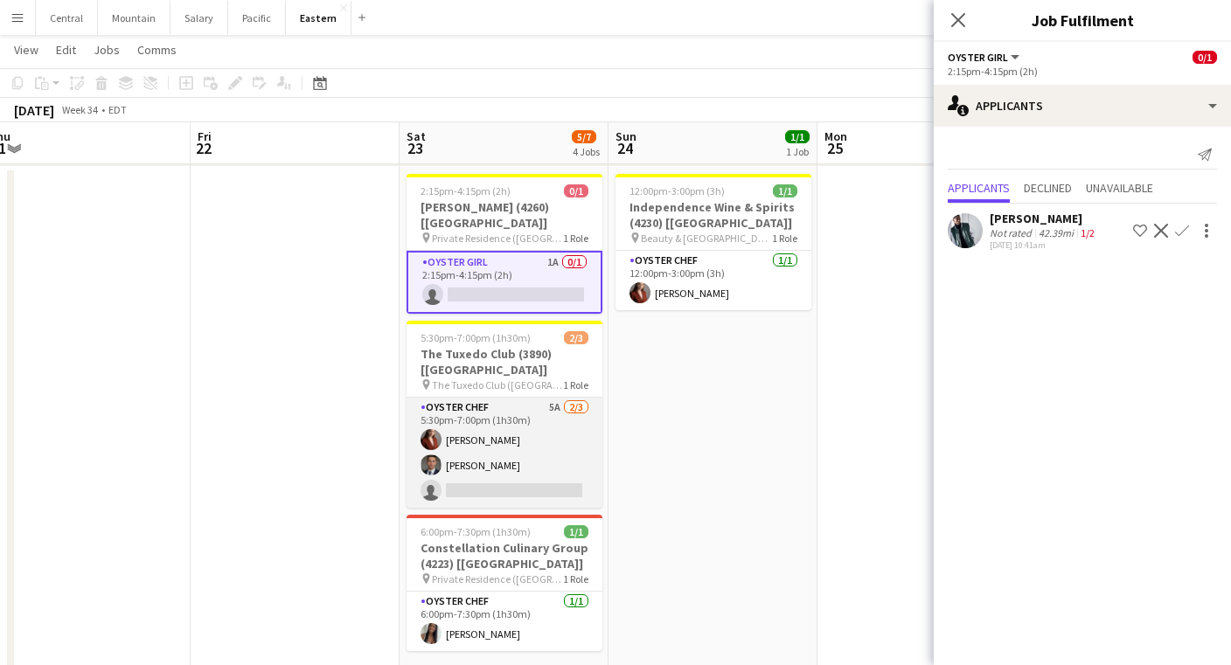
click at [510, 398] on app-card-role "Oyster Chef 5A [DATE] 5:30pm-7:00pm (1h30m) [PERSON_NAME] Artych [PERSON_NAME] …" at bounding box center [505, 453] width 196 height 110
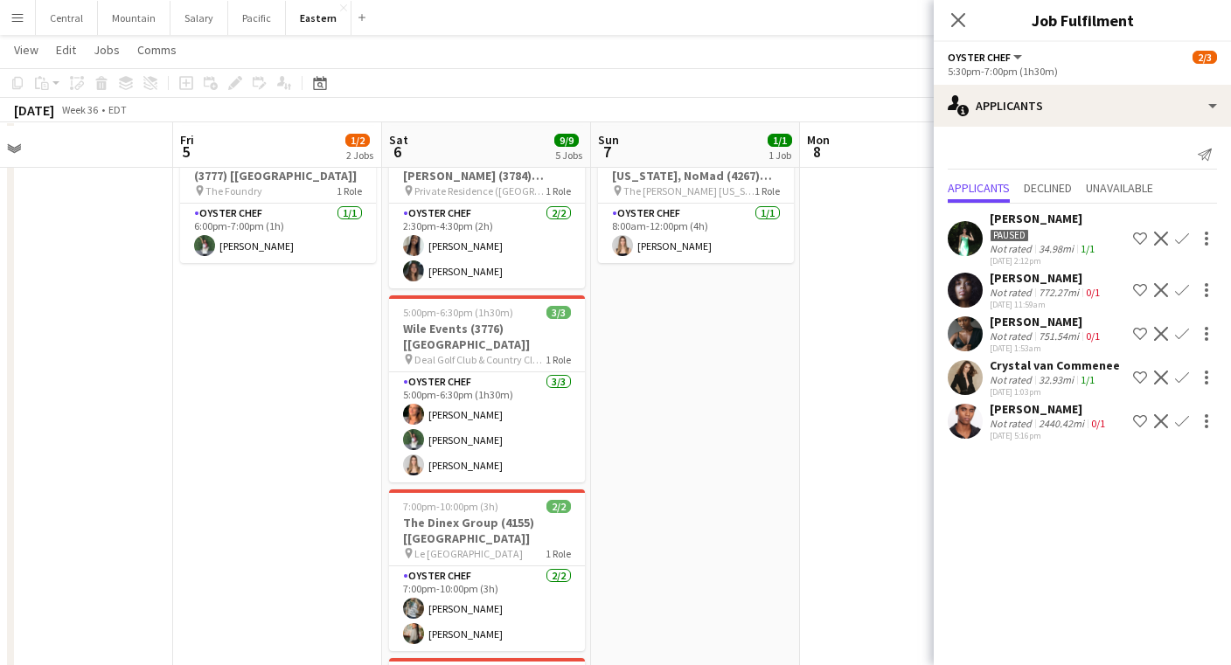
scroll to position [711, 0]
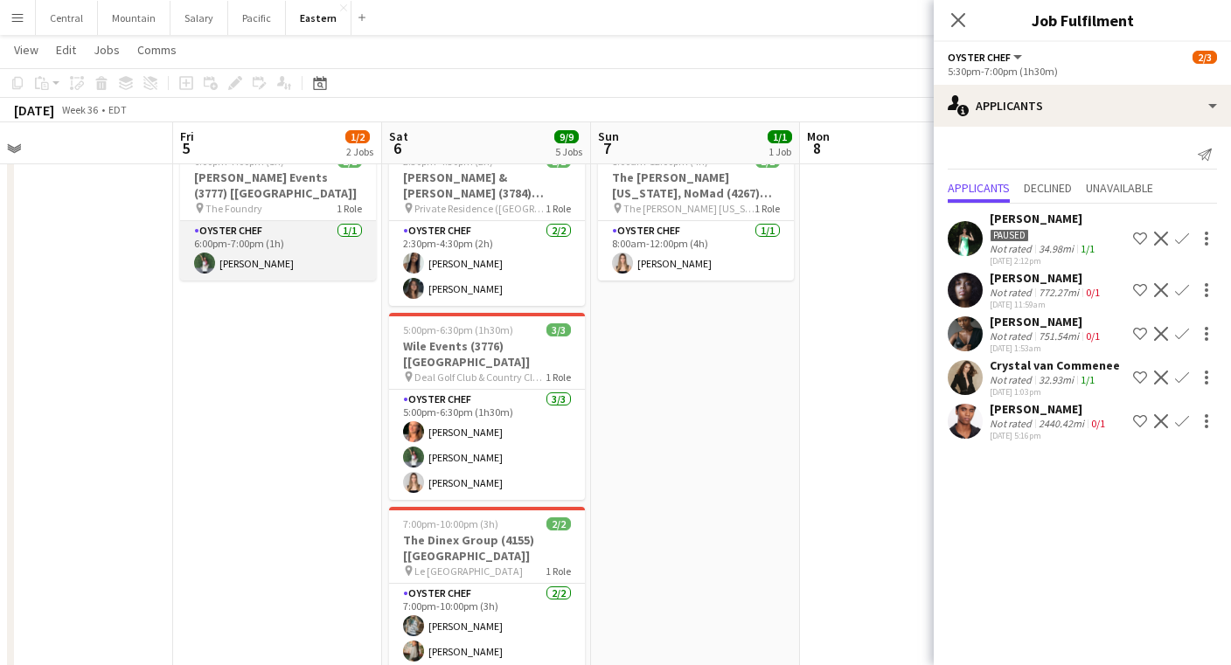
click at [304, 271] on app-card-role "Oyster Chef [DATE] 6:00pm-7:00pm (1h) [PERSON_NAME]" at bounding box center [278, 250] width 196 height 59
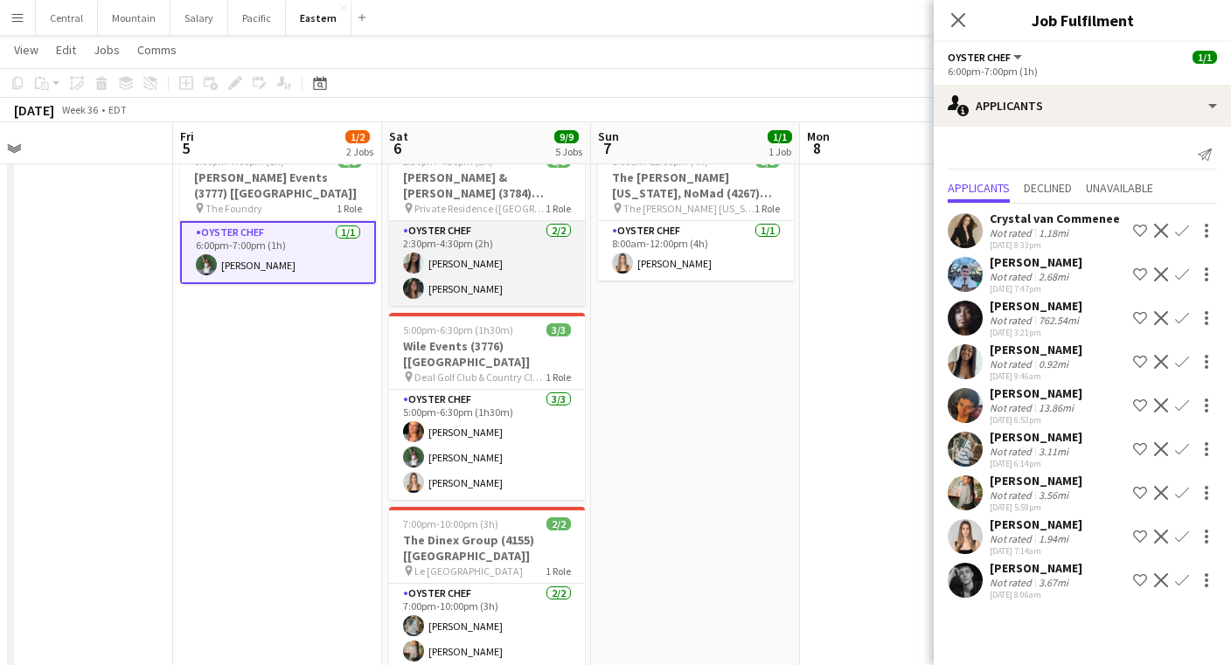
click at [503, 267] on app-card-role "Oyster Chef [DATE] 2:30pm-4:30pm (2h) [PERSON_NAME] Saa [PERSON_NAME]" at bounding box center [487, 263] width 196 height 85
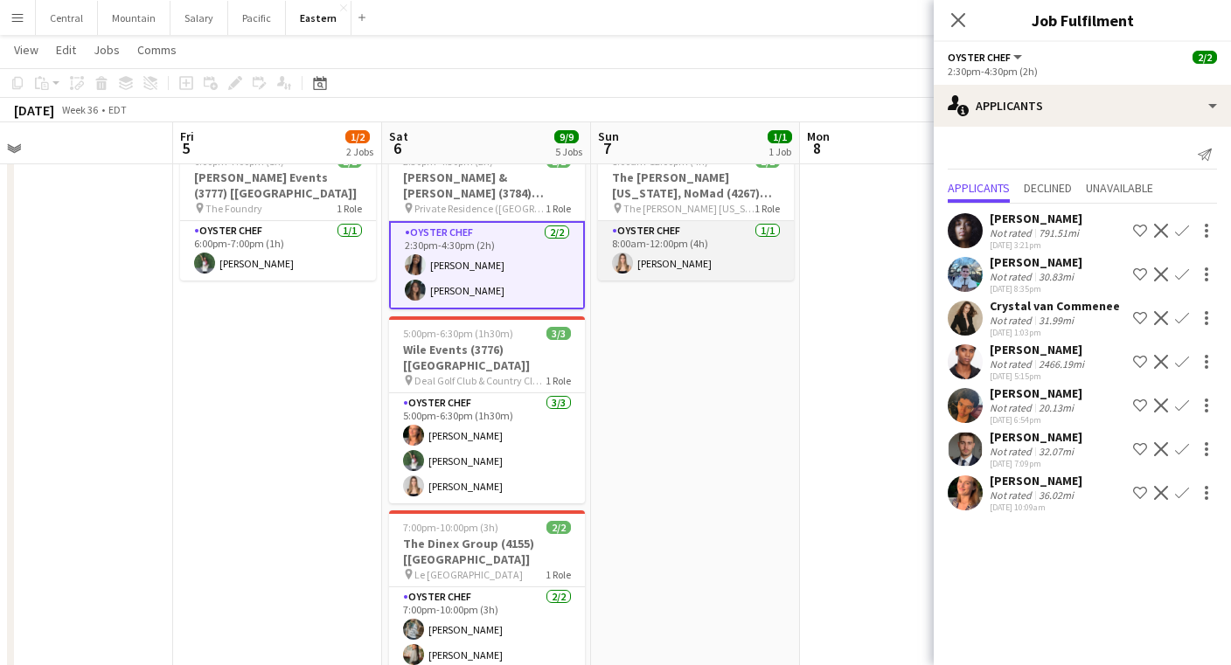
click at [645, 247] on app-card-role "Oyster Chef [DATE] 8:00am-12:00pm (4h) [PERSON_NAME]" at bounding box center [696, 250] width 196 height 59
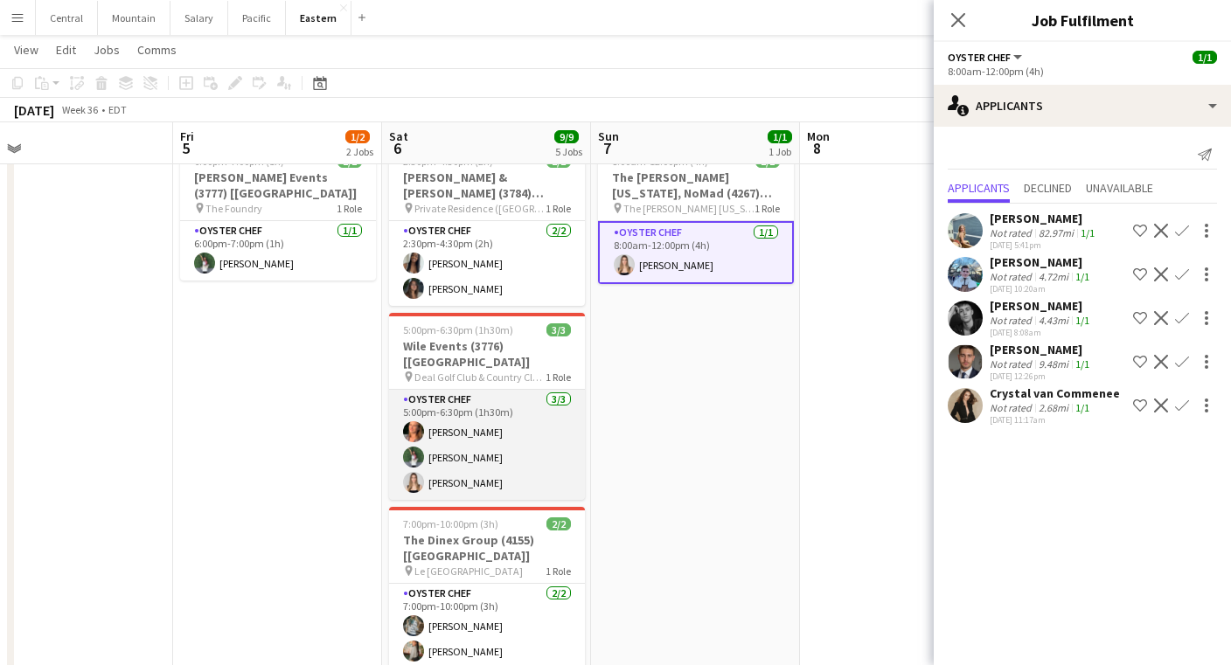
click at [503, 436] on app-card-role "Oyster Chef [DATE] 5:00pm-6:30pm (1h30m) [PERSON_NAME] [PERSON_NAME] [PERSON_NA…" at bounding box center [487, 445] width 196 height 110
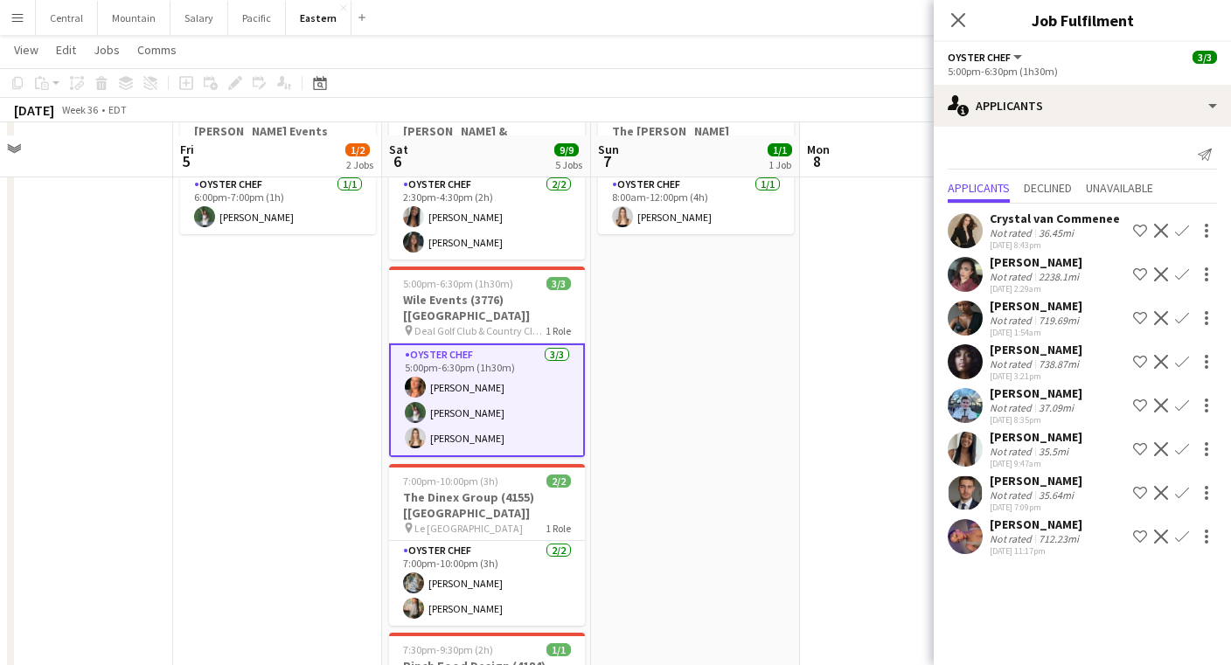
scroll to position [772, 0]
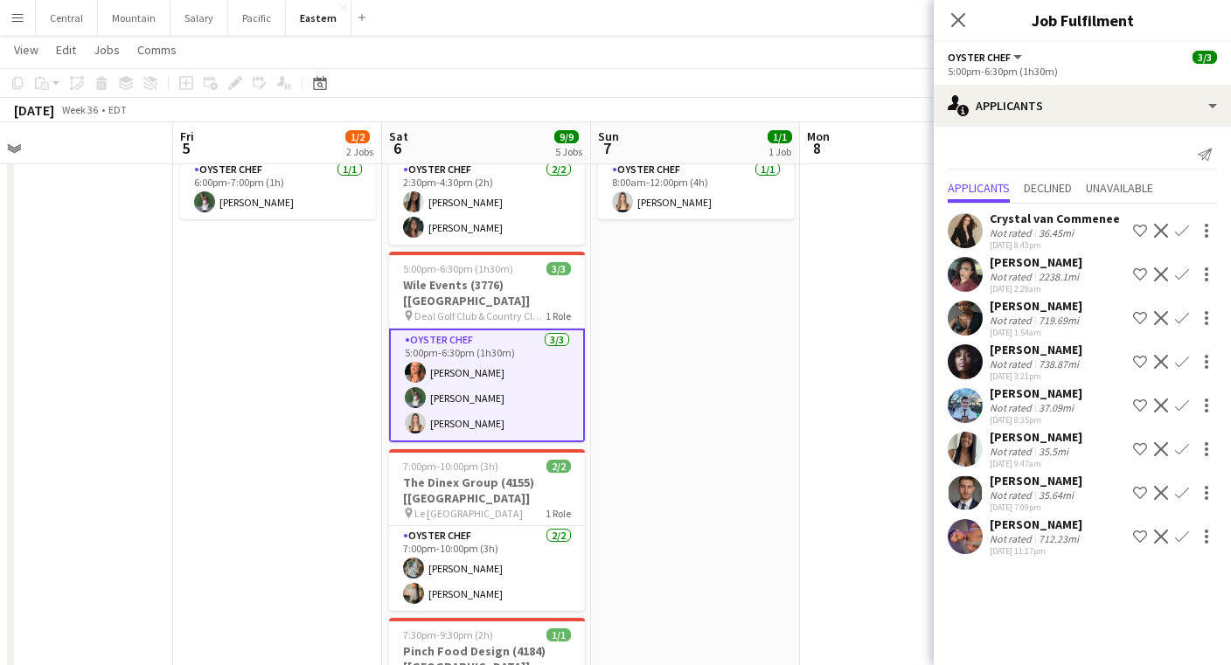
click at [21, 19] on app-icon "Menu" at bounding box center [17, 17] width 14 height 14
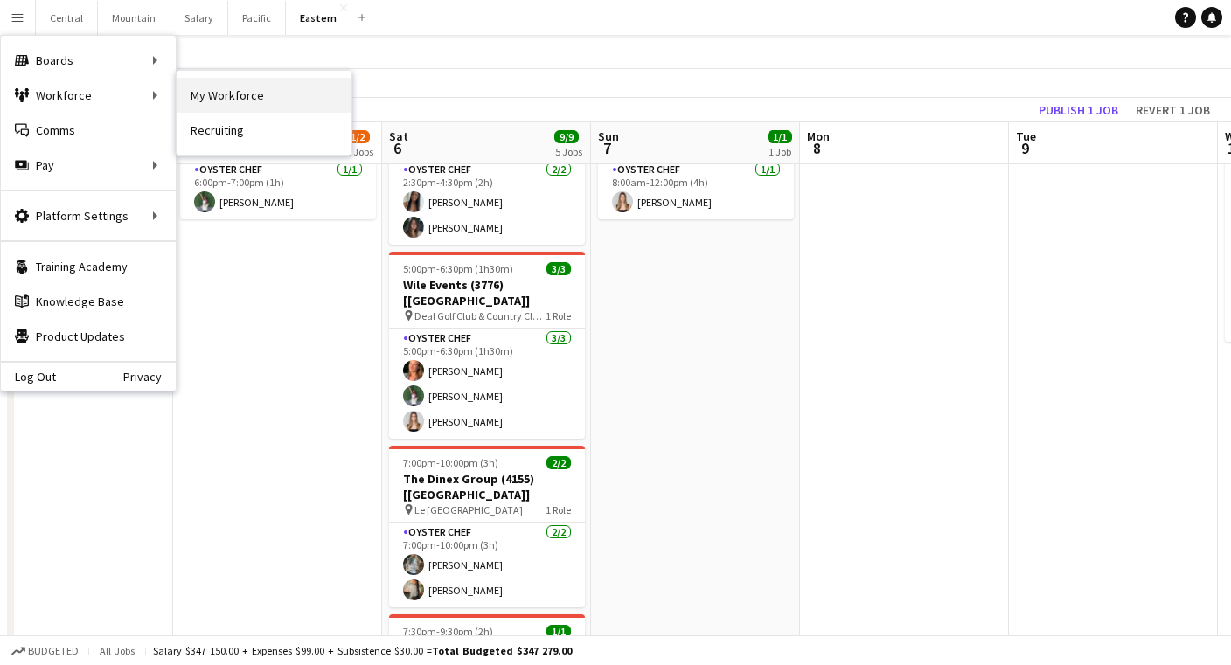
click at [218, 90] on link "My Workforce" at bounding box center [264, 95] width 175 height 35
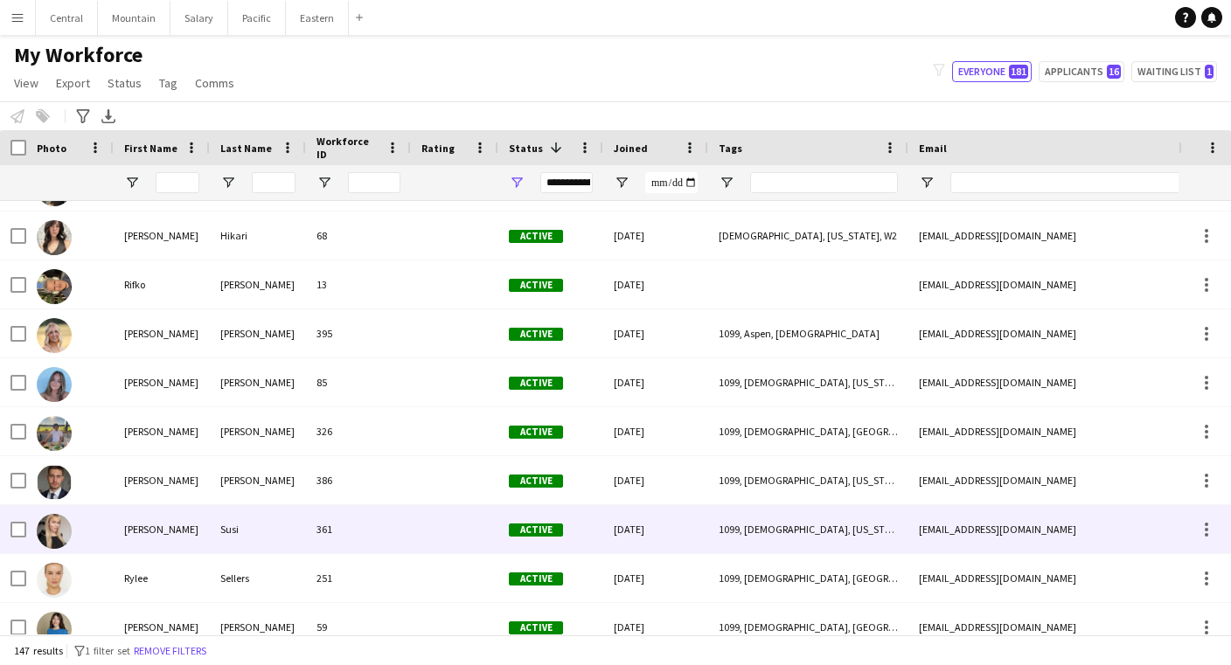
click at [167, 528] on div "[PERSON_NAME]" at bounding box center [162, 529] width 96 height 48
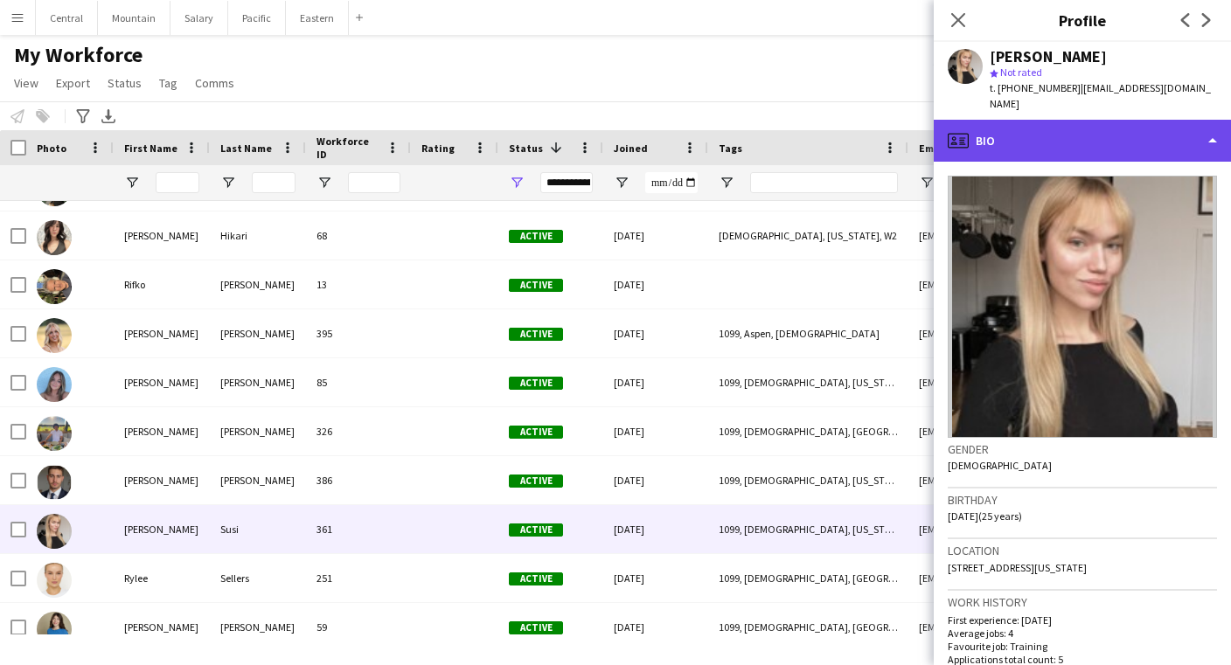
click at [1091, 120] on div "profile Bio" at bounding box center [1082, 141] width 297 height 42
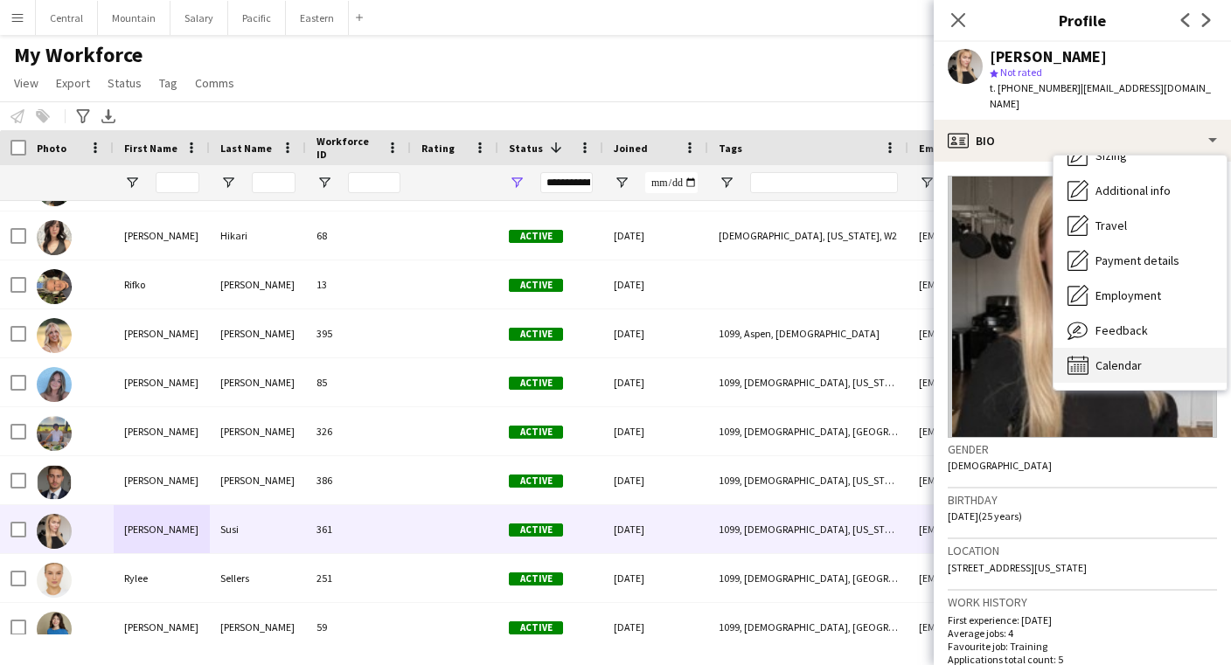
click at [1122, 348] on div "Calendar Calendar" at bounding box center [1140, 365] width 173 height 35
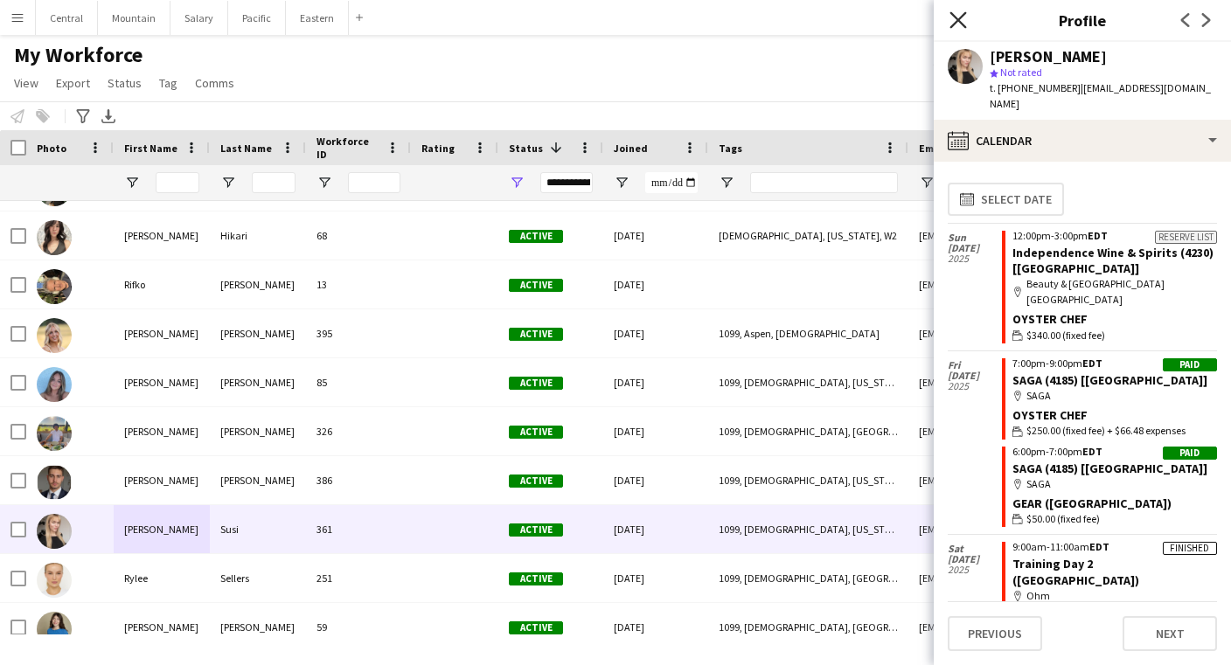
click at [961, 13] on icon "Close pop-in" at bounding box center [958, 19] width 17 height 17
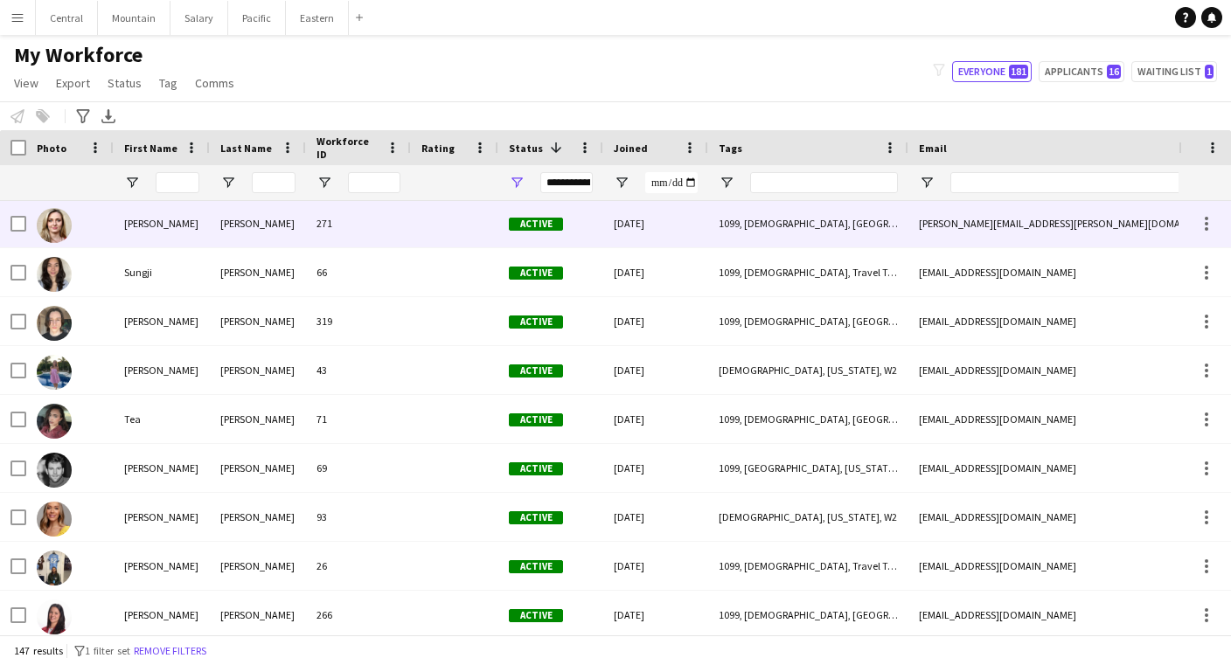
click at [269, 225] on div "[PERSON_NAME]" at bounding box center [258, 223] width 96 height 48
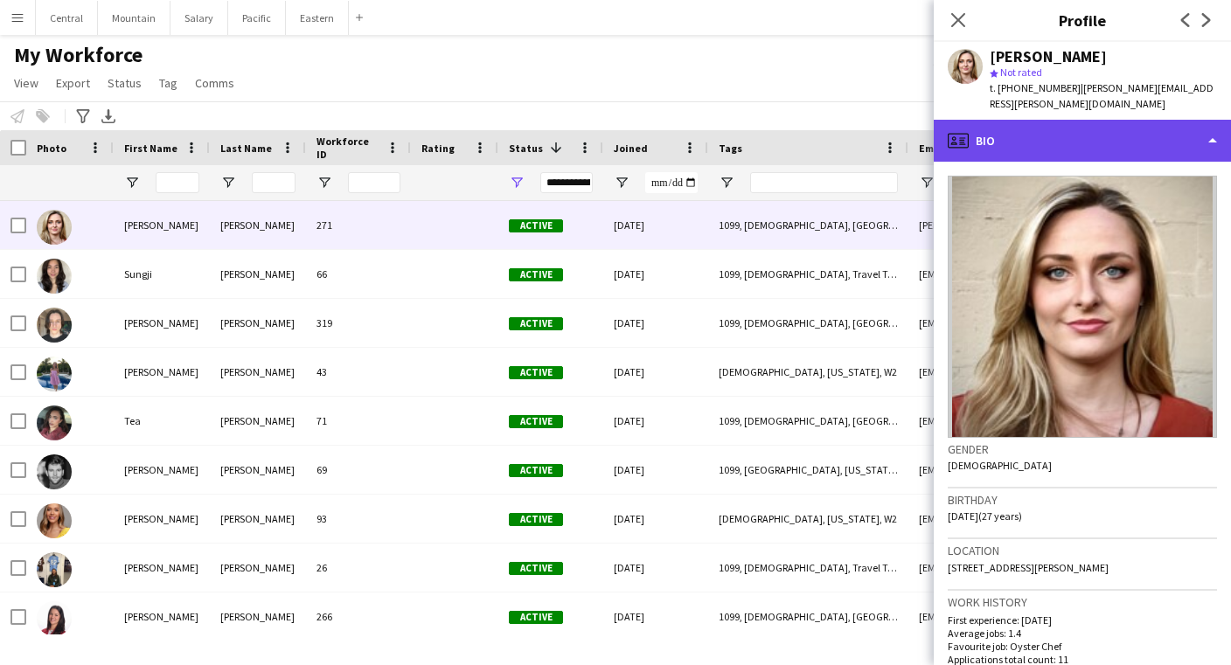
click at [1197, 123] on div "profile Bio" at bounding box center [1082, 141] width 297 height 42
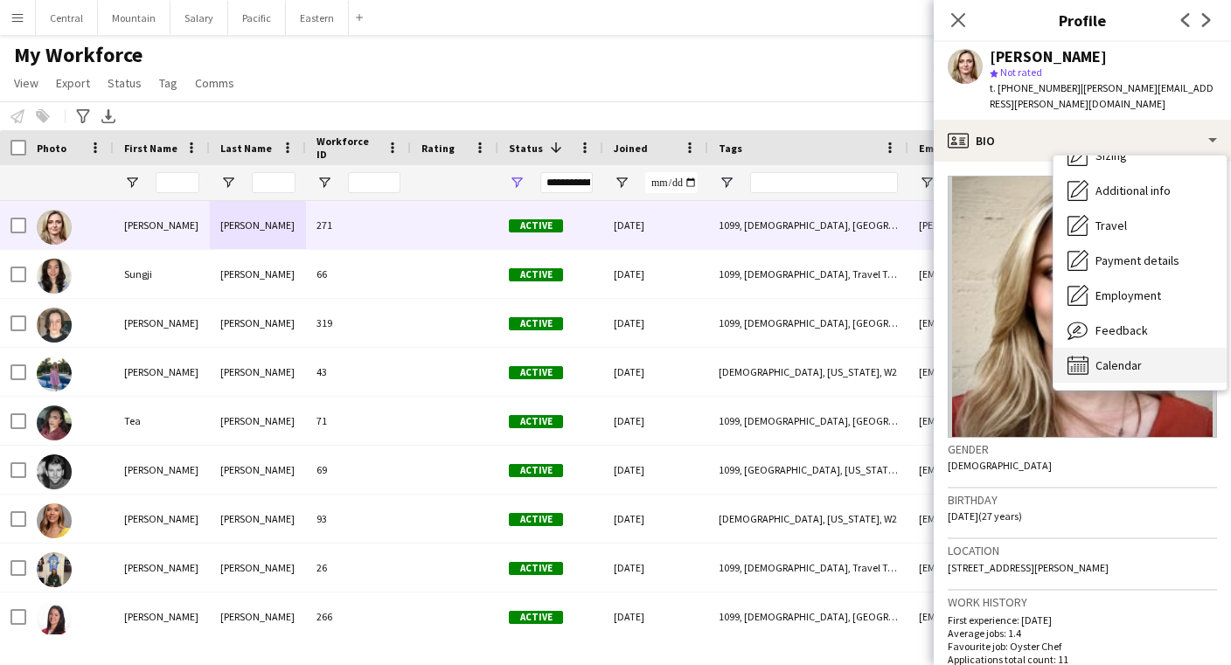
click at [1143, 348] on div "Calendar Calendar" at bounding box center [1140, 365] width 173 height 35
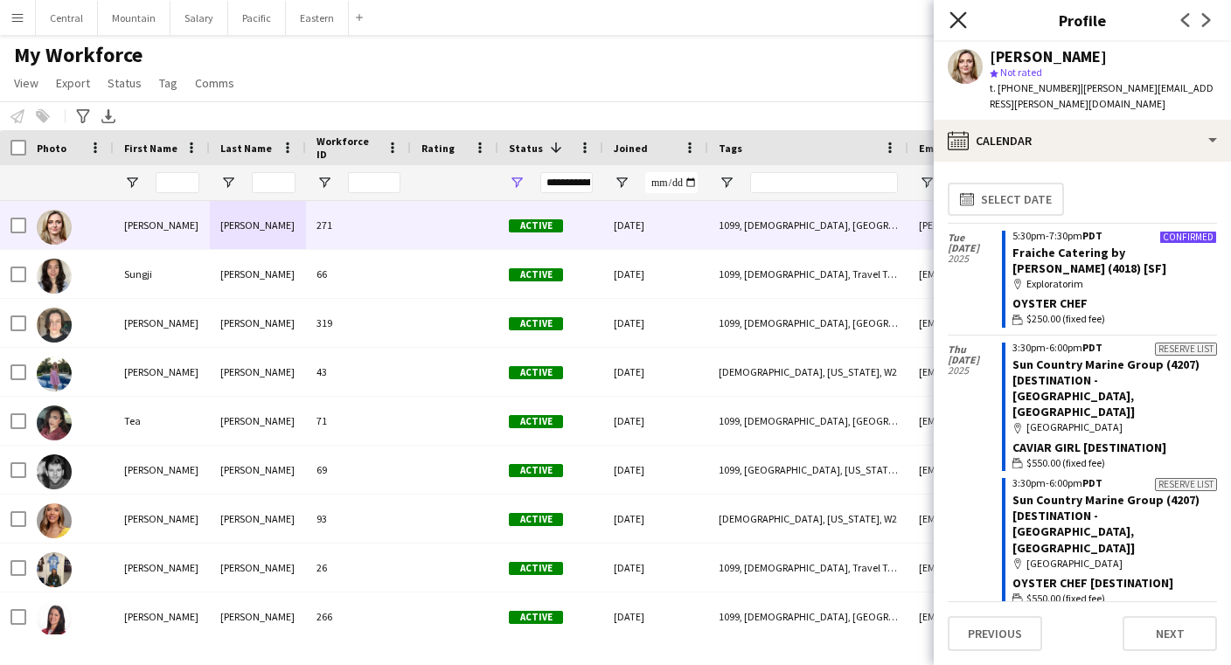
click at [962, 17] on icon at bounding box center [958, 19] width 17 height 17
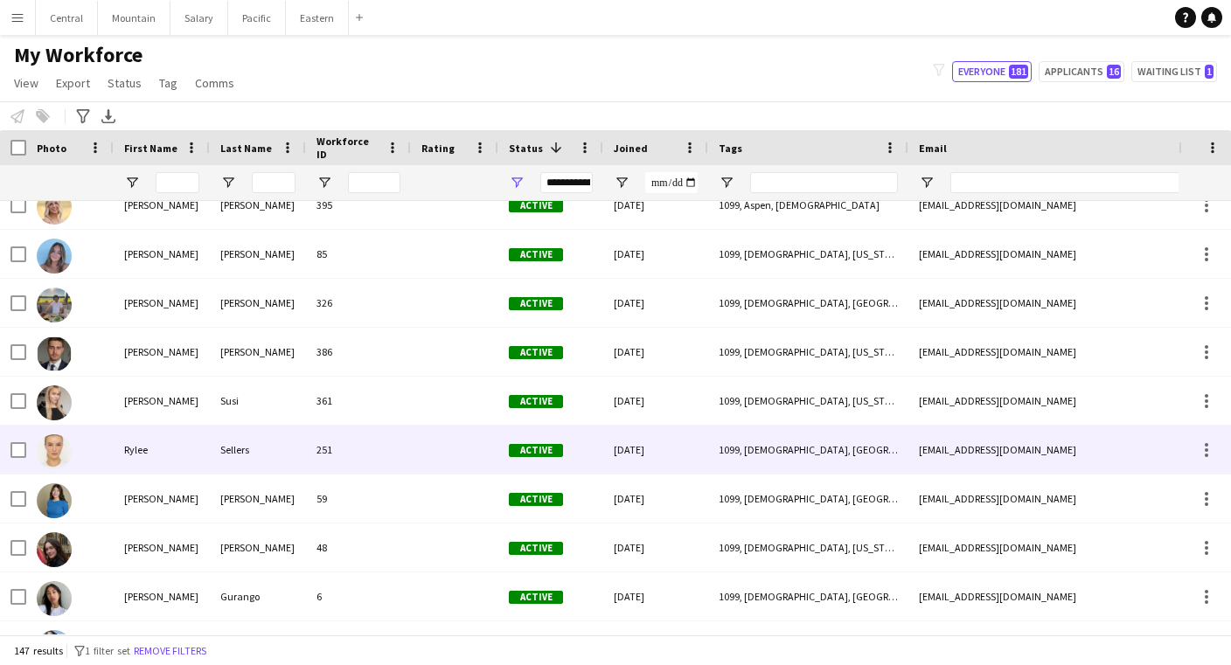
click at [421, 436] on div at bounding box center [454, 450] width 87 height 48
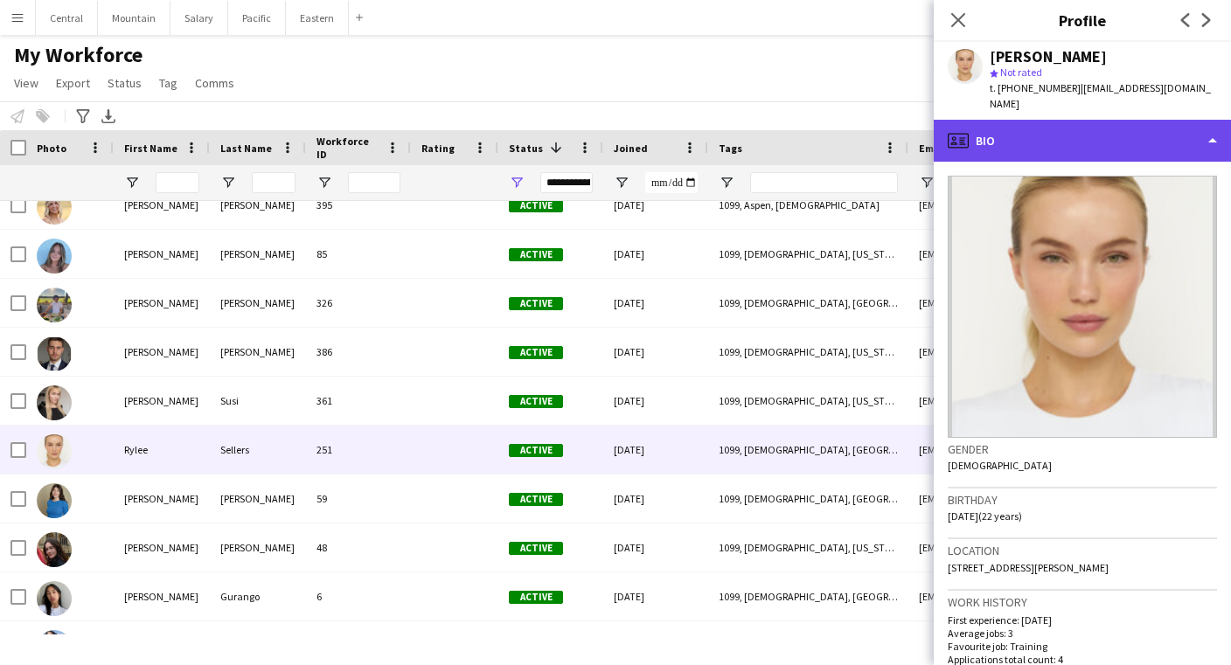
click at [1125, 120] on div "profile Bio" at bounding box center [1082, 141] width 297 height 42
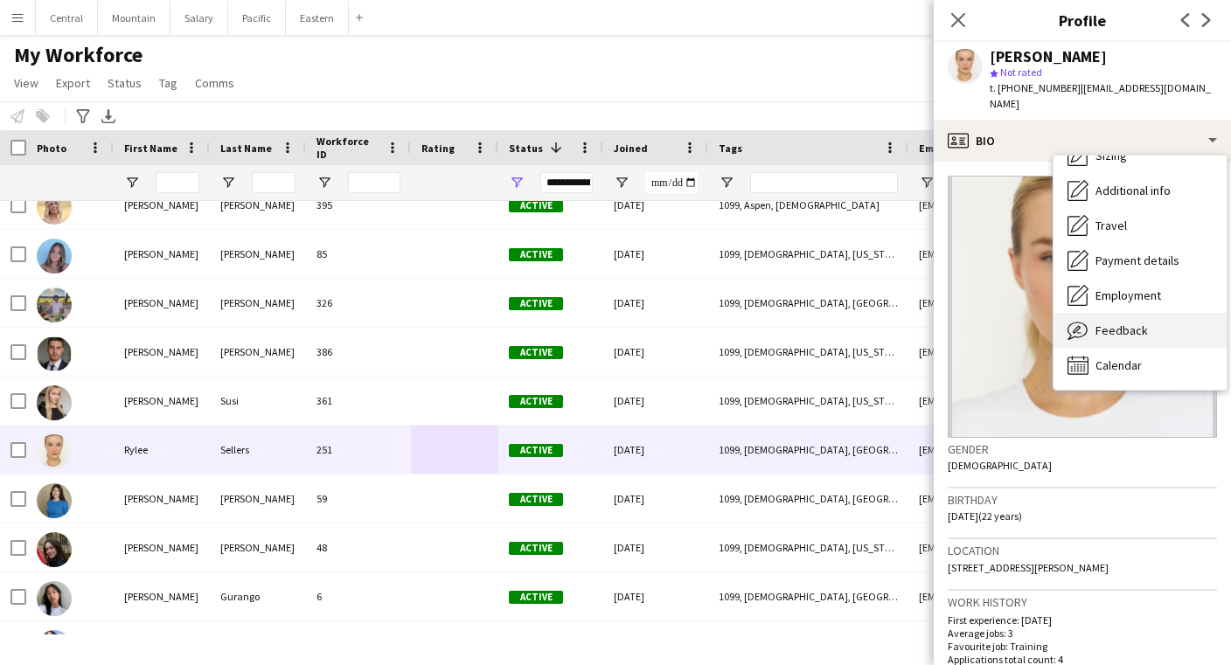
click at [1116, 330] on div "Feedback Feedback" at bounding box center [1140, 330] width 173 height 35
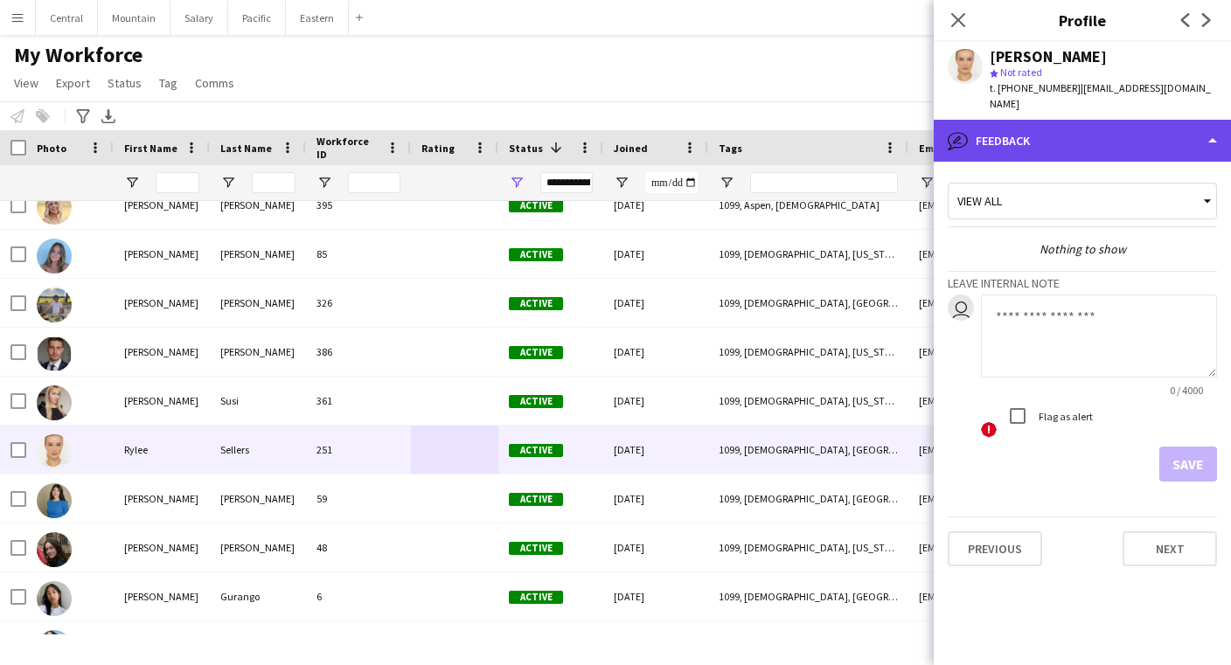
click at [1095, 129] on div "bubble-pencil Feedback" at bounding box center [1082, 141] width 297 height 42
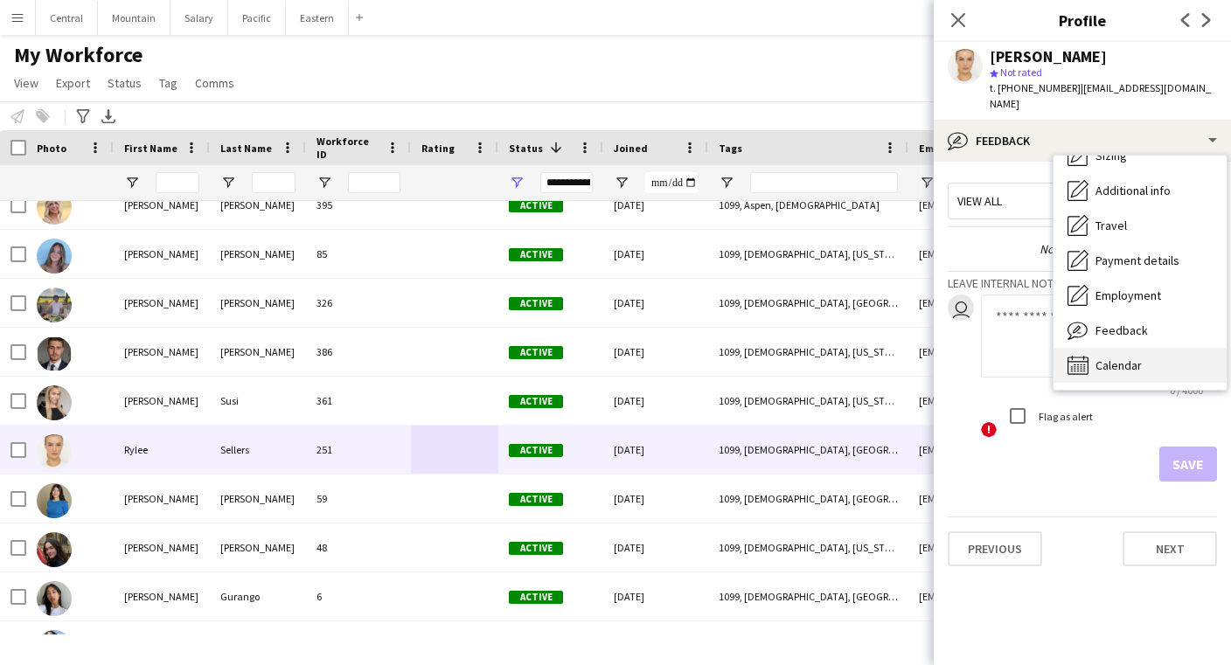
click at [1104, 358] on span "Calendar" at bounding box center [1119, 366] width 46 height 16
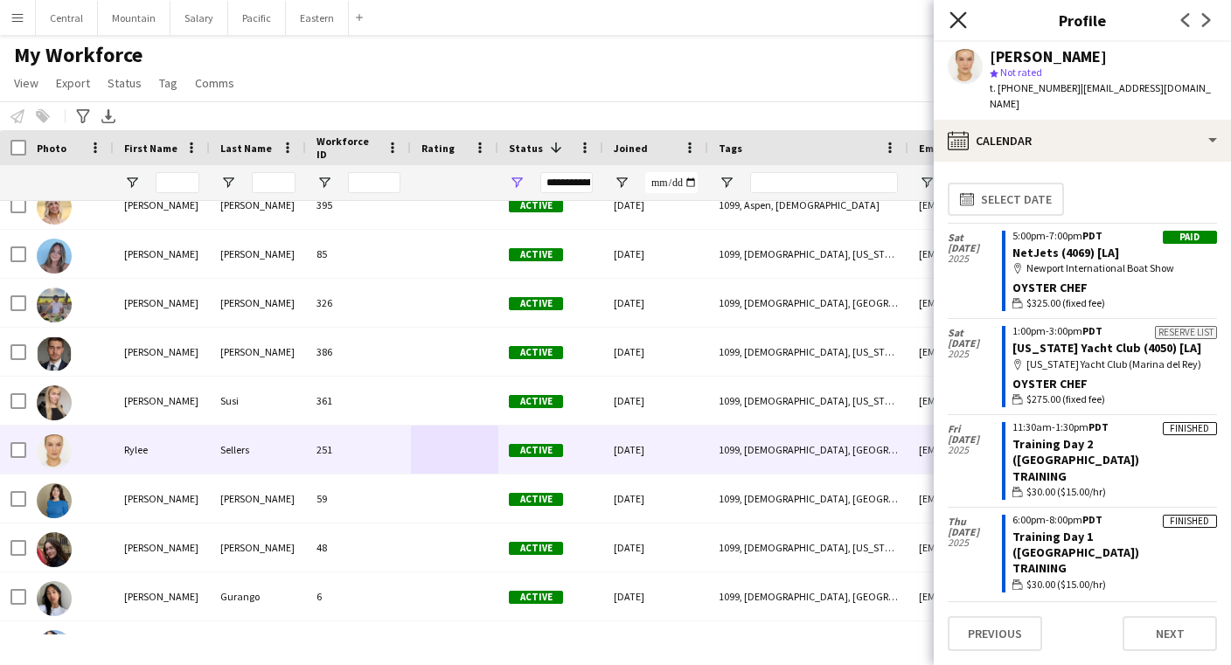
click at [960, 19] on icon at bounding box center [958, 19] width 17 height 17
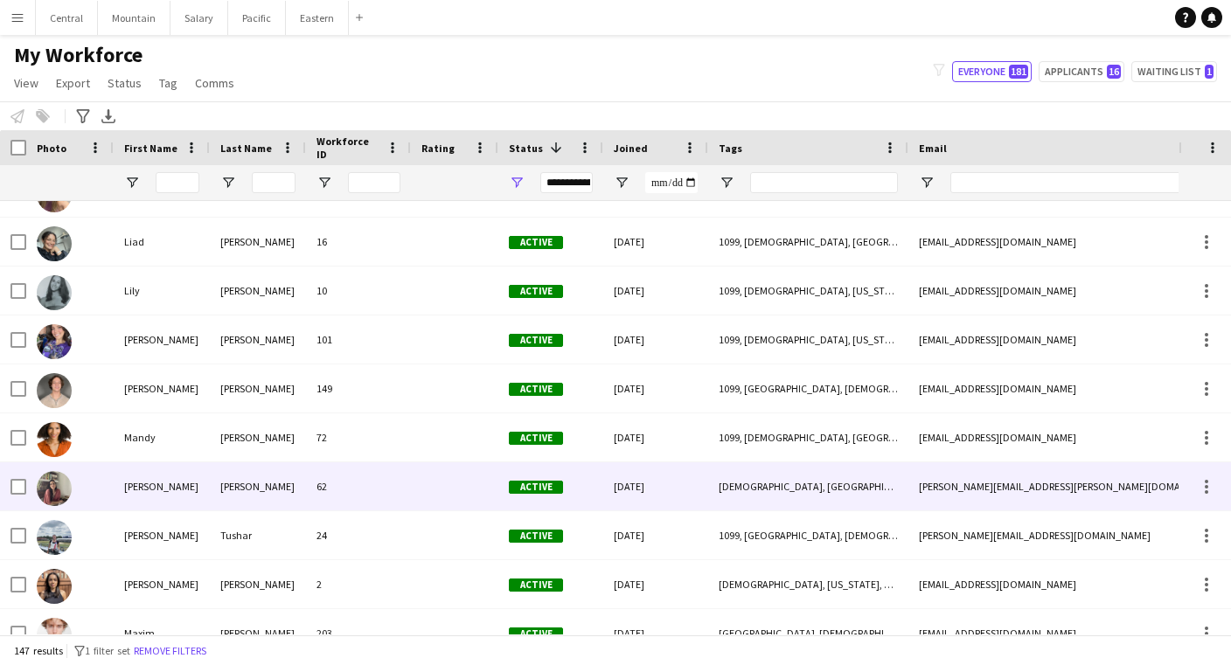
click at [201, 493] on div "[PERSON_NAME]" at bounding box center [162, 487] width 96 height 48
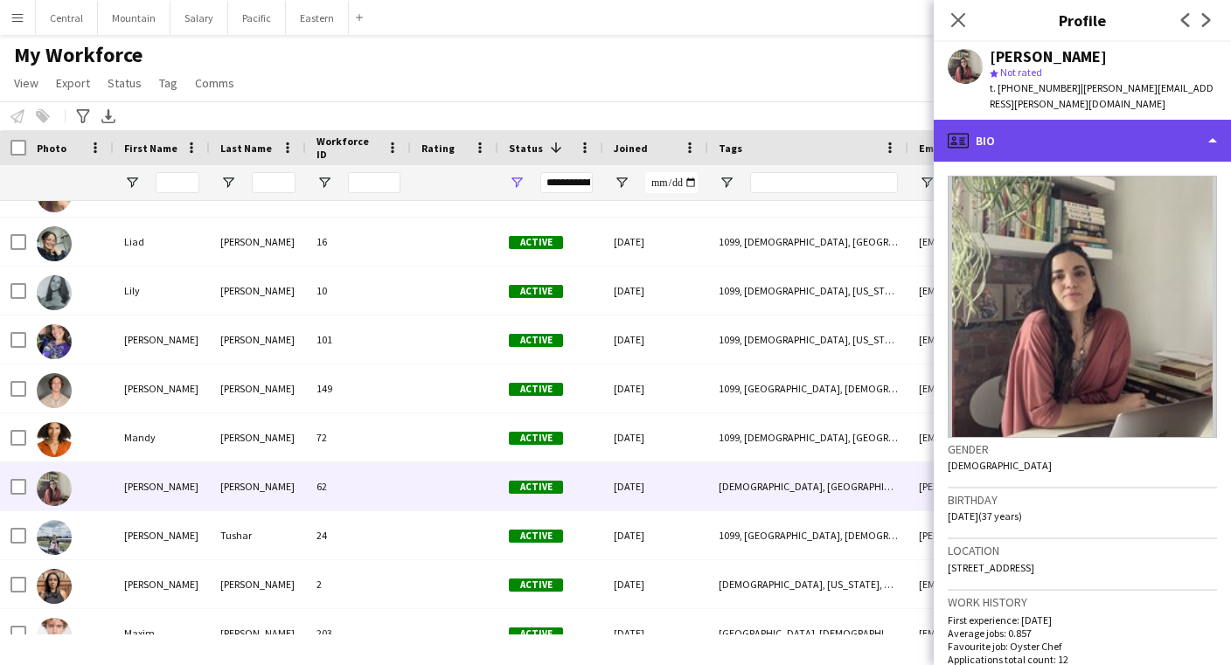
click at [1043, 136] on div "profile Bio" at bounding box center [1082, 141] width 297 height 42
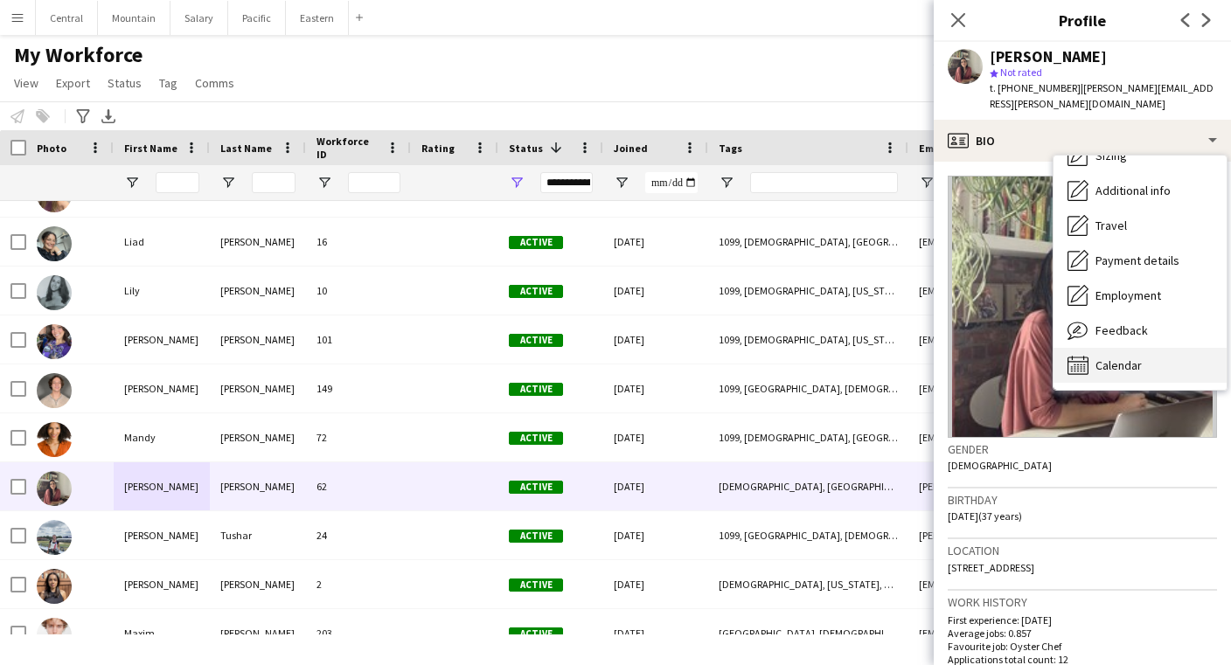
click at [1101, 358] on span "Calendar" at bounding box center [1119, 366] width 46 height 16
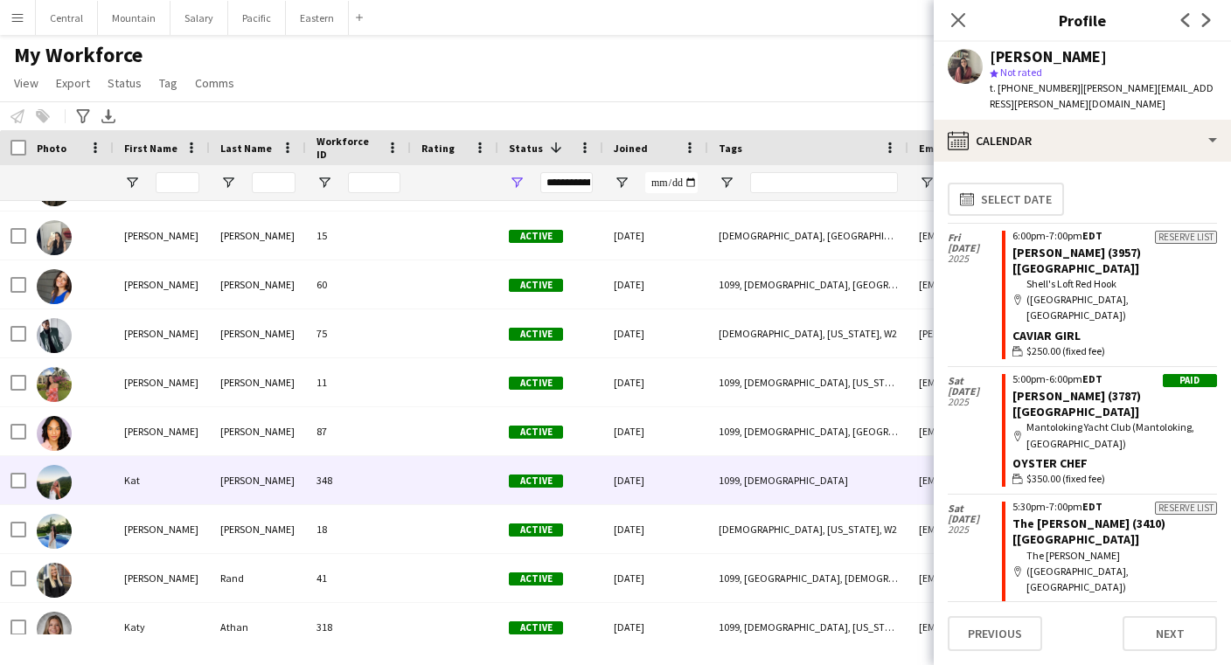
click at [387, 470] on div "348" at bounding box center [358, 480] width 105 height 48
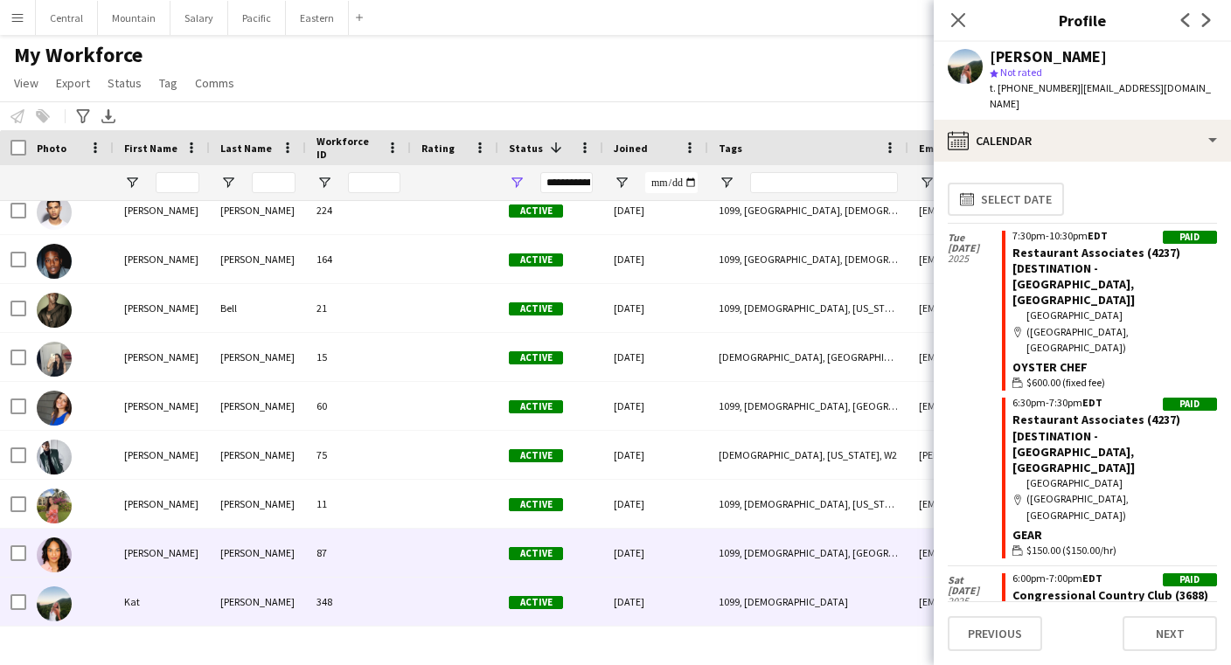
click at [380, 552] on div "87" at bounding box center [358, 553] width 105 height 48
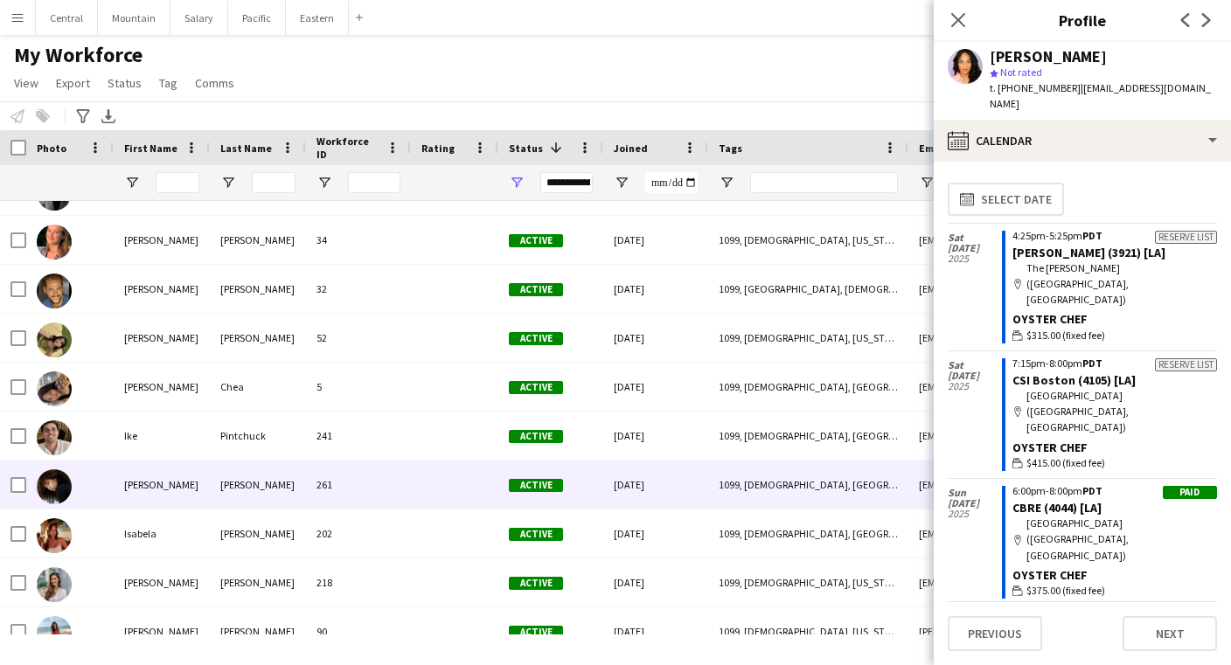
click at [374, 486] on div "261" at bounding box center [358, 485] width 105 height 48
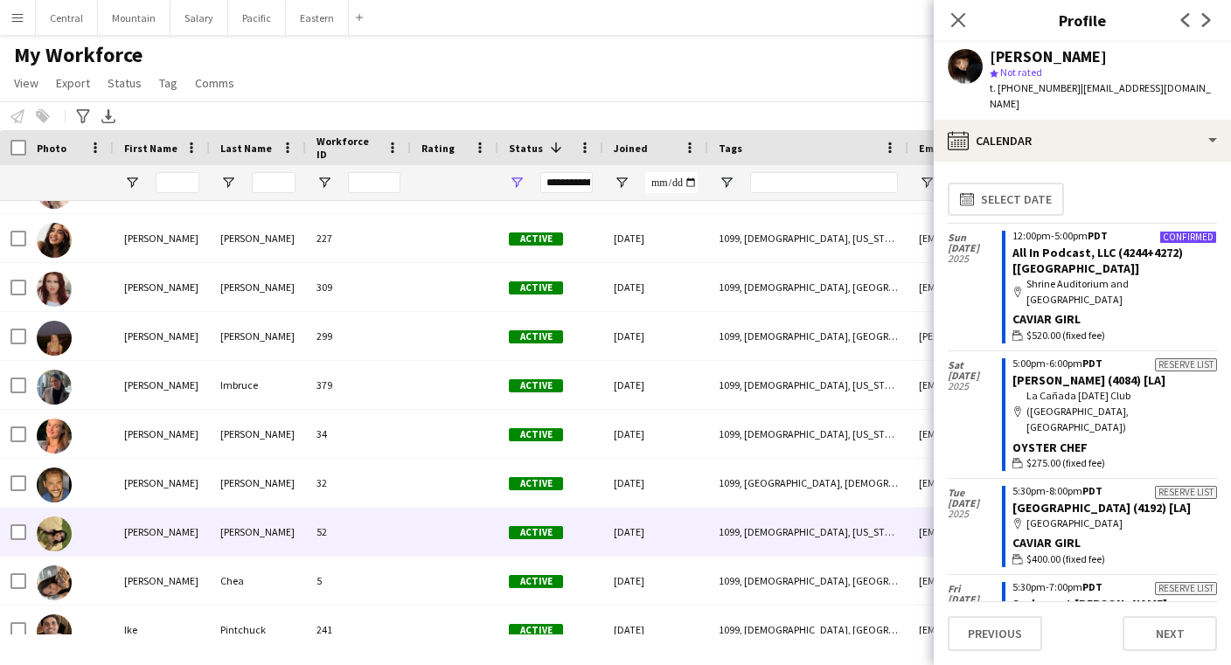
click at [369, 537] on div "52" at bounding box center [358, 532] width 105 height 48
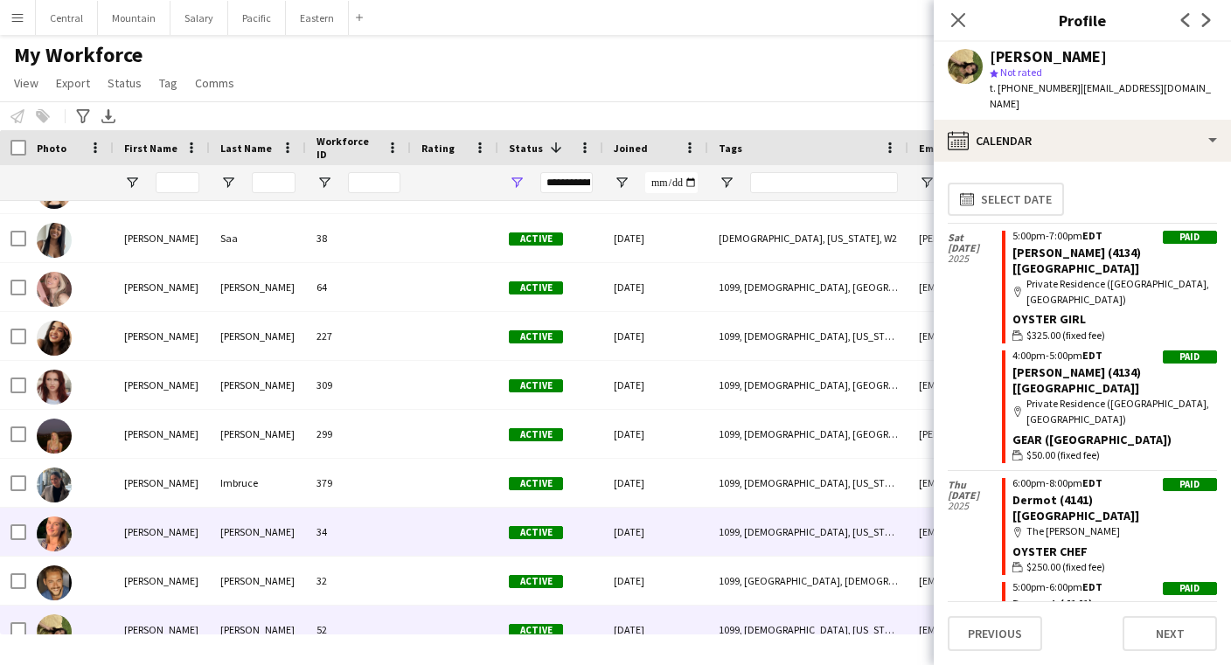
click at [381, 429] on div "299" at bounding box center [358, 434] width 105 height 48
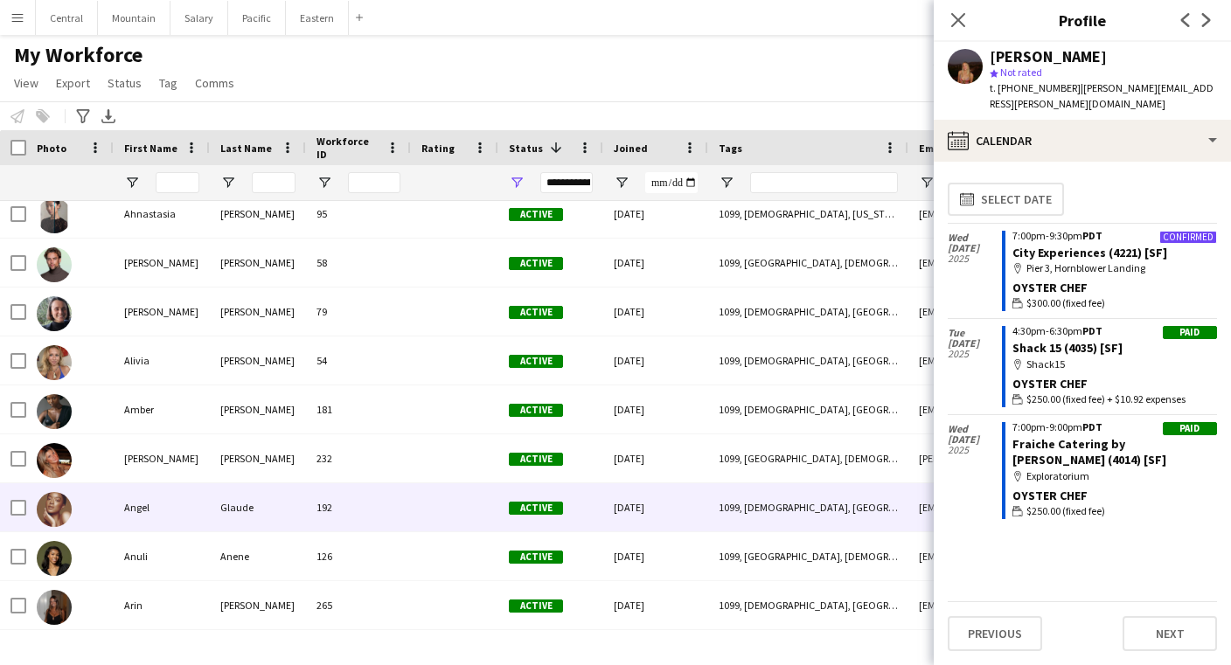
click at [376, 509] on div "192" at bounding box center [358, 508] width 105 height 48
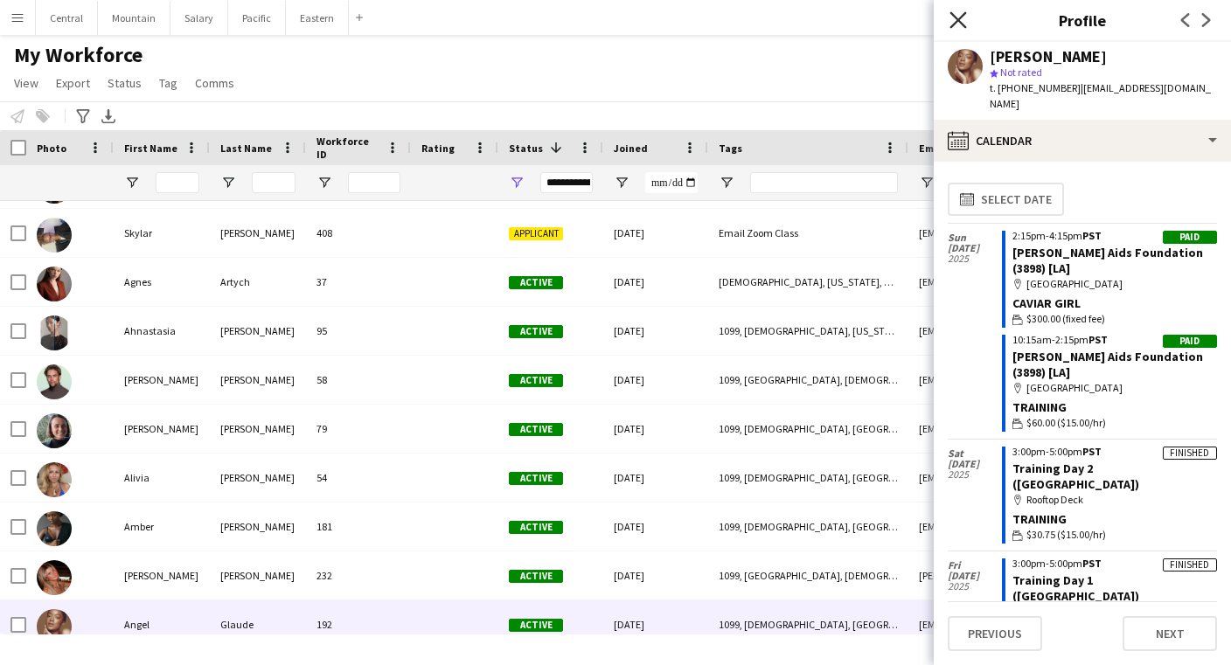
click at [963, 14] on icon "Close pop-in" at bounding box center [958, 19] width 17 height 17
